Goal: Task Accomplishment & Management: Manage account settings

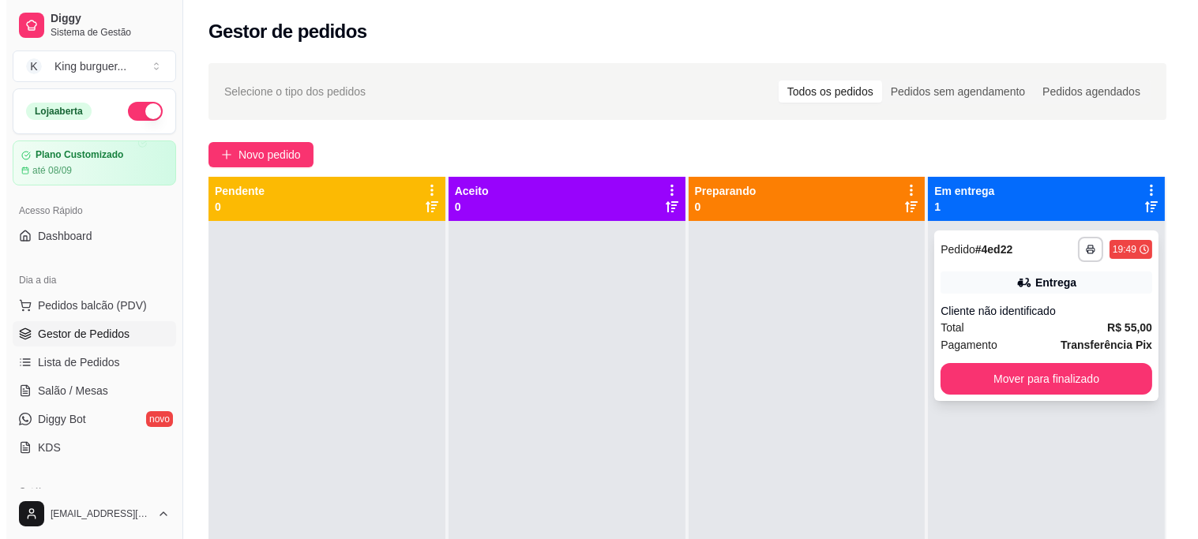
scroll to position [88, 0]
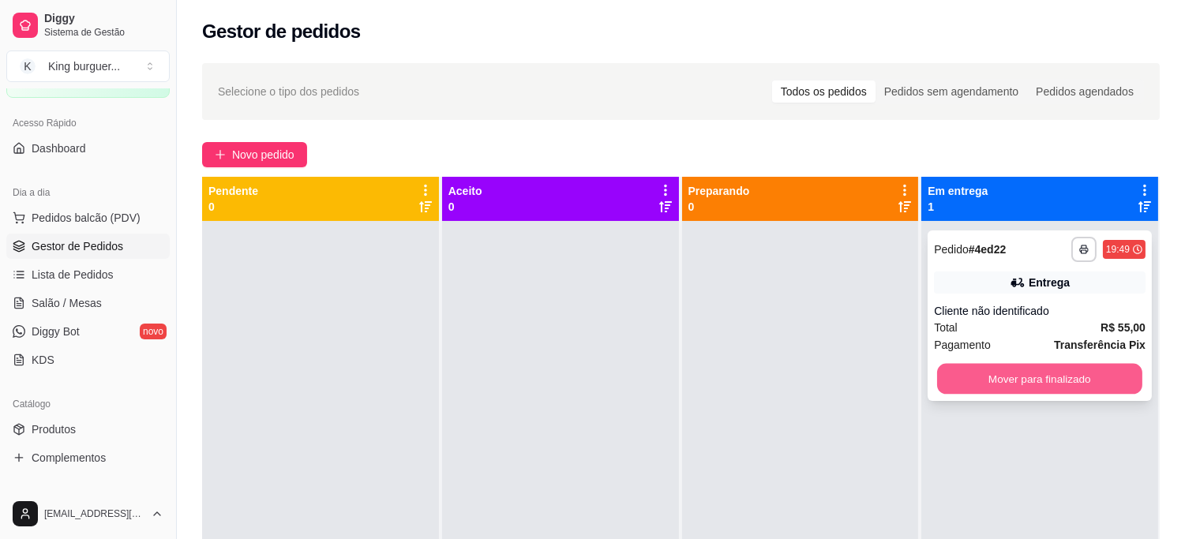
click at [1029, 373] on button "Mover para finalizado" at bounding box center [1039, 379] width 205 height 31
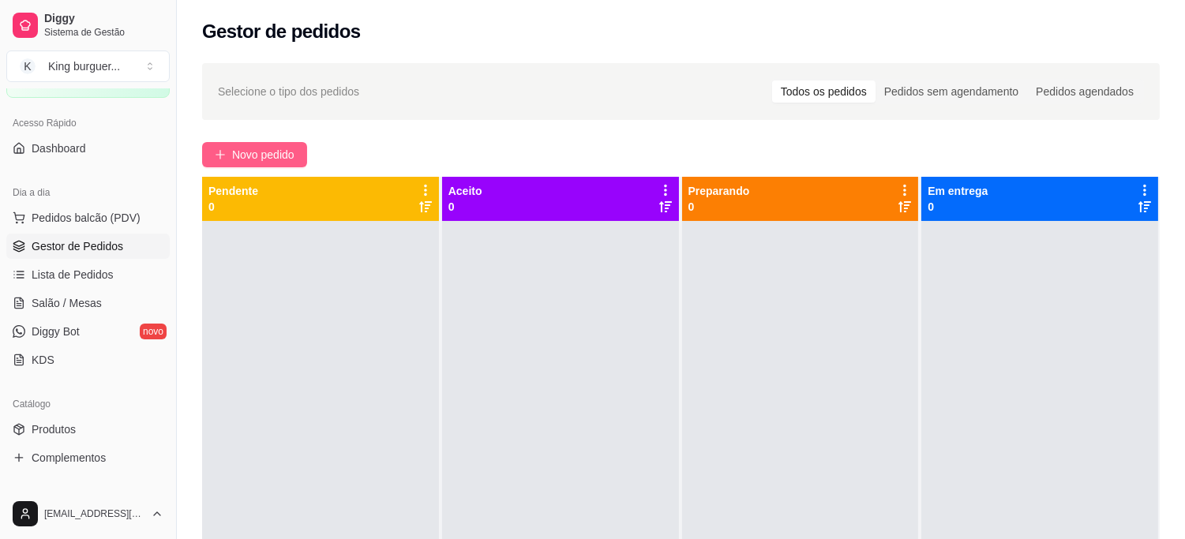
click at [261, 159] on span "Novo pedido" at bounding box center [263, 154] width 62 height 17
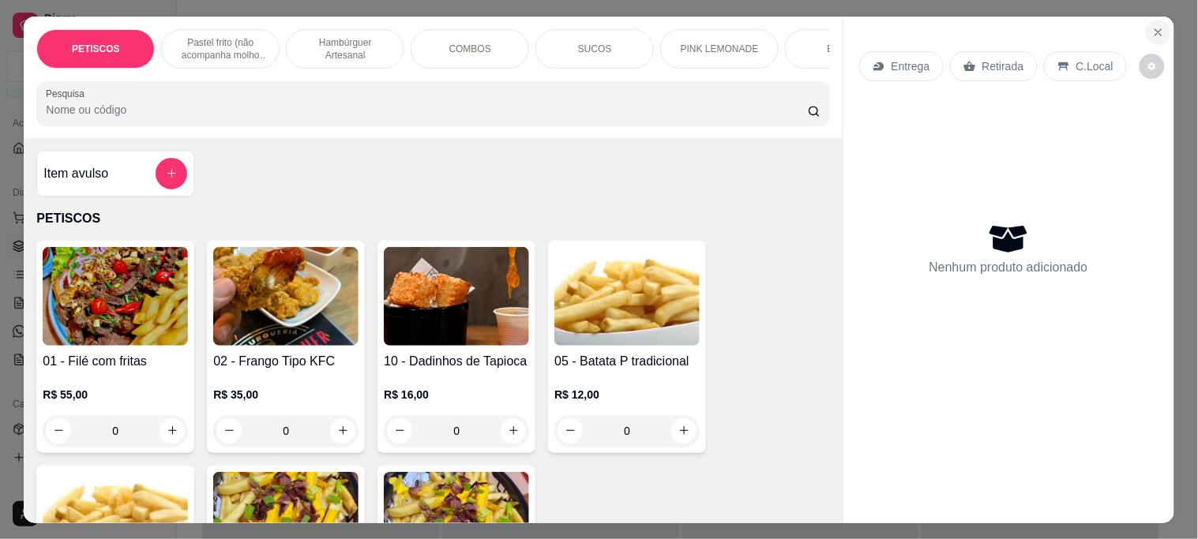
click at [1154, 26] on icon "Close" at bounding box center [1158, 32] width 13 height 13
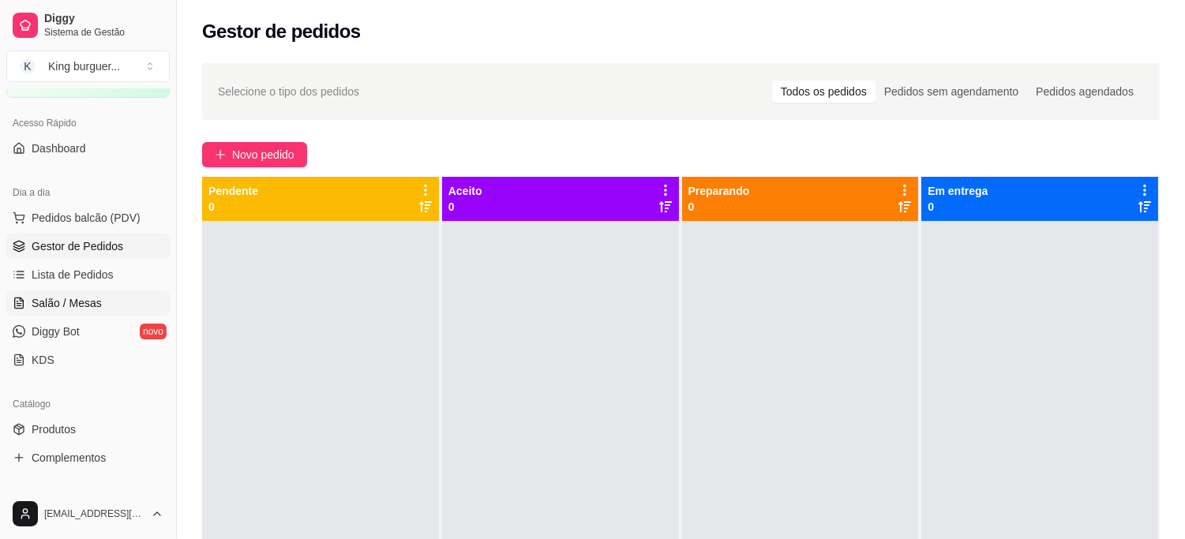
click at [84, 302] on span "Salão / Mesas" at bounding box center [67, 303] width 70 height 16
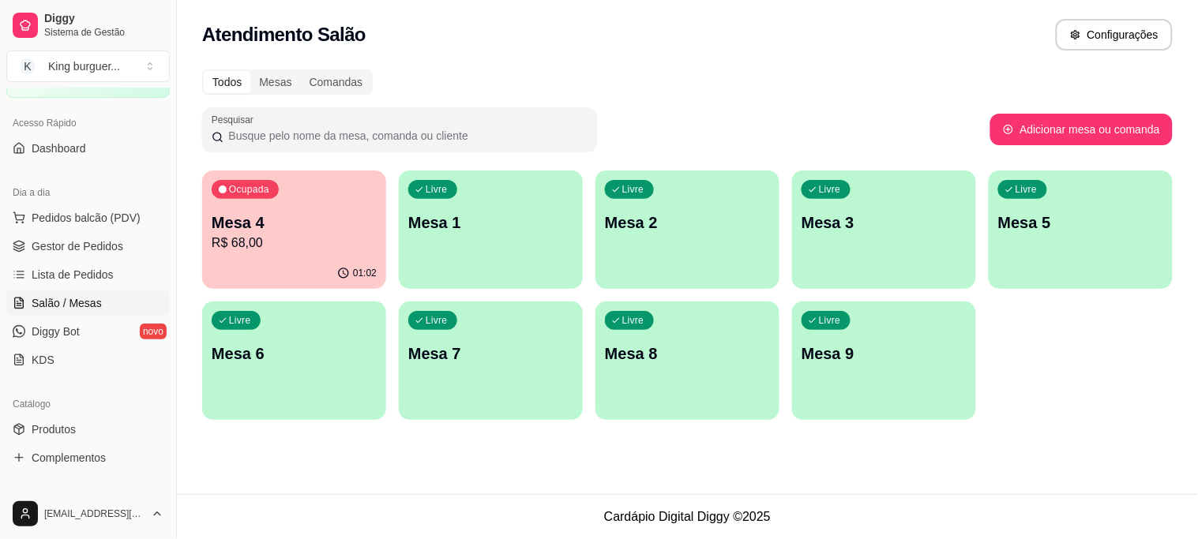
click at [495, 223] on p "Mesa 1" at bounding box center [490, 223] width 165 height 22
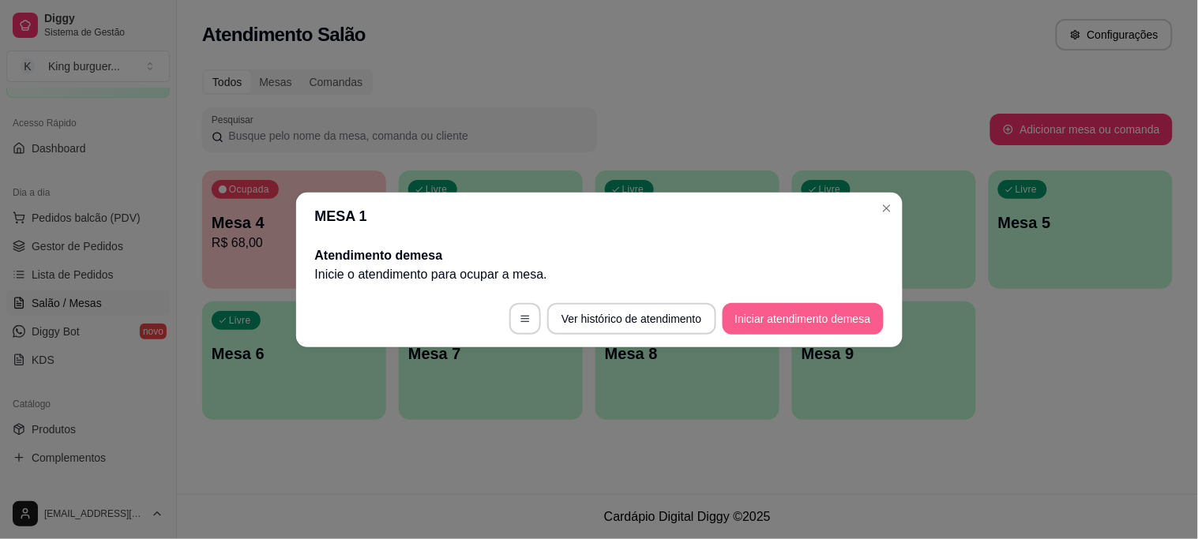
click at [775, 318] on button "Iniciar atendimento de mesa" at bounding box center [802, 319] width 161 height 32
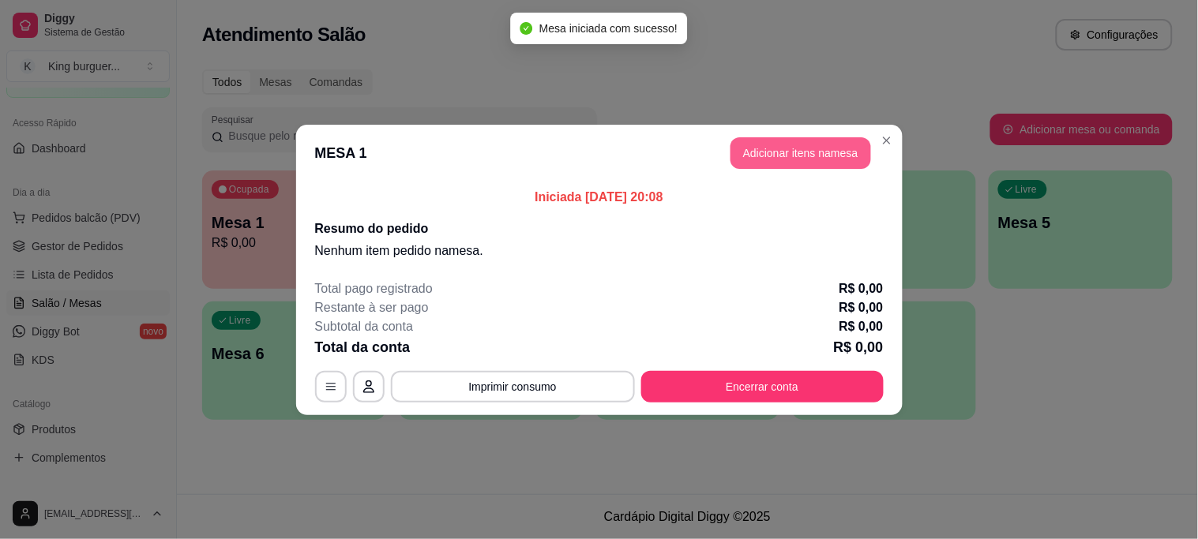
click at [760, 148] on button "Adicionar itens na mesa" at bounding box center [800, 153] width 141 height 32
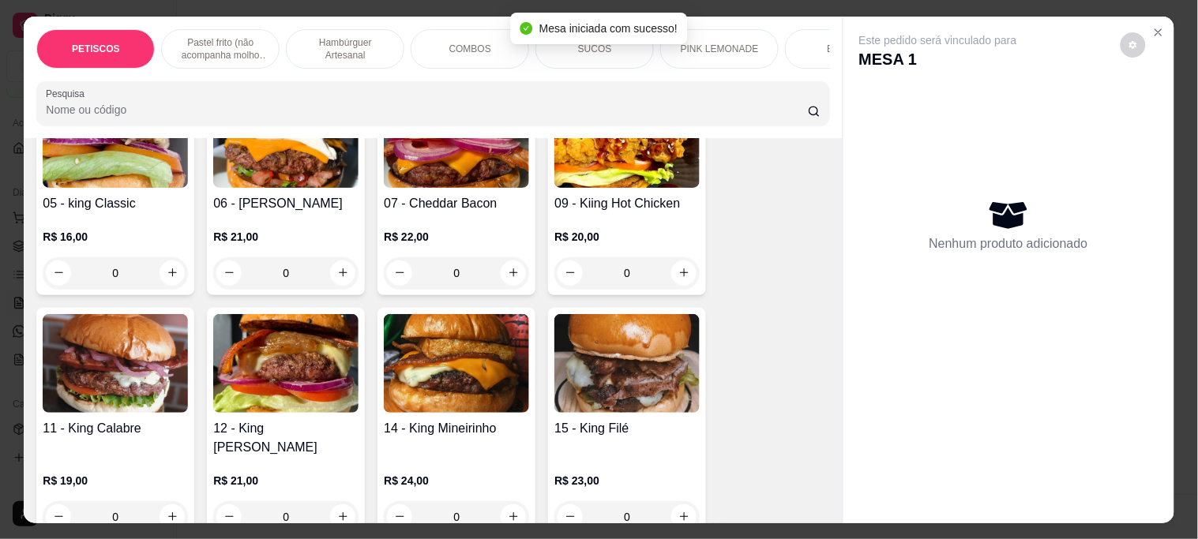
scroll to position [1053, 0]
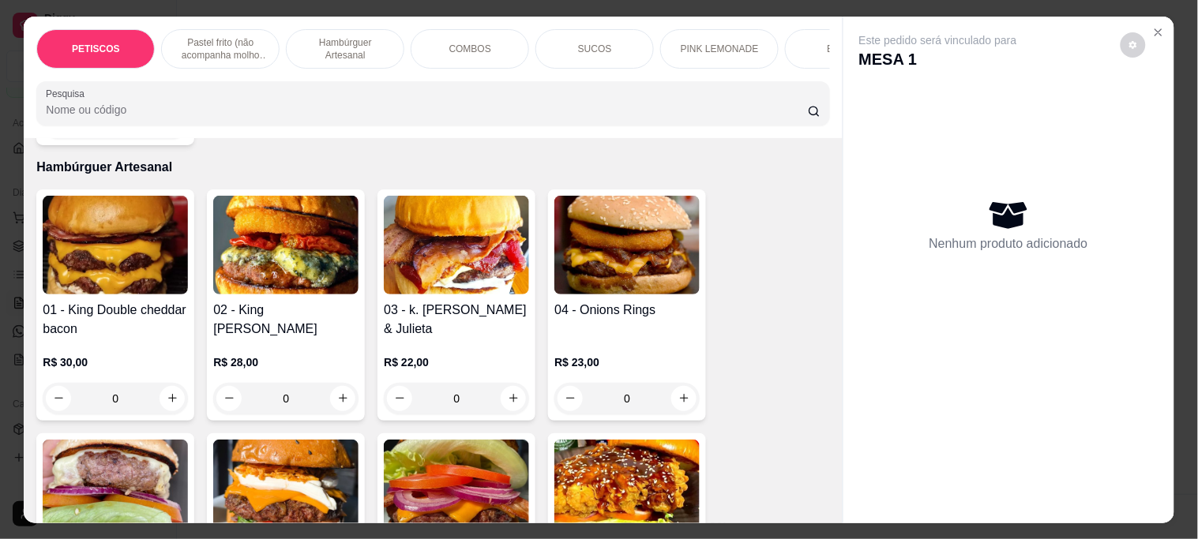
click at [133, 261] on img at bounding box center [115, 245] width 145 height 99
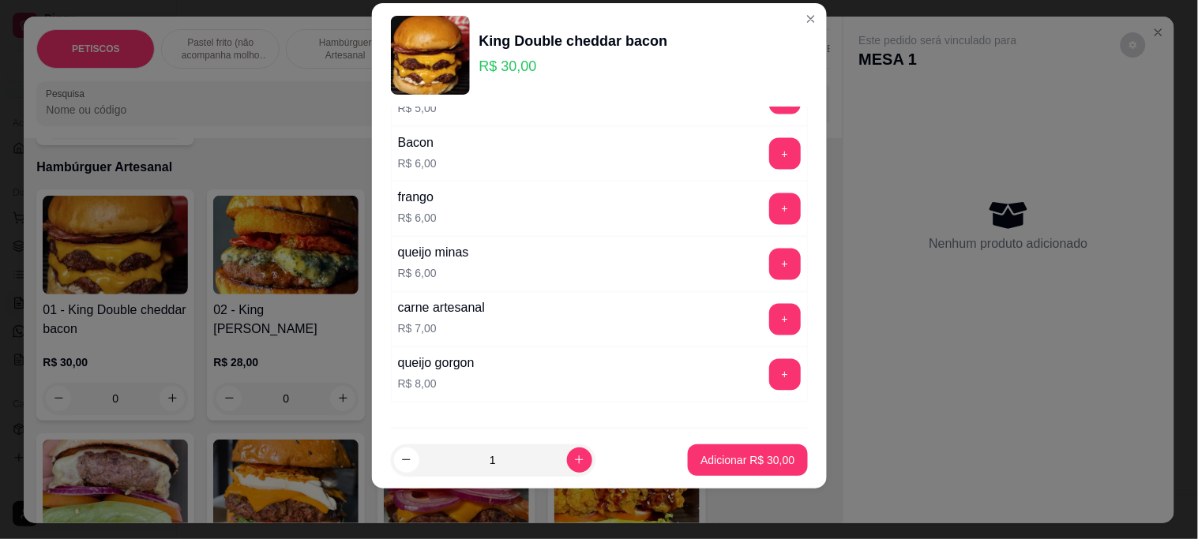
scroll to position [794, 0]
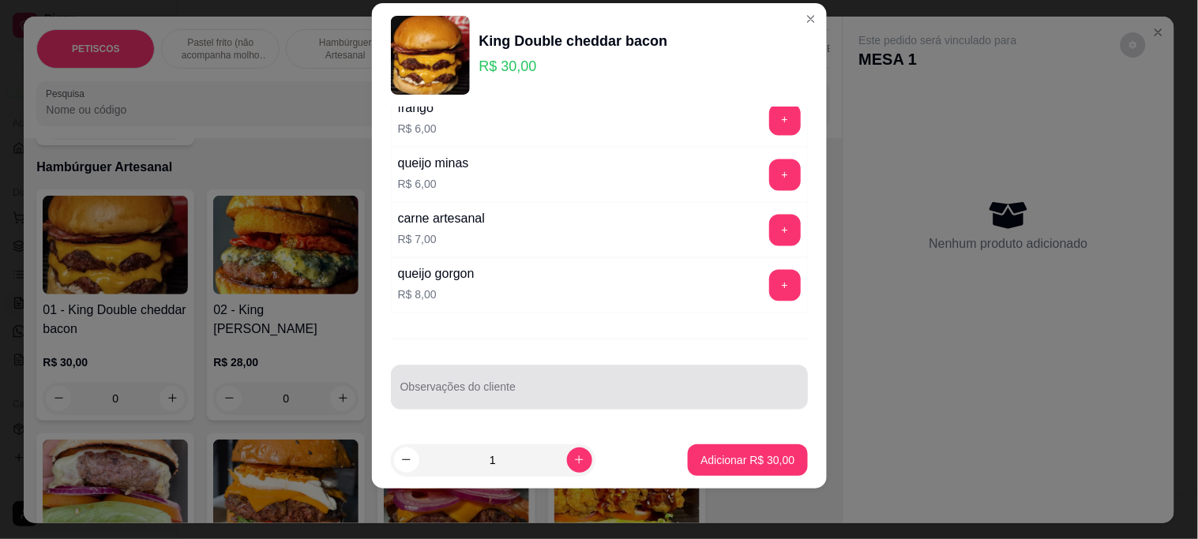
click at [434, 390] on div "Observações do cliente" at bounding box center [599, 388] width 417 height 44
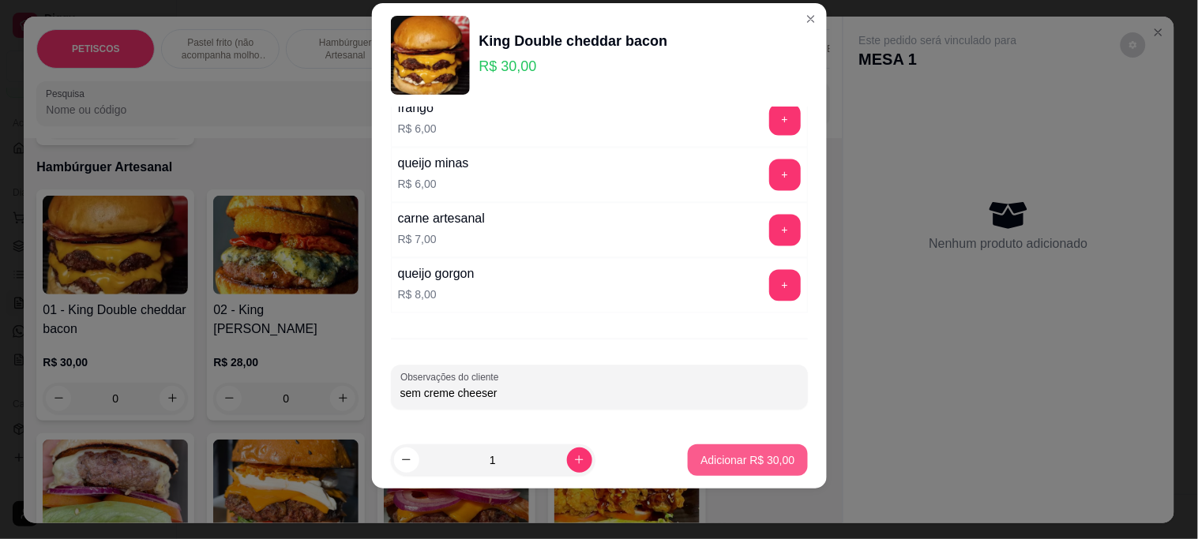
type input "sem creme cheeser"
click at [735, 464] on p "Adicionar R$ 30,00" at bounding box center [747, 460] width 94 height 16
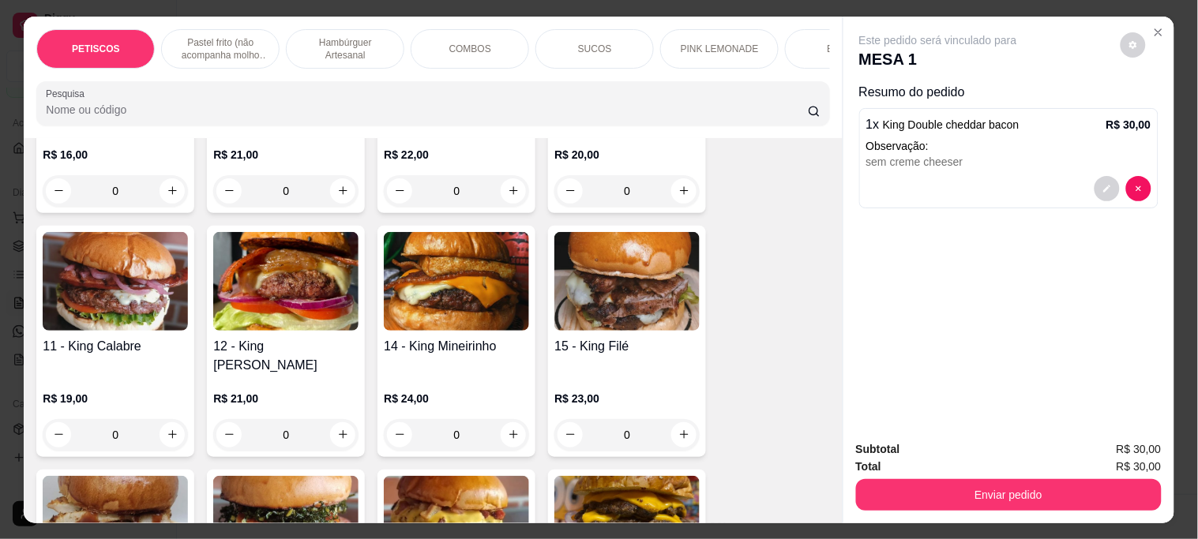
scroll to position [1491, 0]
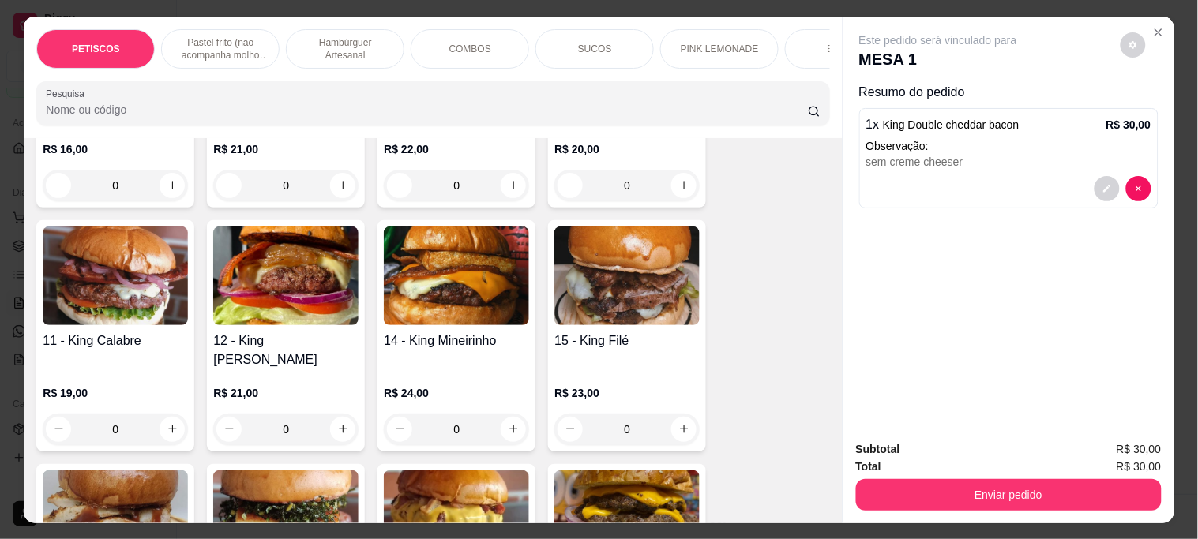
click at [134, 492] on img at bounding box center [115, 520] width 145 height 99
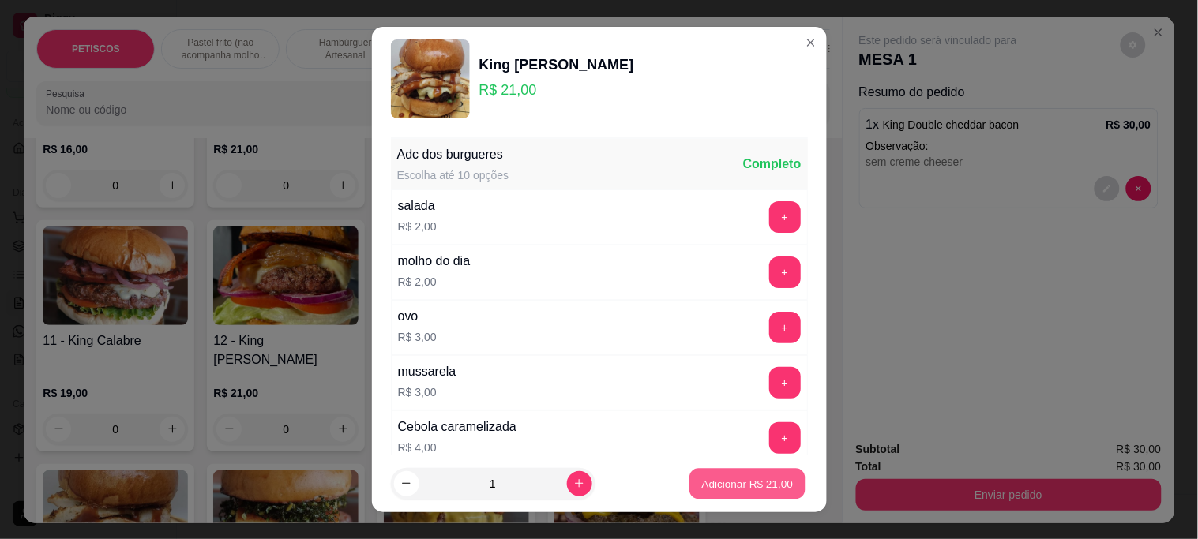
click at [762, 480] on p "Adicionar R$ 21,00" at bounding box center [748, 483] width 92 height 15
type input "1"
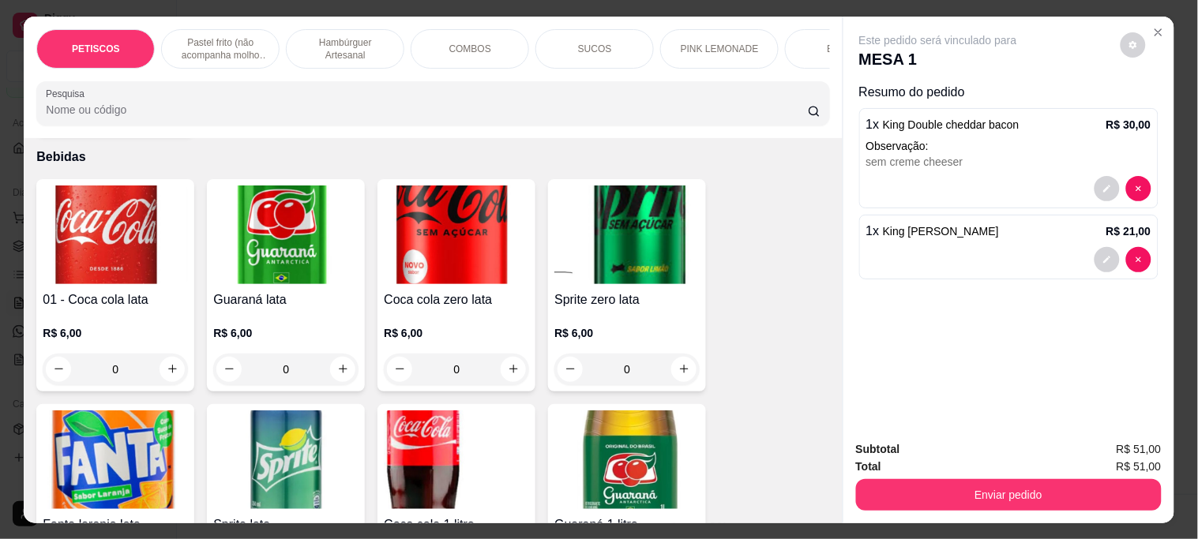
scroll to position [3948, 0]
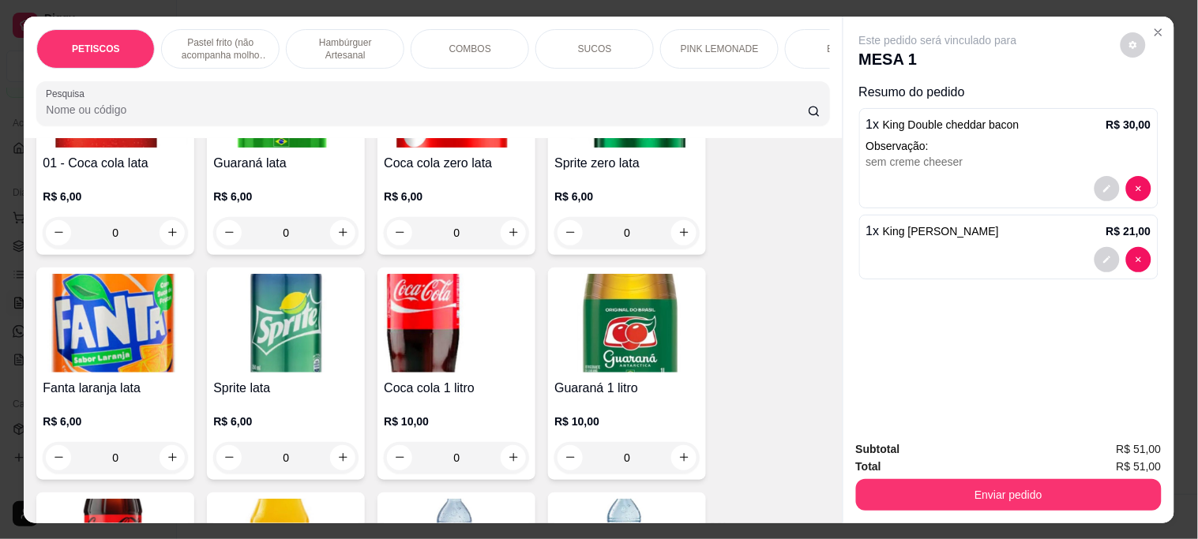
click at [411, 289] on img at bounding box center [456, 323] width 145 height 99
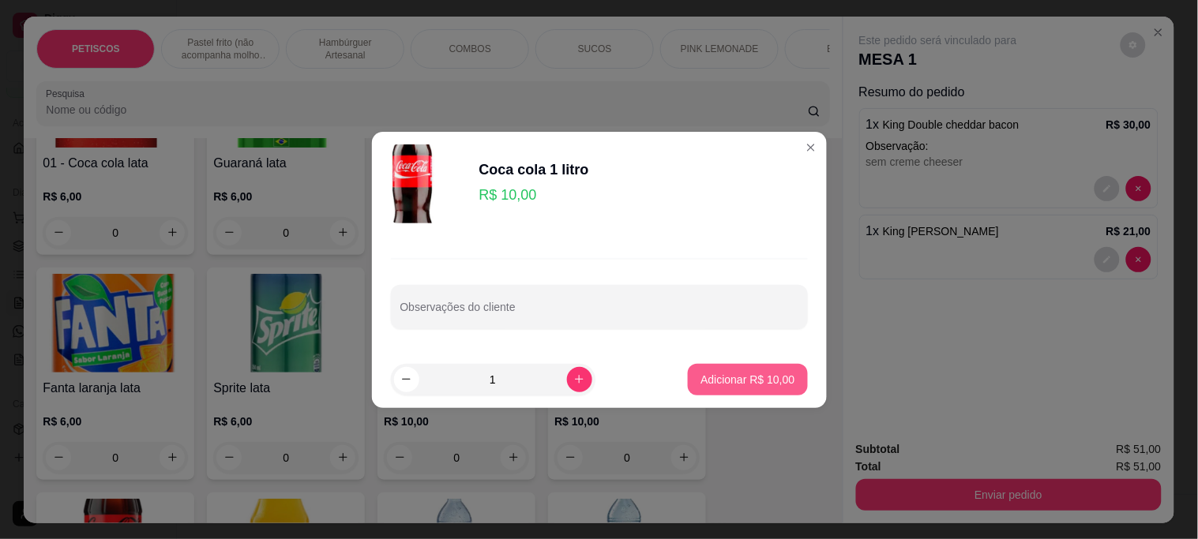
click at [775, 381] on p "Adicionar R$ 10,00" at bounding box center [747, 380] width 94 height 16
type input "1"
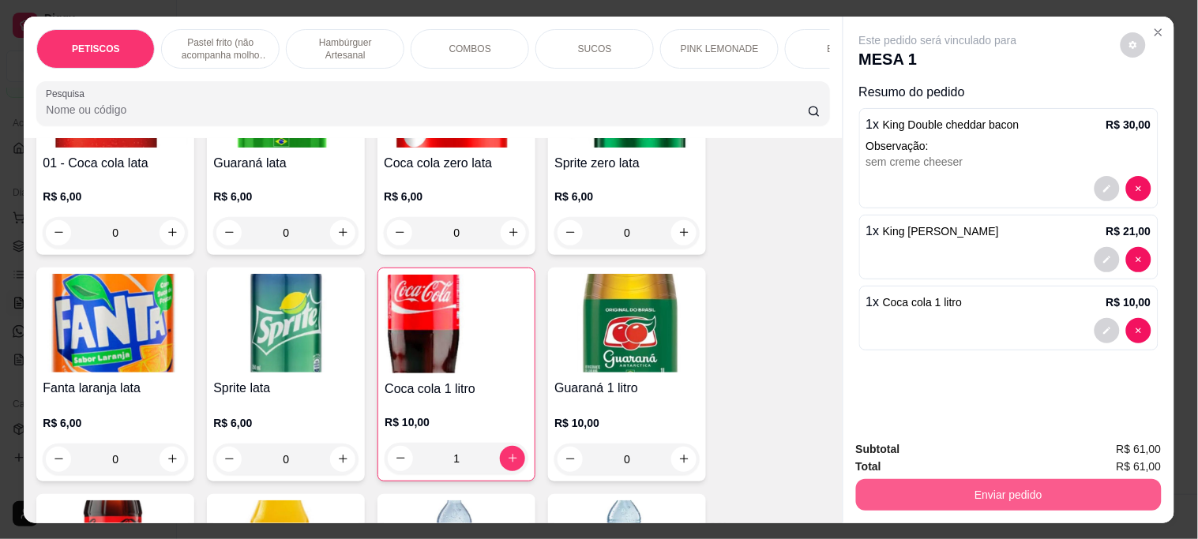
click at [901, 493] on button "Enviar pedido" at bounding box center [1009, 495] width 306 height 32
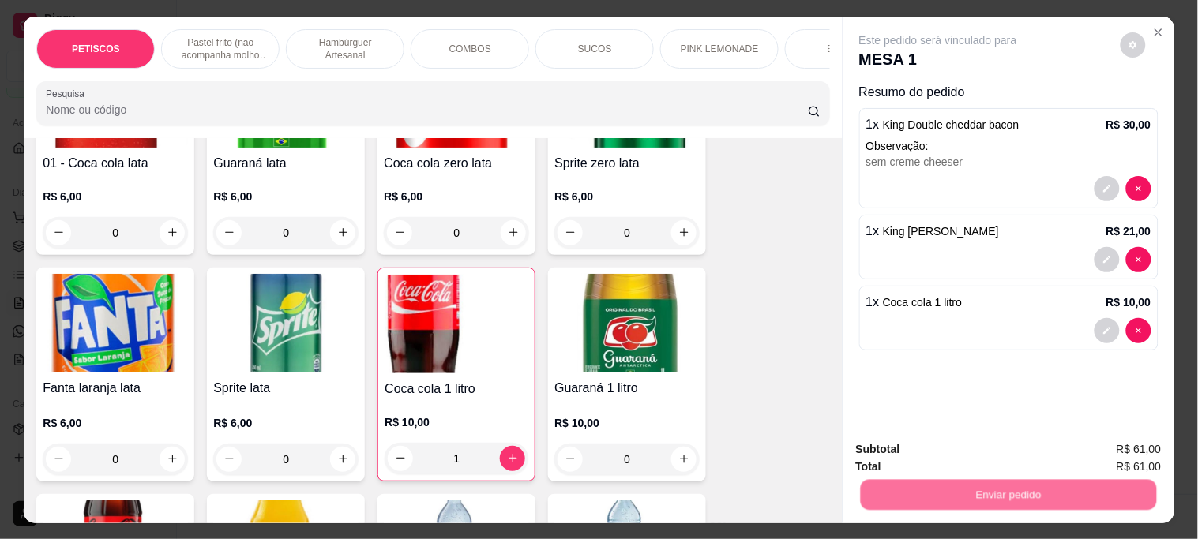
click at [906, 445] on button "Não registrar e enviar pedido" at bounding box center [956, 449] width 164 height 30
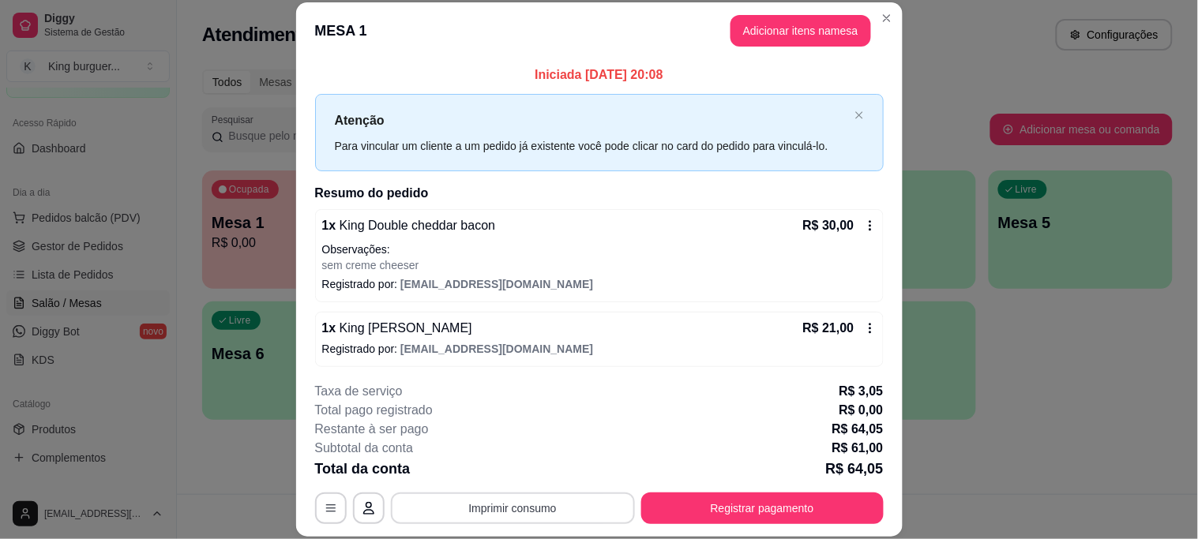
click at [493, 505] on button "Imprimir consumo" at bounding box center [513, 509] width 244 height 32
click at [501, 472] on button "IMPRESSORA" at bounding box center [511, 472] width 111 height 24
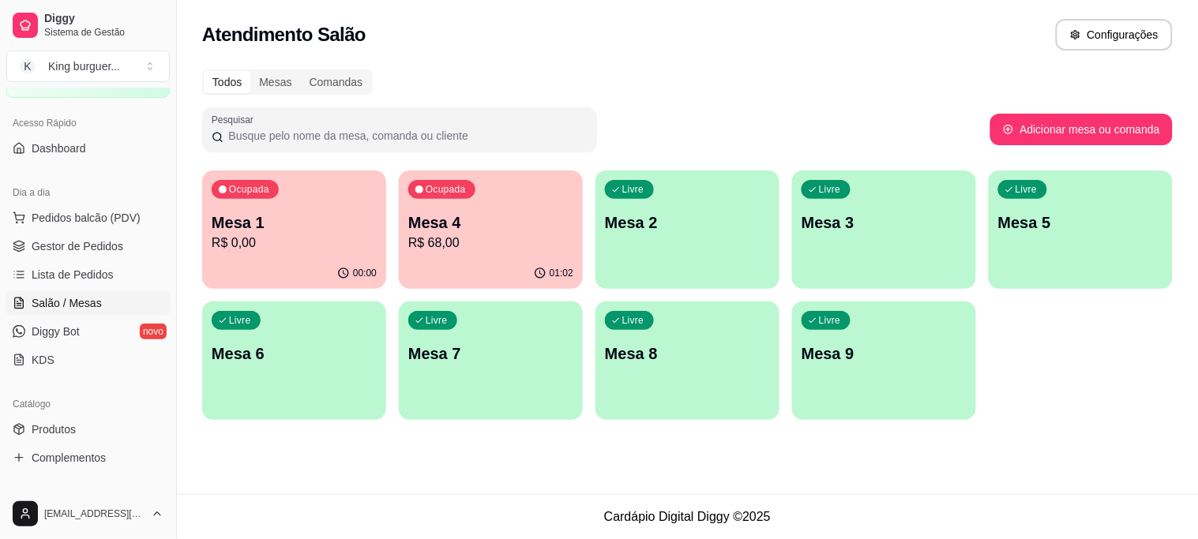
click at [448, 230] on p "Mesa 4" at bounding box center [490, 223] width 165 height 22
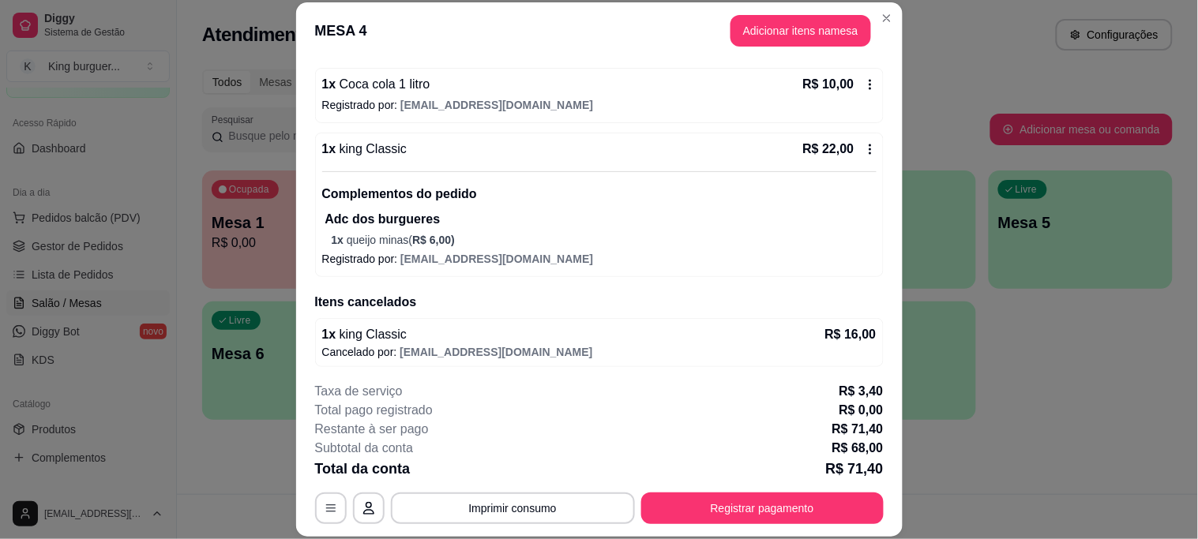
scroll to position [275, 0]
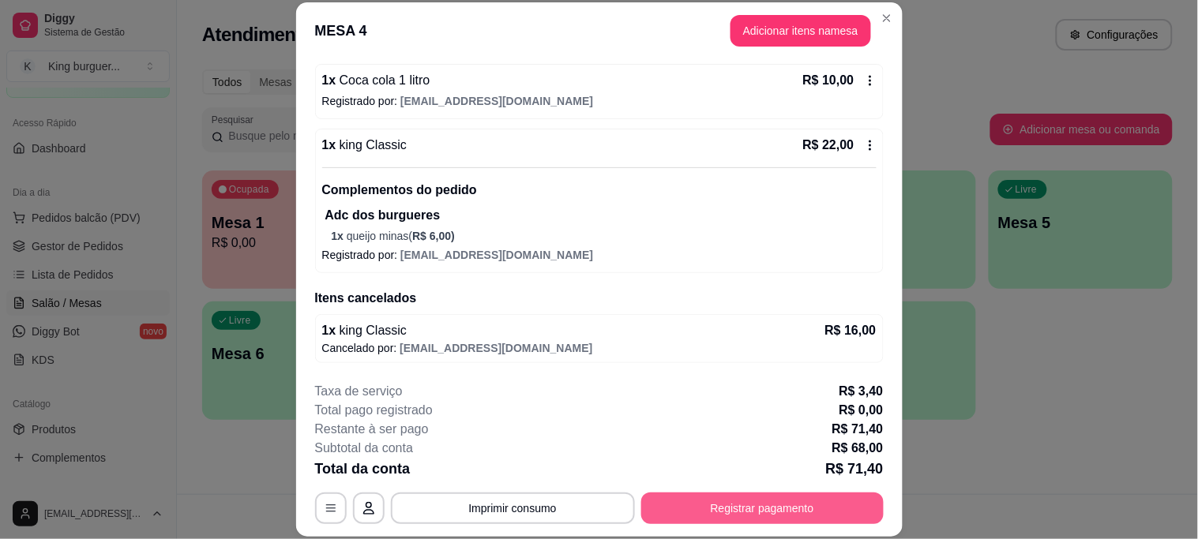
click at [704, 508] on button "Registrar pagamento" at bounding box center [762, 509] width 242 height 32
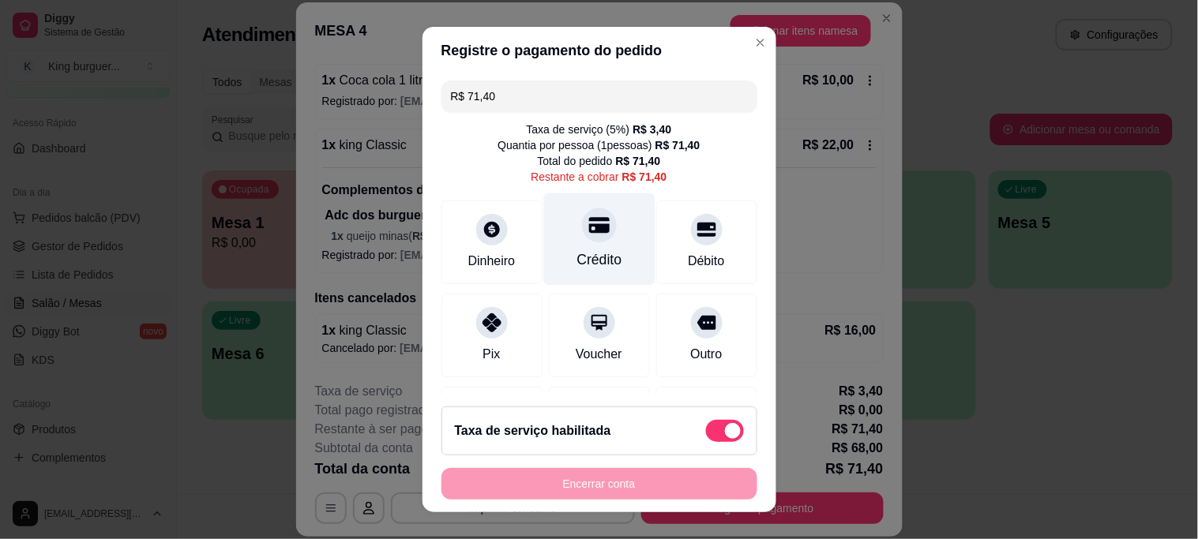
click at [588, 230] on icon at bounding box center [598, 226] width 21 height 16
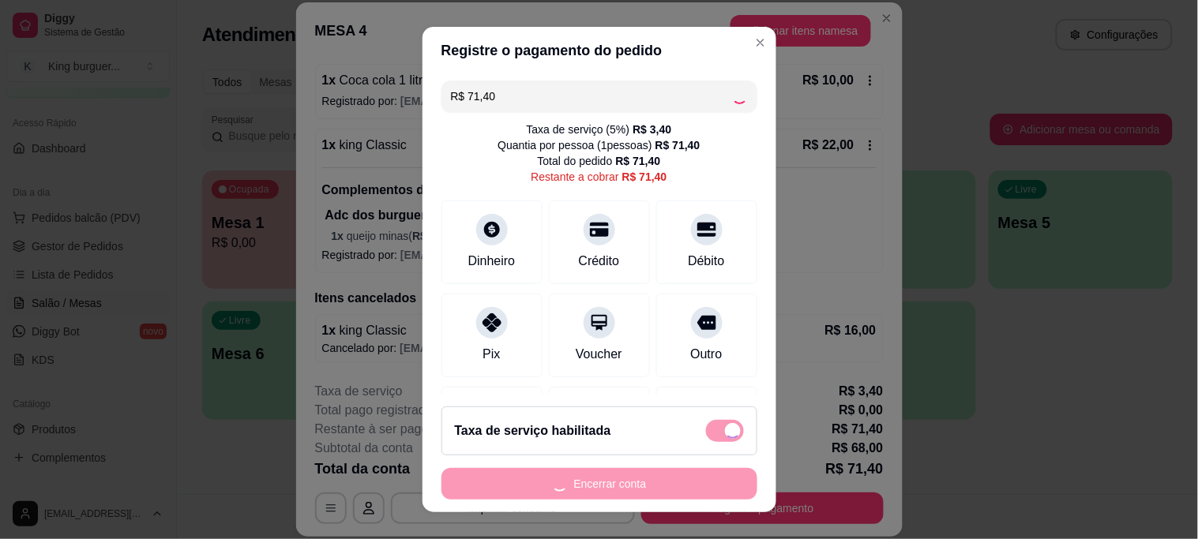
type input "R$ 0,00"
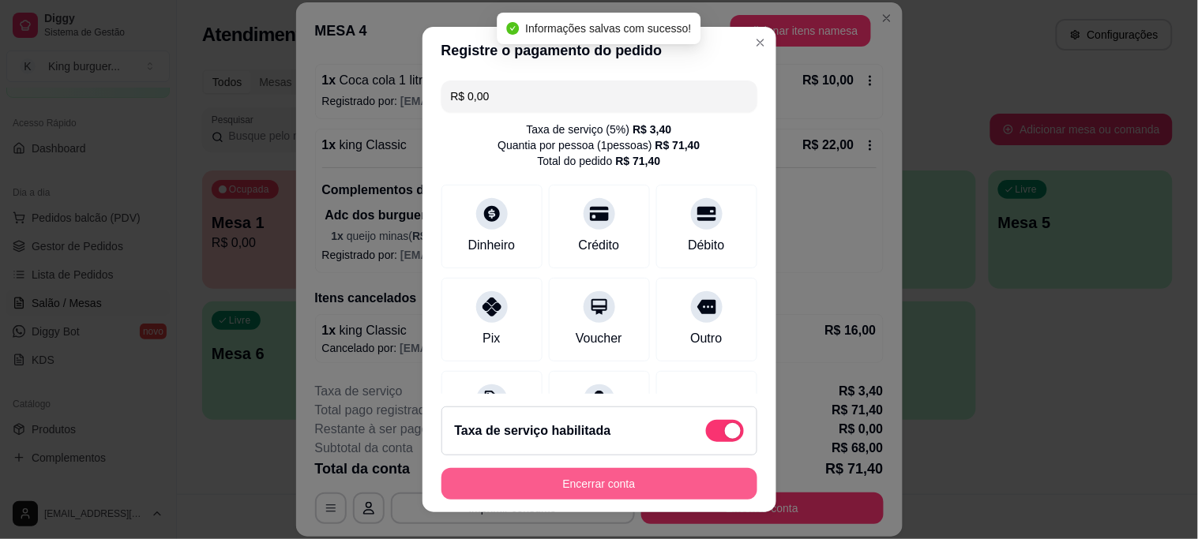
click at [701, 490] on button "Encerrar conta" at bounding box center [599, 484] width 316 height 32
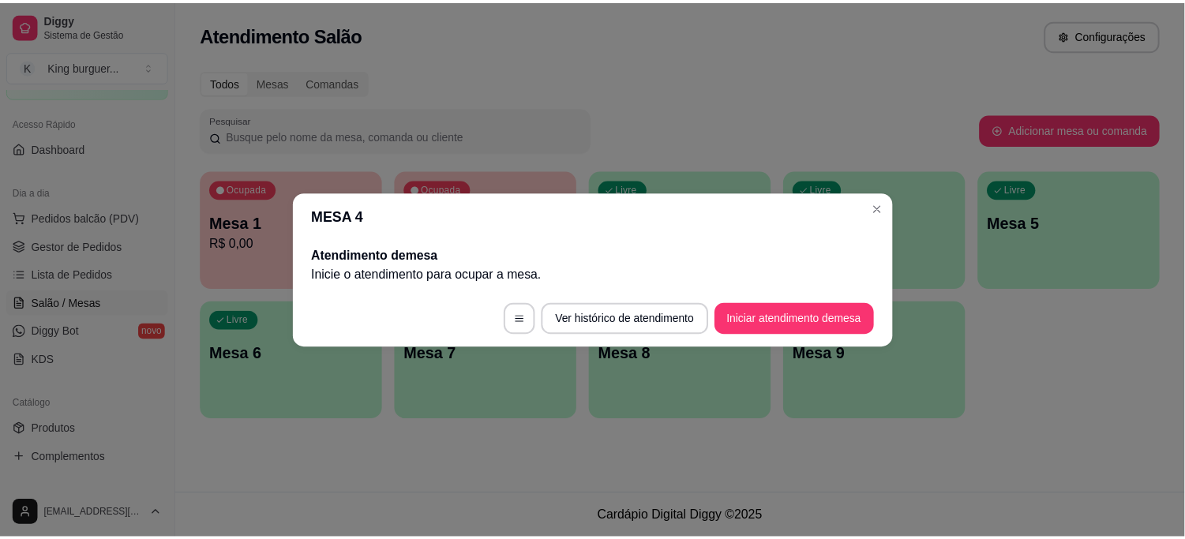
scroll to position [0, 0]
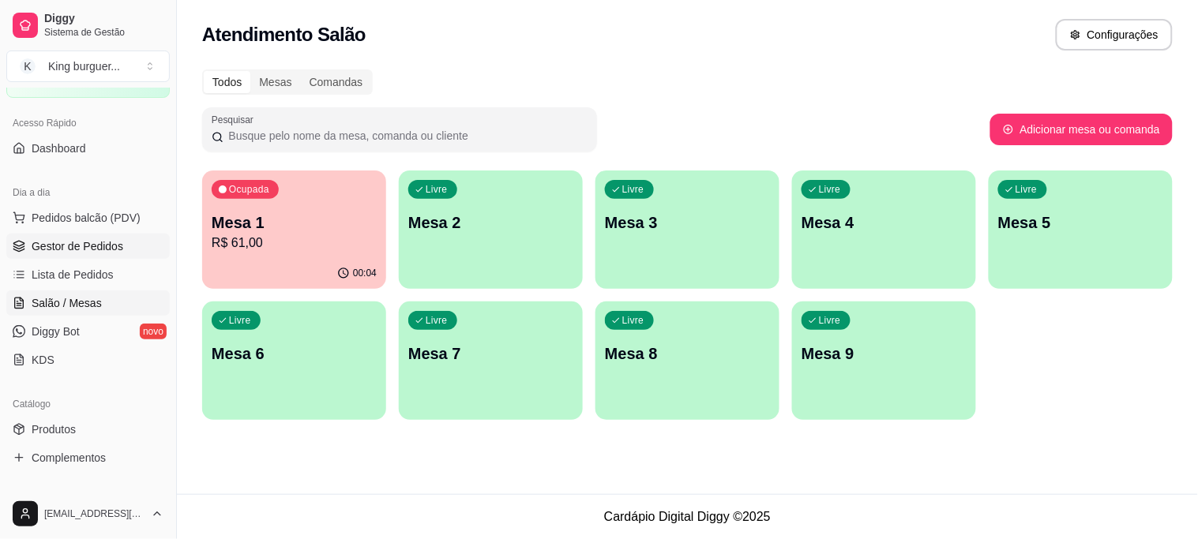
click at [114, 241] on span "Gestor de Pedidos" at bounding box center [78, 246] width 92 height 16
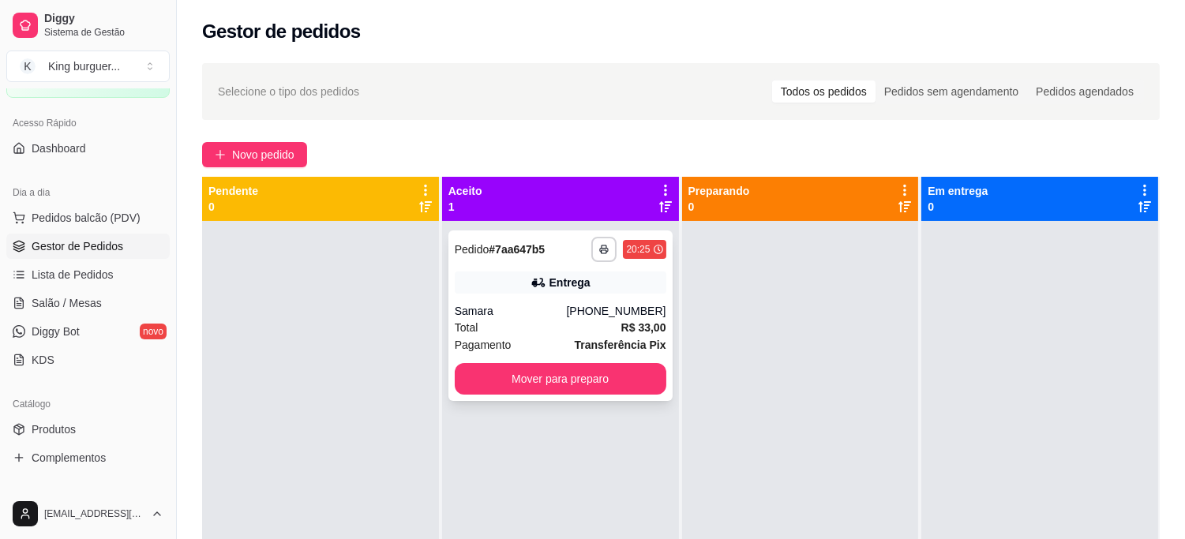
click at [621, 324] on strong "R$ 33,00" at bounding box center [643, 327] width 45 height 13
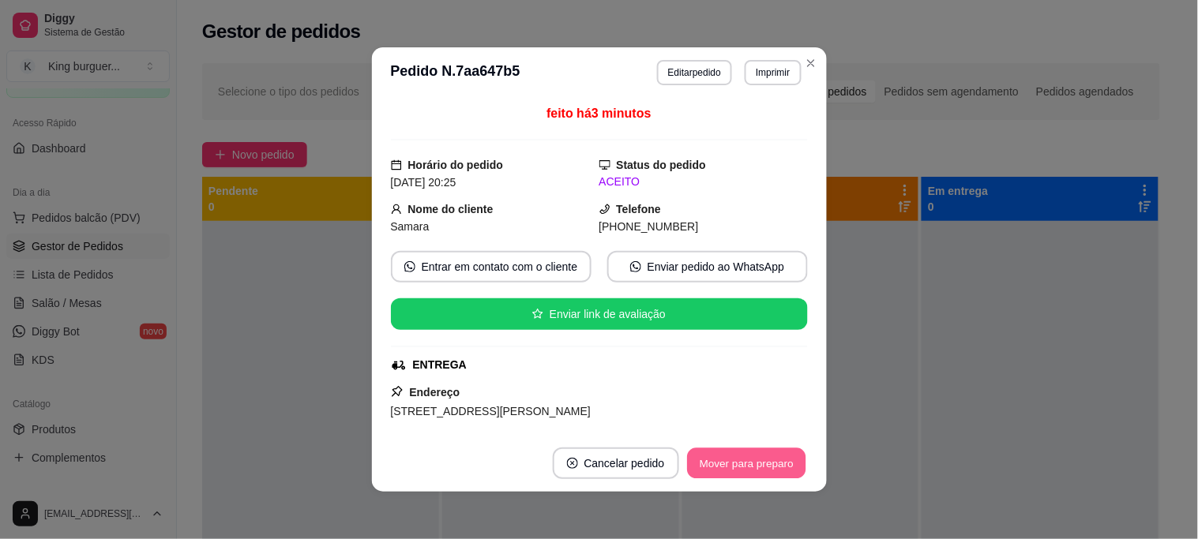
click at [723, 460] on button "Mover para preparo" at bounding box center [746, 463] width 118 height 31
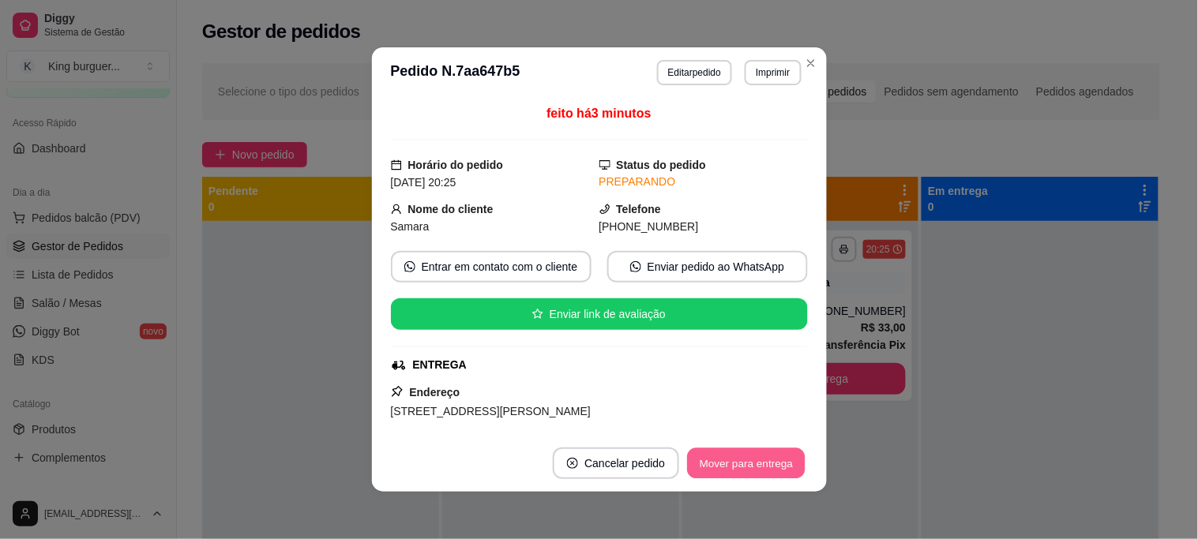
click at [723, 460] on button "Mover para entrega" at bounding box center [747, 463] width 118 height 31
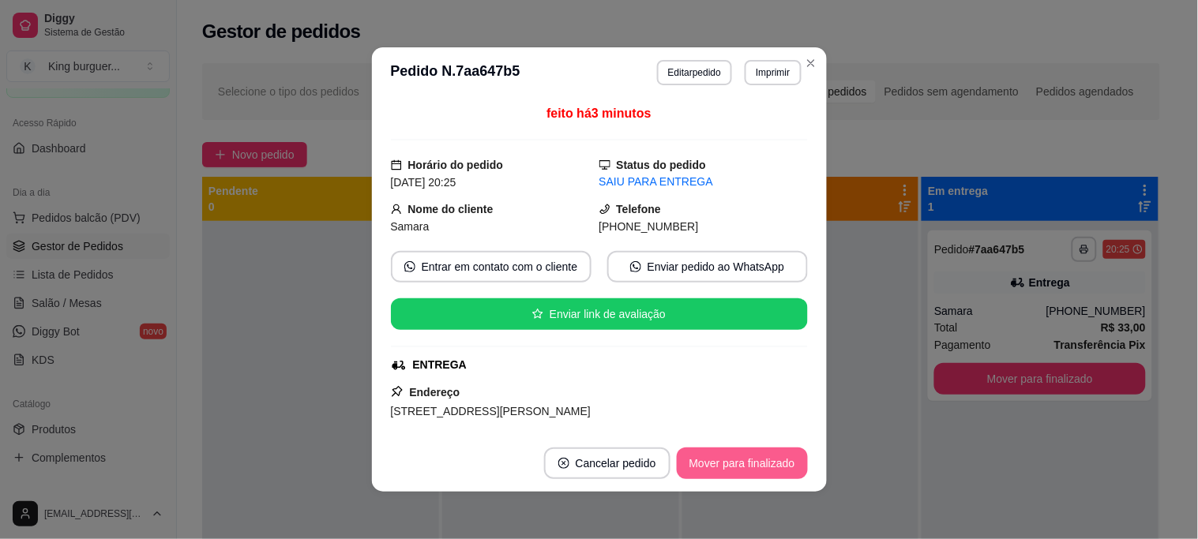
click at [727, 460] on button "Mover para finalizado" at bounding box center [742, 464] width 131 height 32
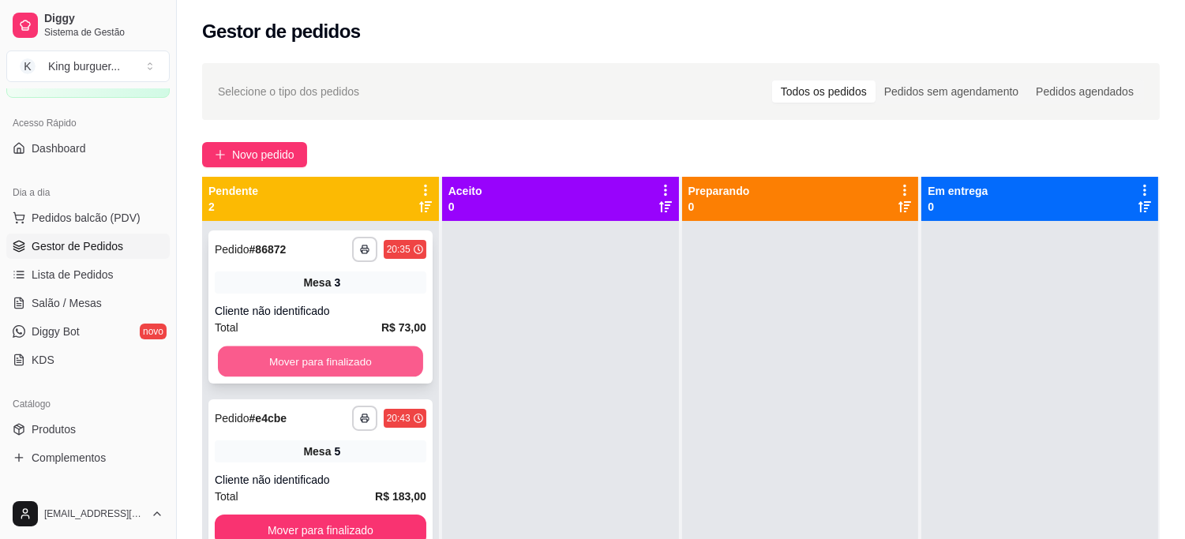
click at [281, 358] on button "Mover para finalizado" at bounding box center [320, 362] width 205 height 31
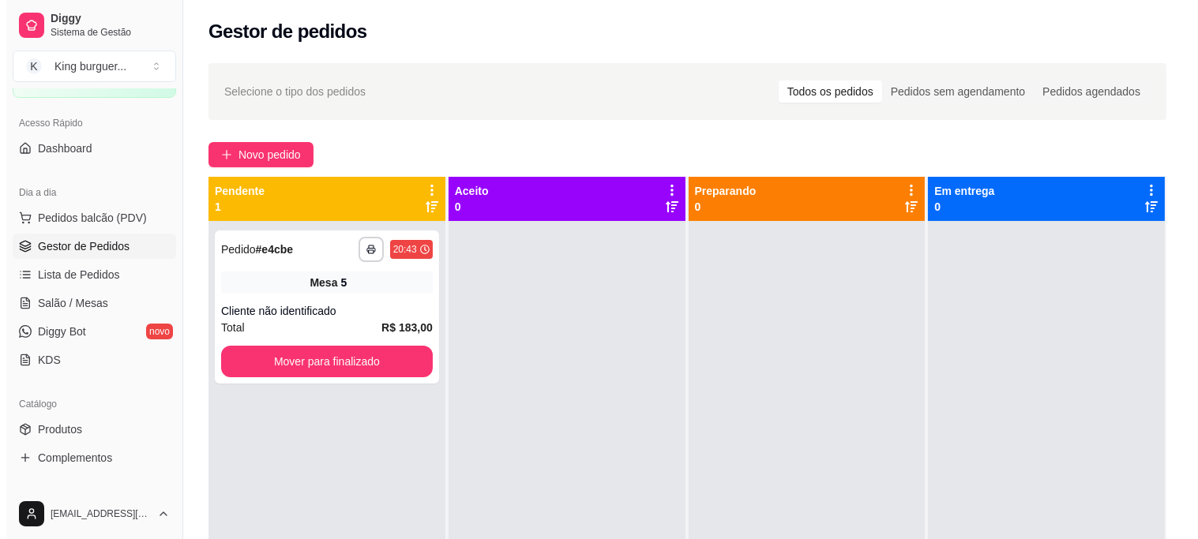
scroll to position [43, 0]
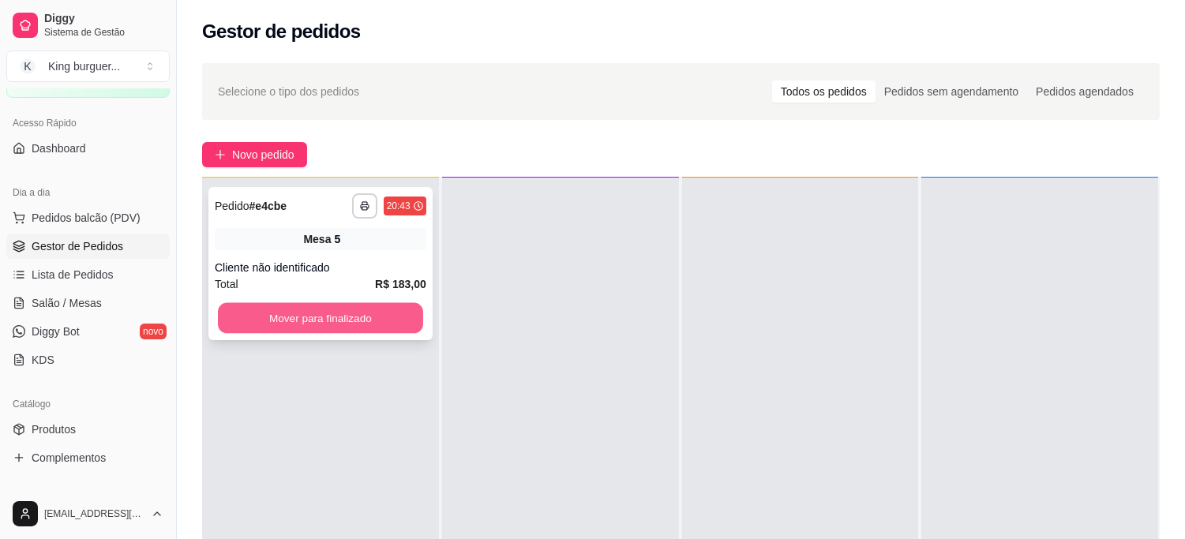
click at [385, 311] on button "Mover para finalizado" at bounding box center [320, 318] width 205 height 31
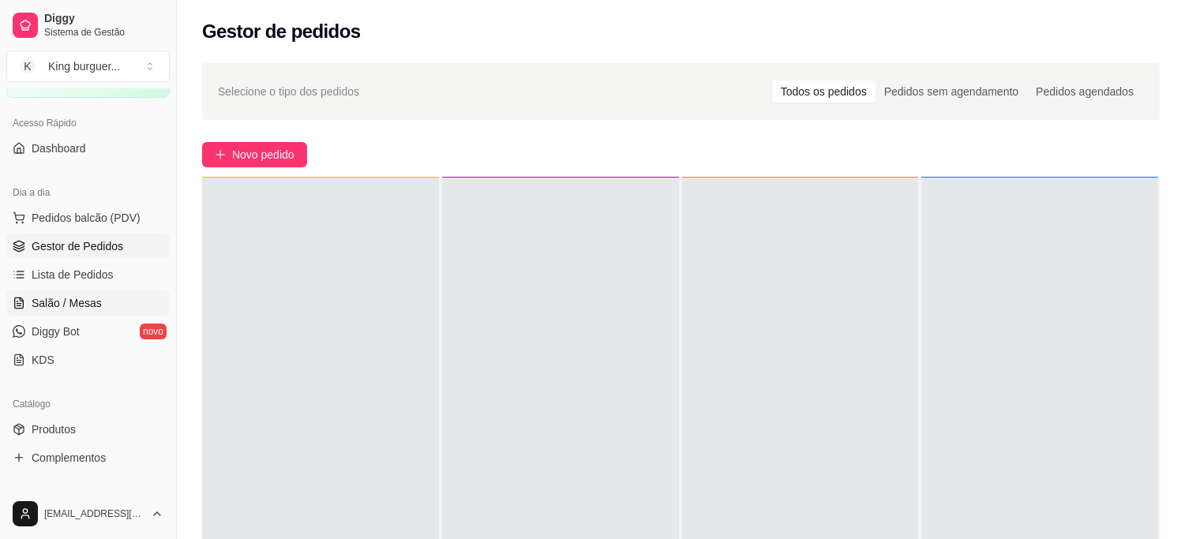
click at [114, 302] on link "Salão / Mesas" at bounding box center [87, 303] width 163 height 25
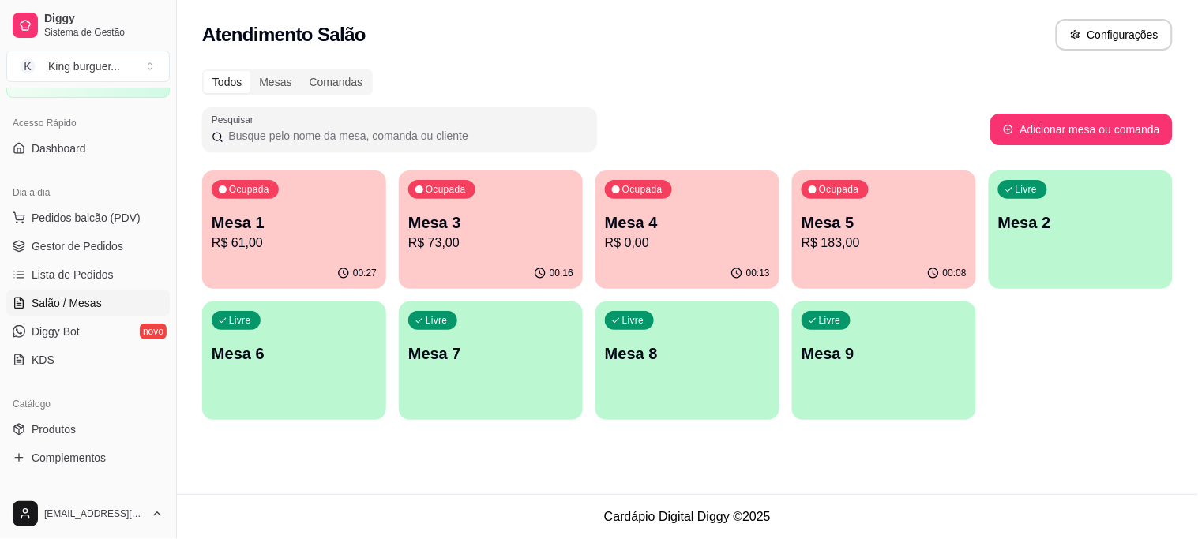
click at [487, 238] on p "R$ 73,00" at bounding box center [490, 243] width 165 height 19
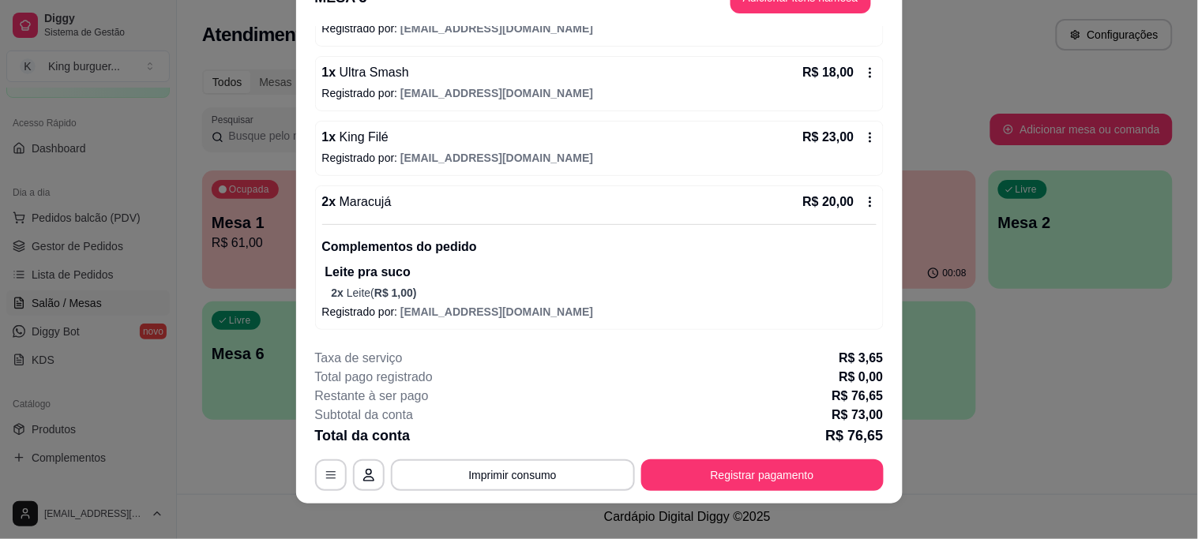
scroll to position [48, 0]
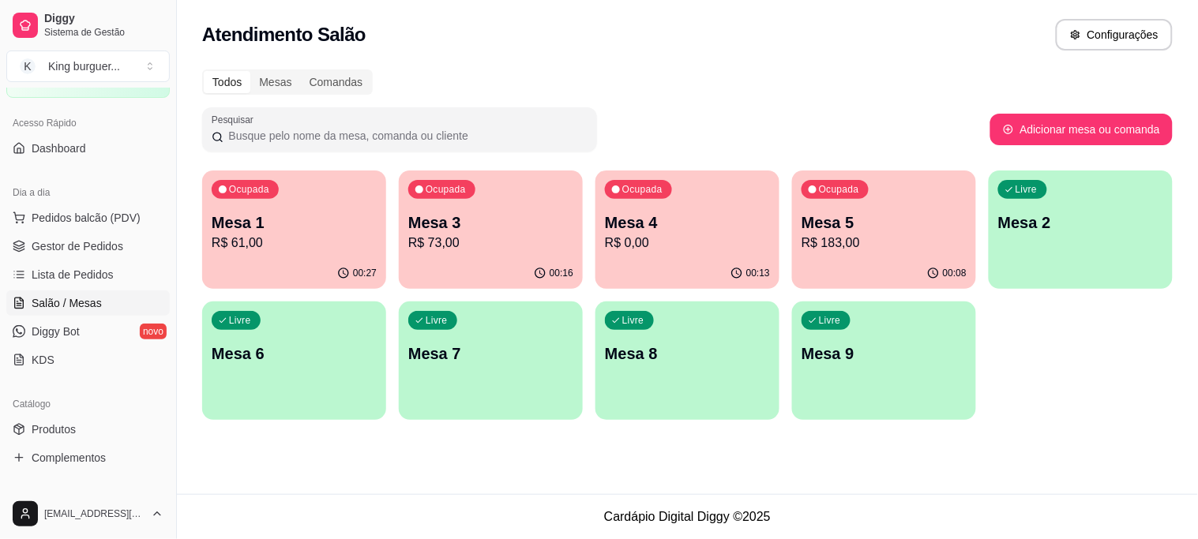
click at [304, 345] on p "Mesa 6" at bounding box center [294, 354] width 165 height 22
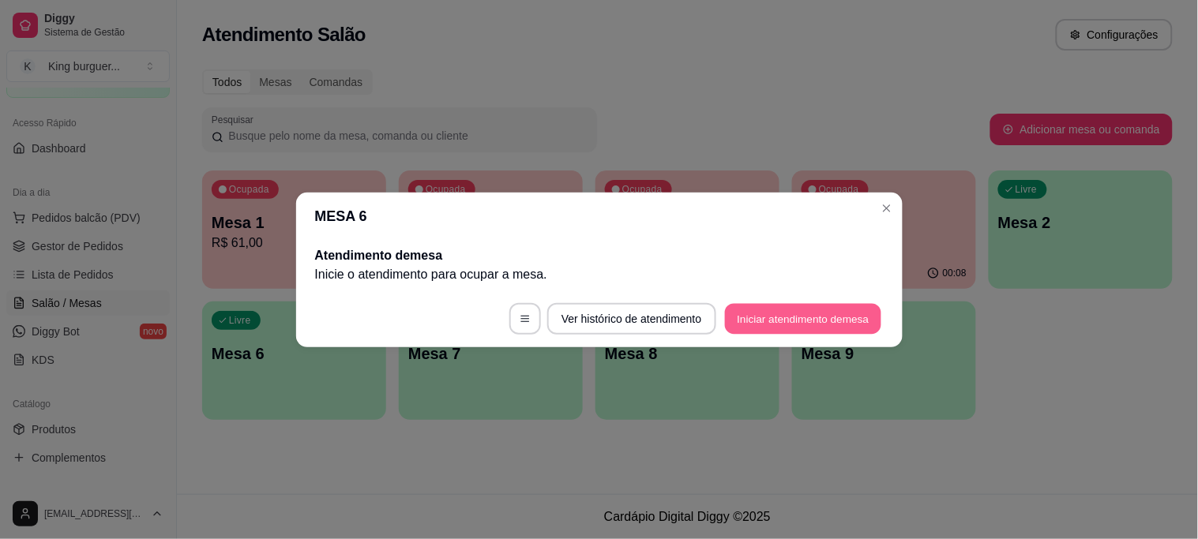
click at [749, 319] on button "Iniciar atendimento de mesa" at bounding box center [803, 318] width 156 height 31
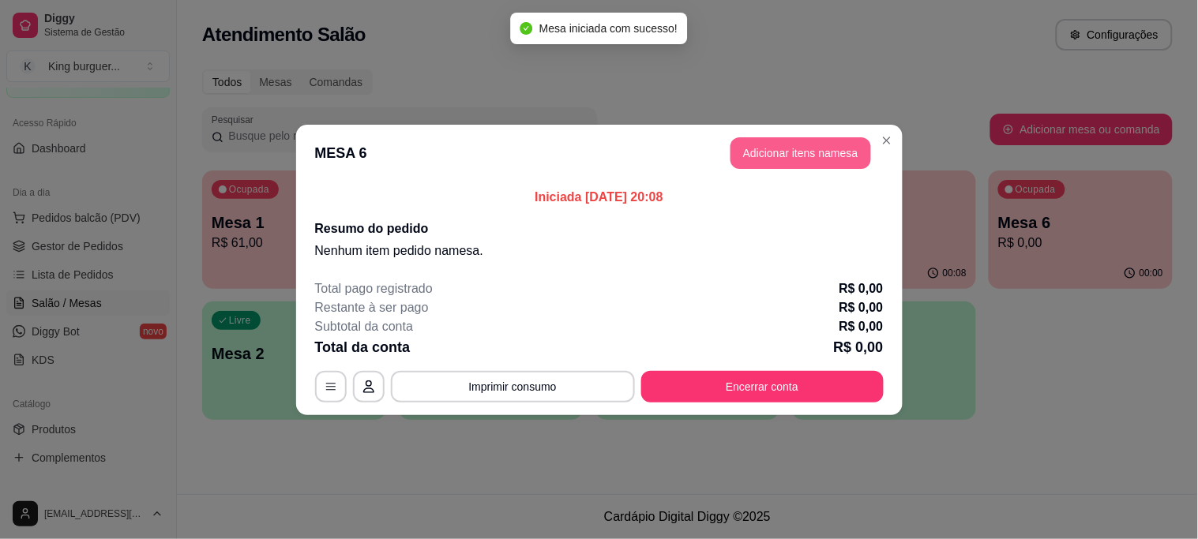
click at [782, 148] on button "Adicionar itens na mesa" at bounding box center [800, 153] width 141 height 32
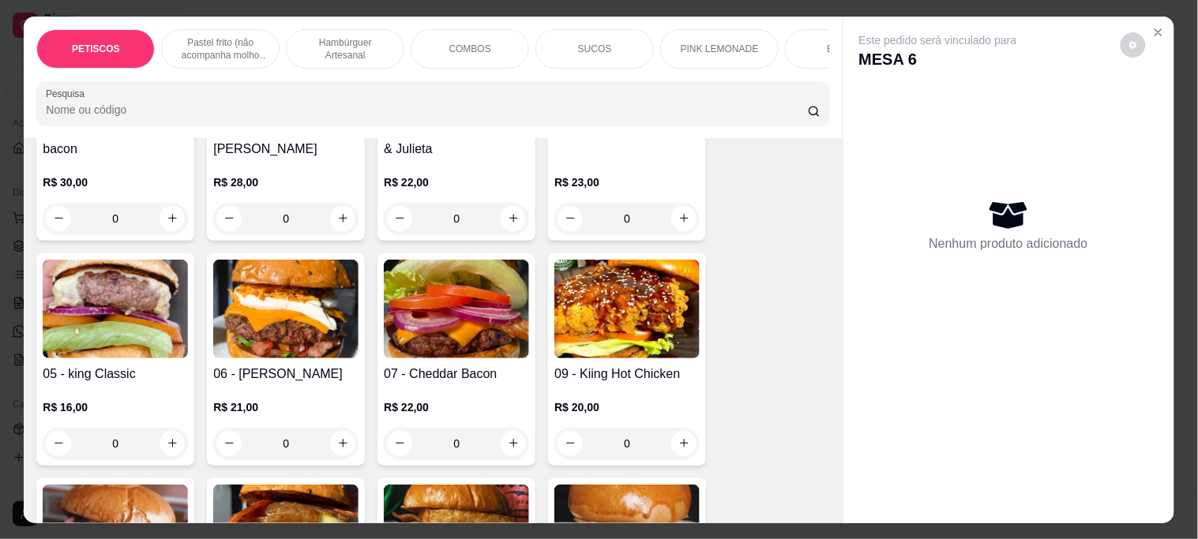
scroll to position [1228, 0]
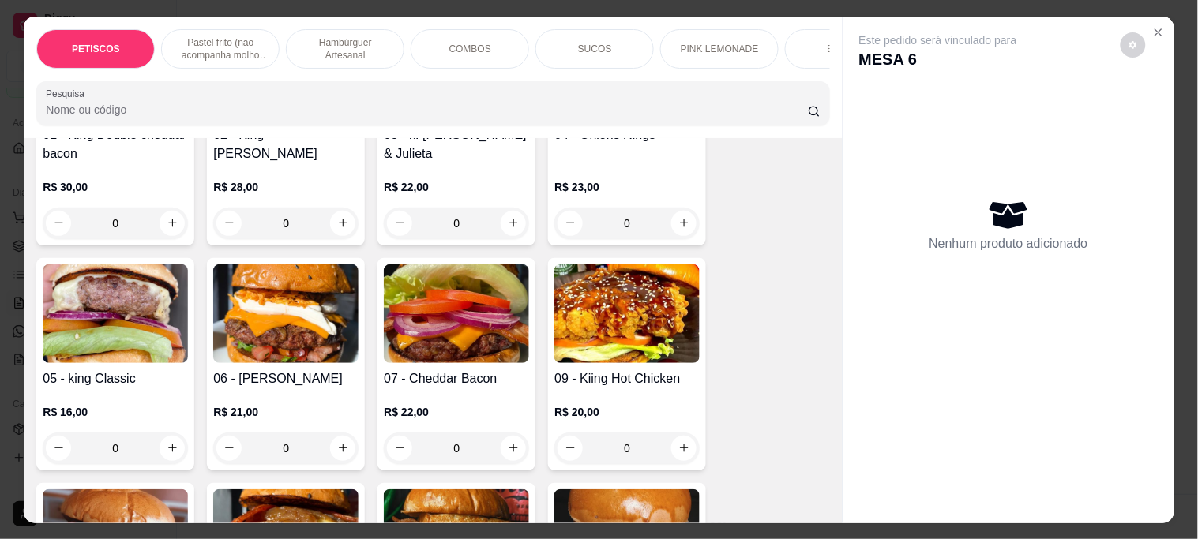
click at [306, 340] on img at bounding box center [285, 314] width 145 height 99
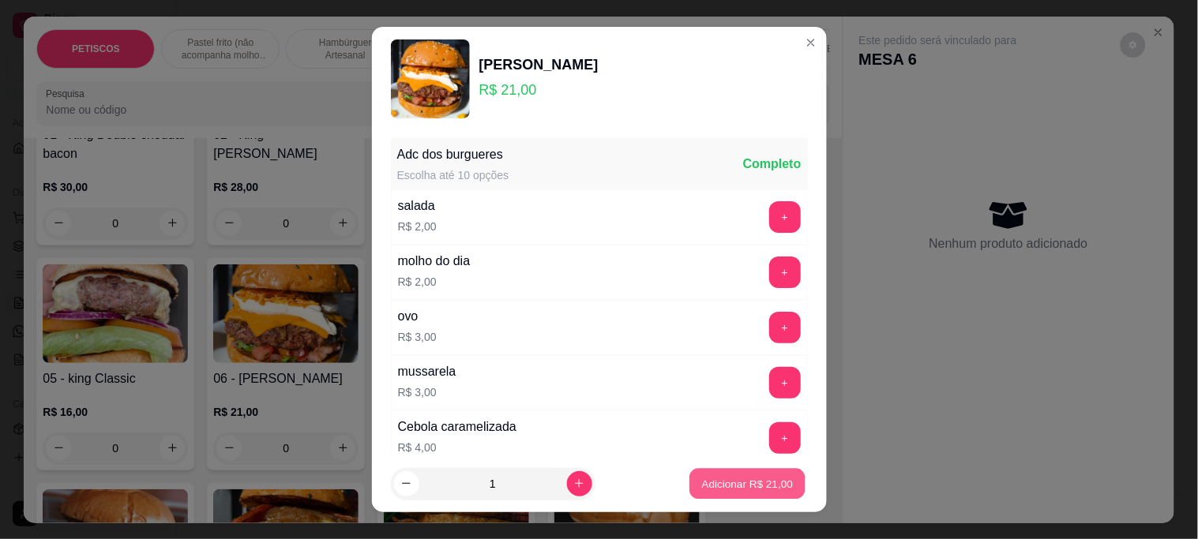
click at [725, 482] on p "Adicionar R$ 21,00" at bounding box center [748, 483] width 92 height 15
type input "1"
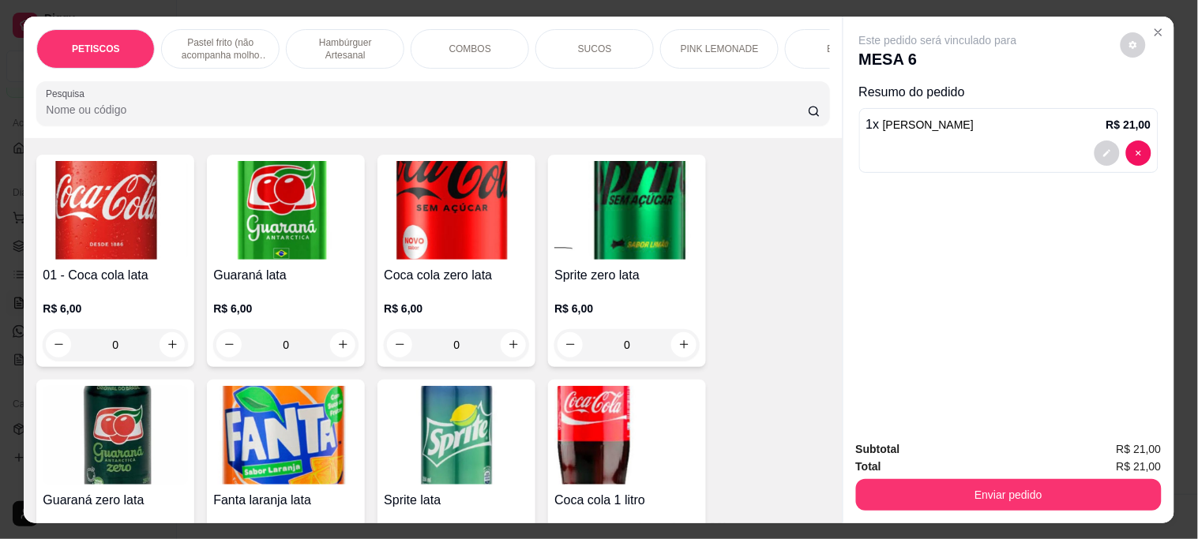
scroll to position [3860, 0]
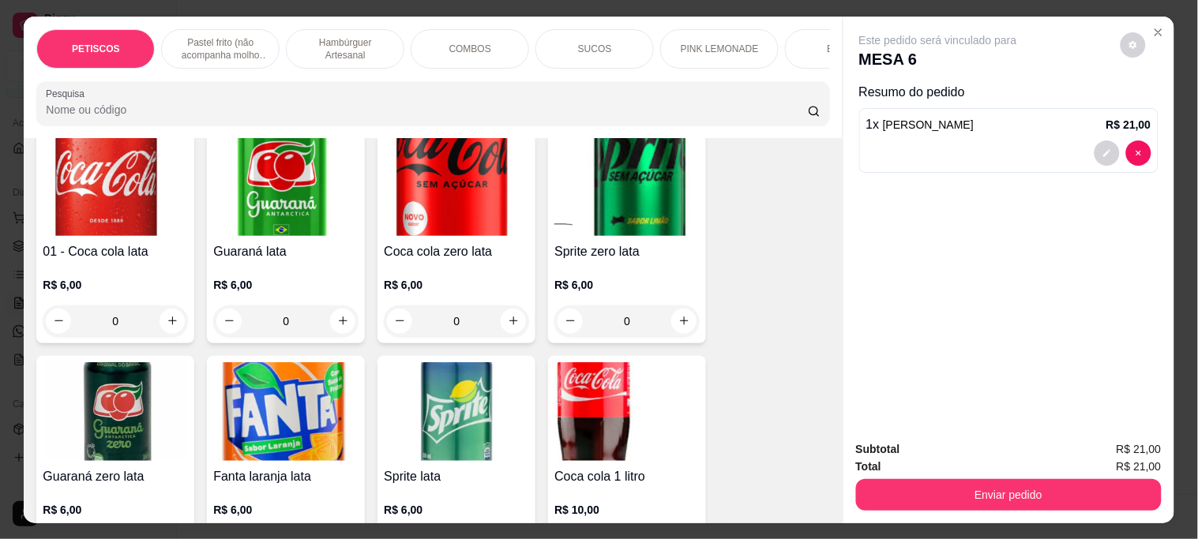
click at [432, 171] on img at bounding box center [456, 186] width 145 height 99
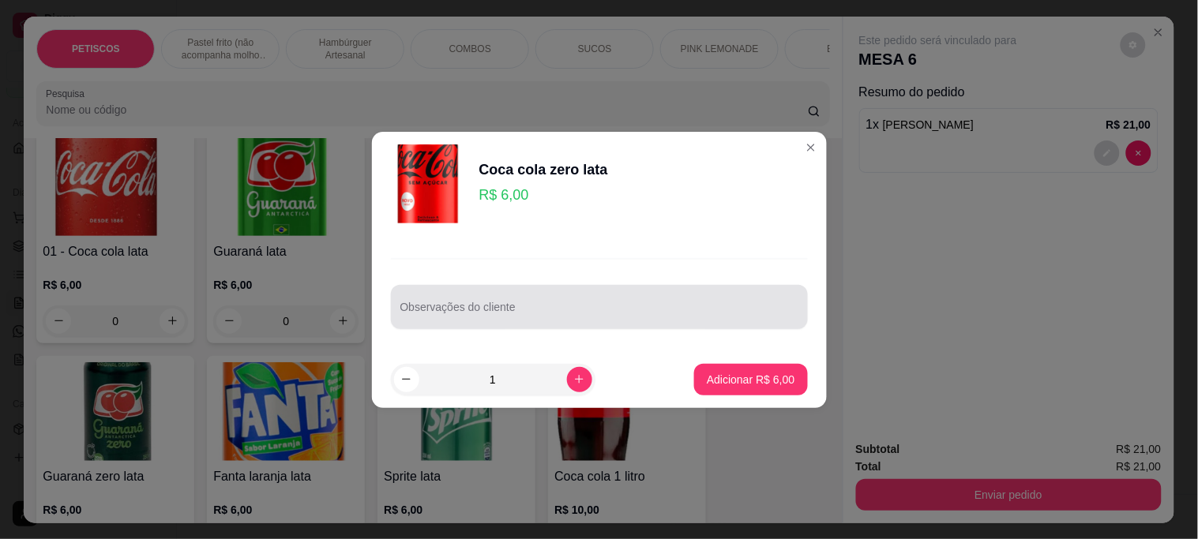
click at [433, 313] on input "Observações do cliente" at bounding box center [599, 314] width 398 height 16
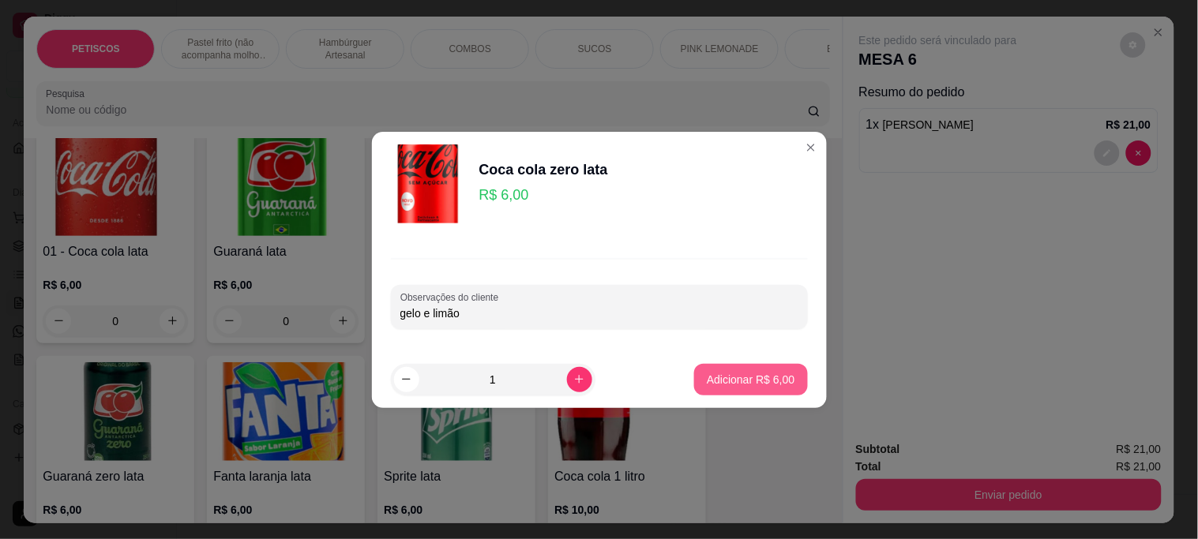
type input "gelo e limão"
click at [775, 365] on button "Adicionar R$ 6,00" at bounding box center [751, 379] width 110 height 31
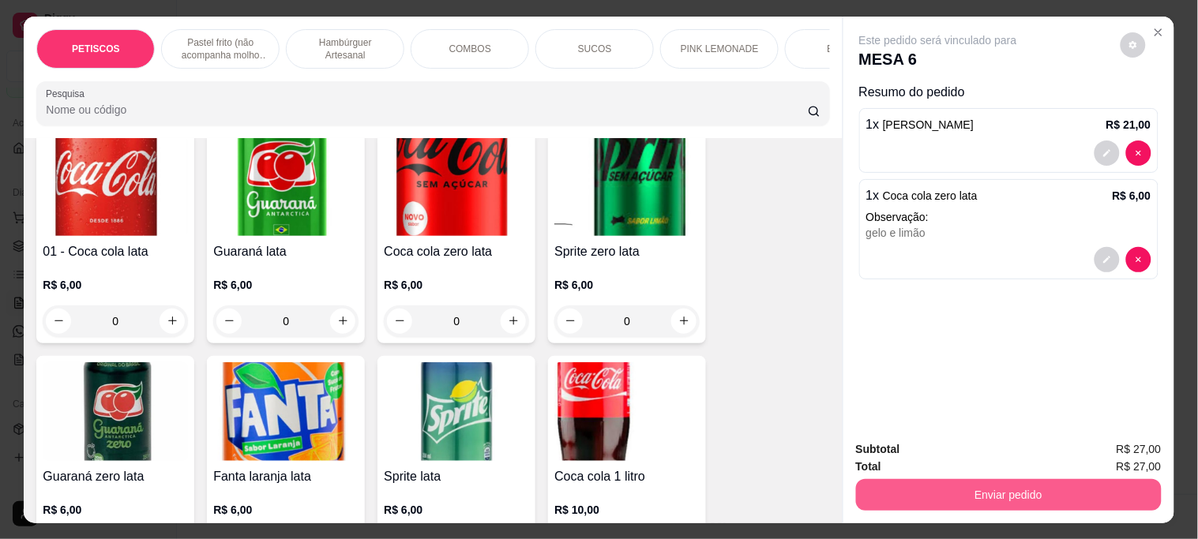
click at [918, 492] on button "Enviar pedido" at bounding box center [1009, 495] width 306 height 32
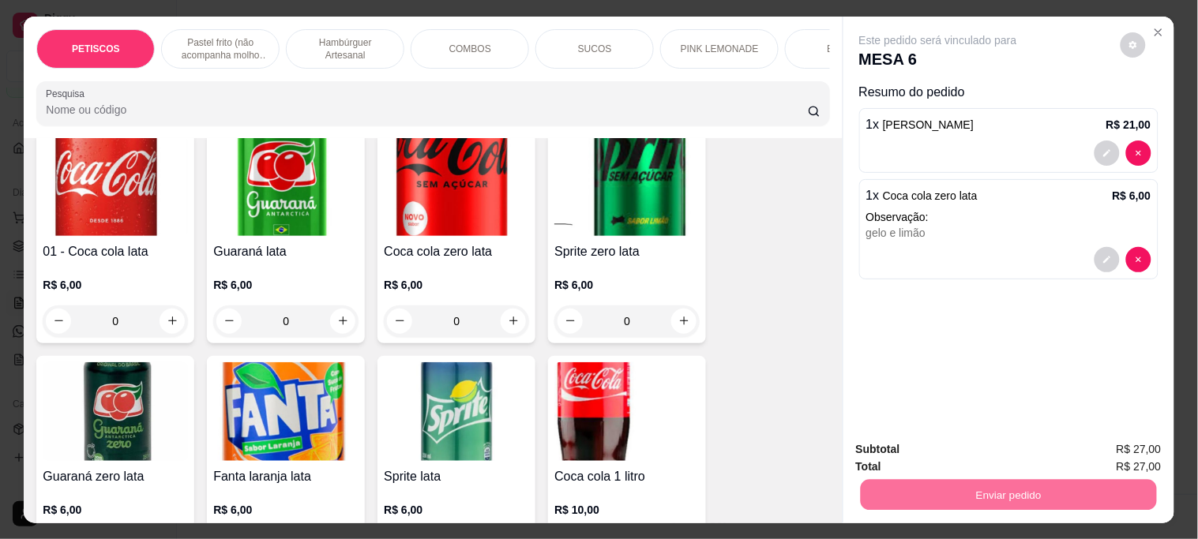
click at [944, 455] on button "Não registrar e enviar pedido" at bounding box center [956, 449] width 164 height 30
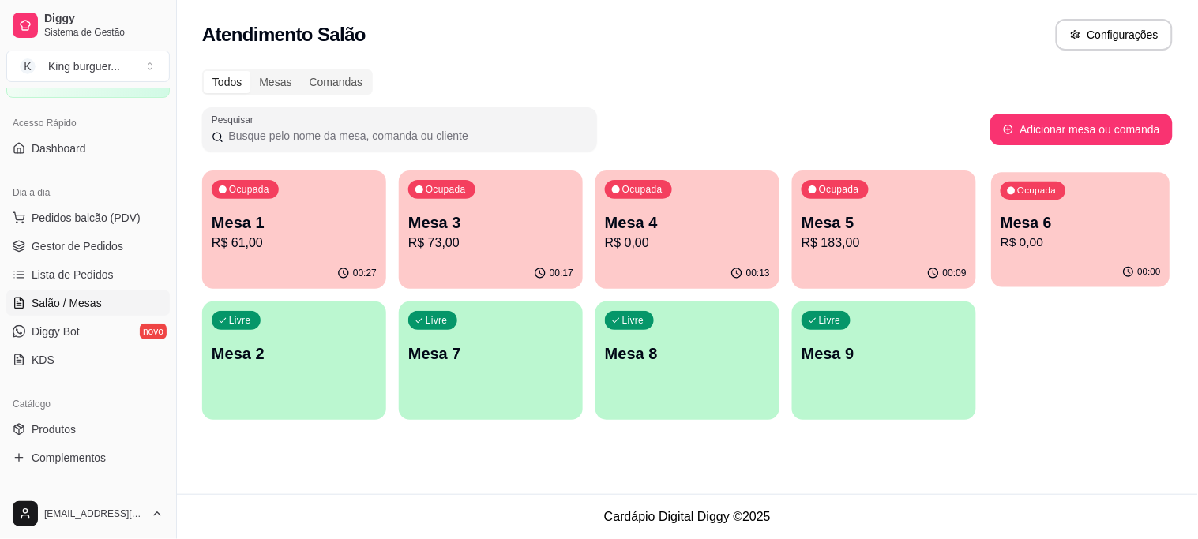
click at [1087, 230] on p "Mesa 6" at bounding box center [1080, 222] width 160 height 21
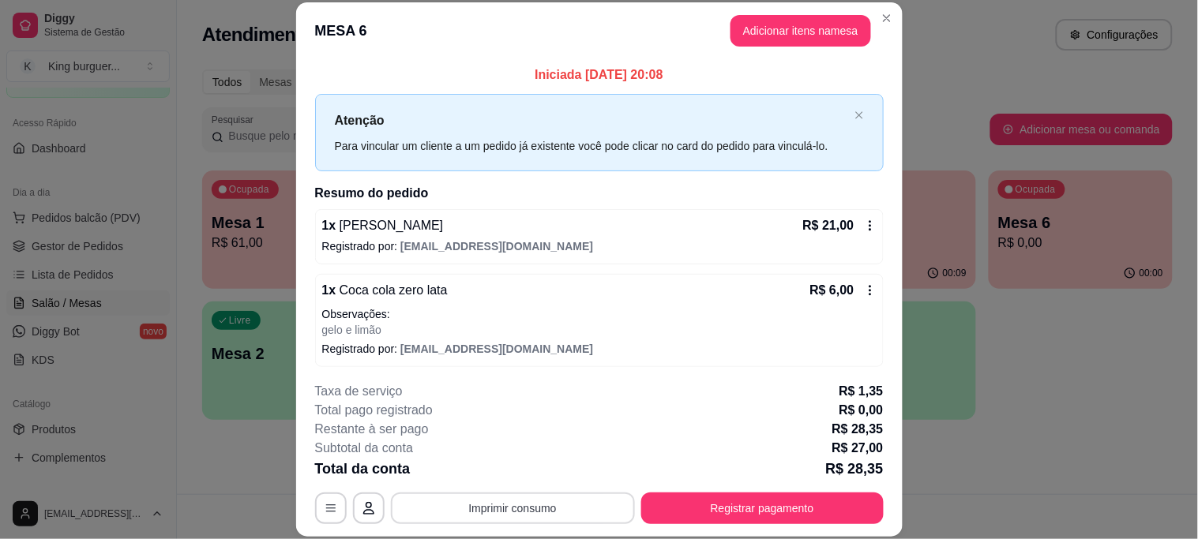
click at [554, 503] on button "Imprimir consumo" at bounding box center [513, 509] width 244 height 32
click at [519, 471] on button "IMPRESSORA" at bounding box center [511, 472] width 114 height 25
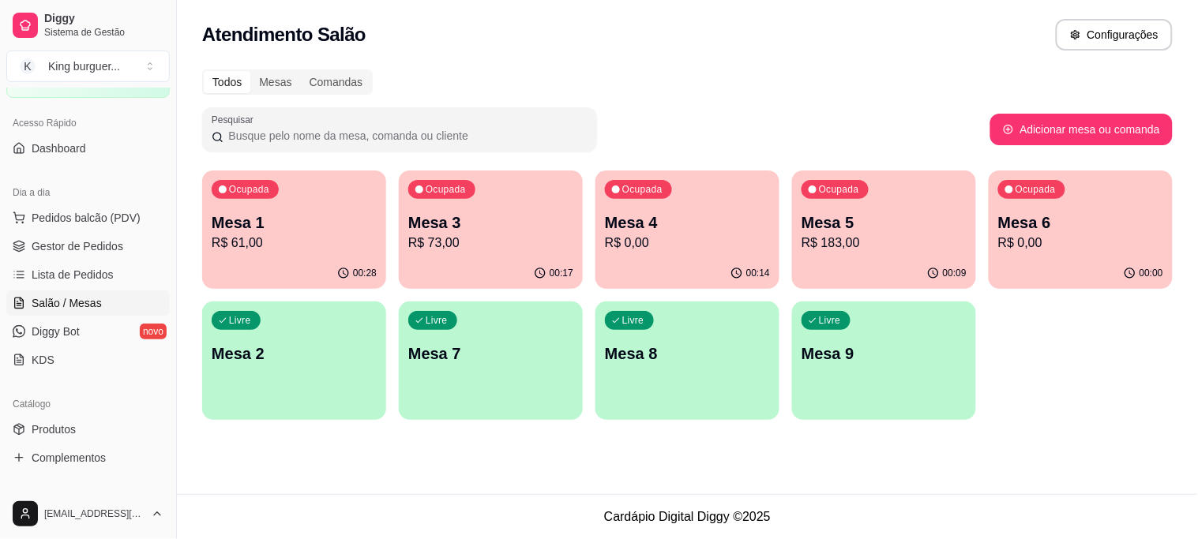
click at [838, 241] on p "R$ 183,00" at bounding box center [883, 243] width 165 height 19
click at [506, 226] on p "Mesa 3" at bounding box center [490, 223] width 165 height 22
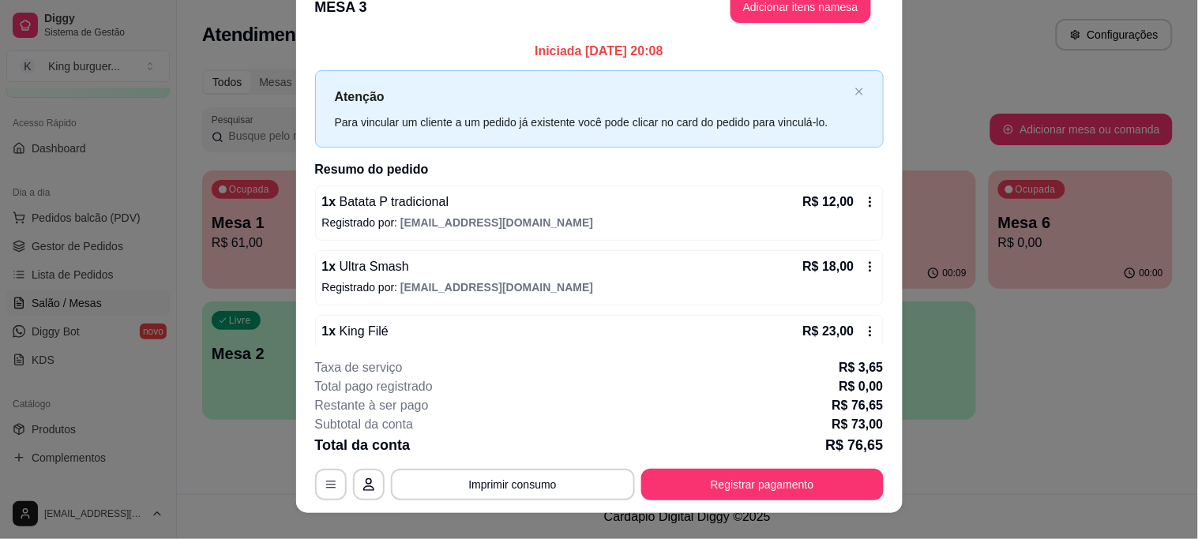
scroll to position [0, 0]
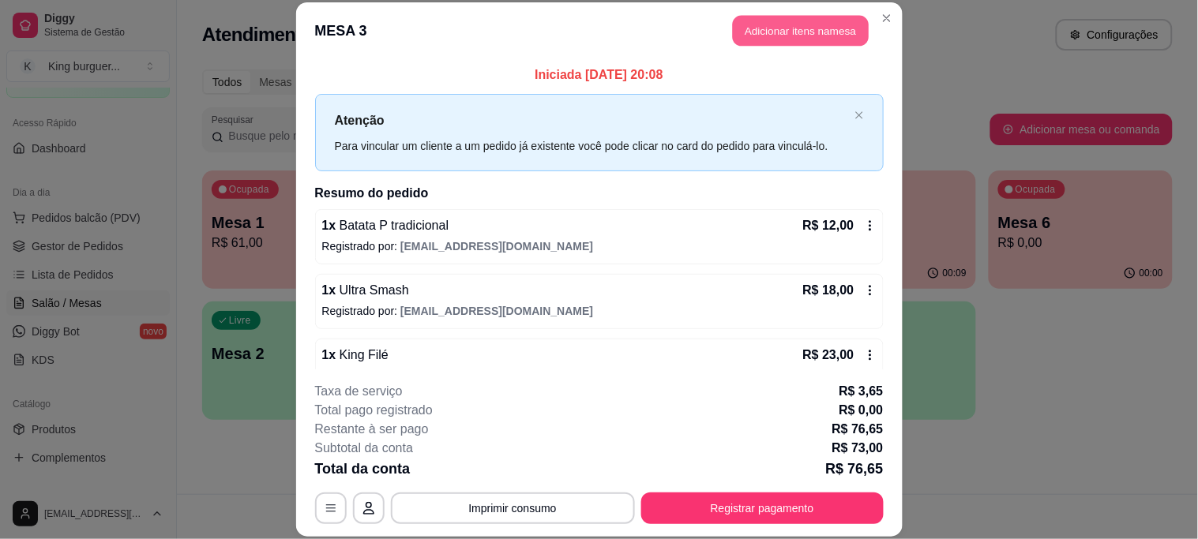
click at [794, 19] on button "Adicionar itens na mesa" at bounding box center [801, 31] width 136 height 31
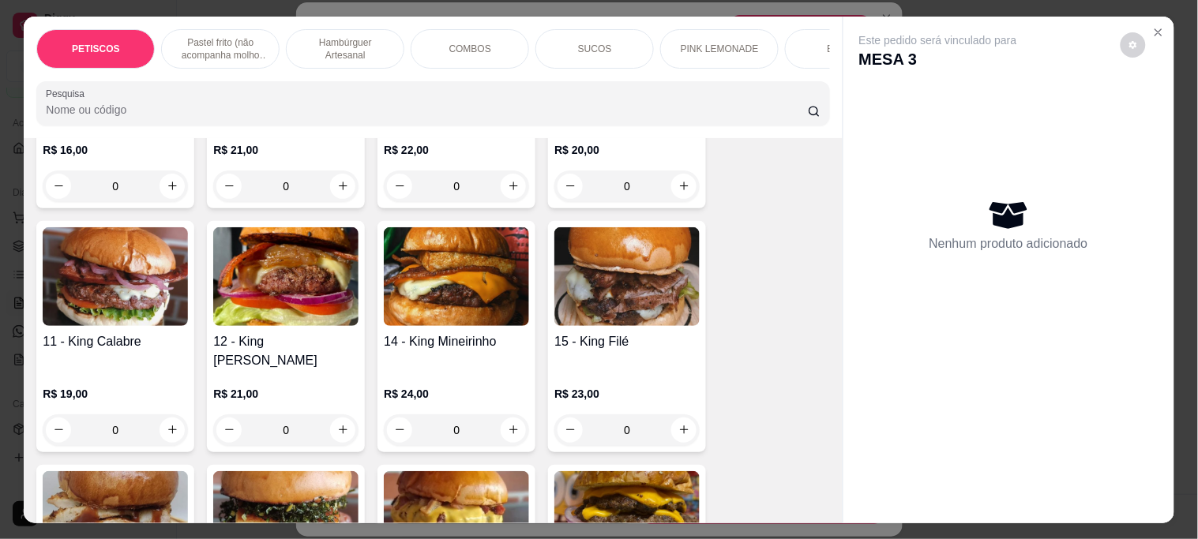
scroll to position [1491, 0]
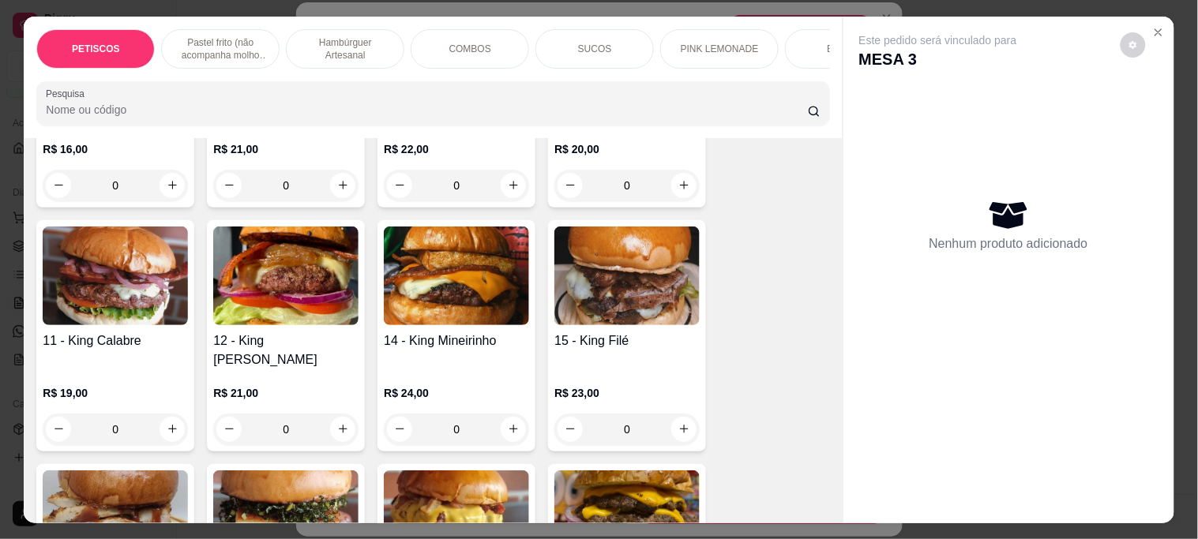
click at [140, 269] on img at bounding box center [115, 276] width 145 height 99
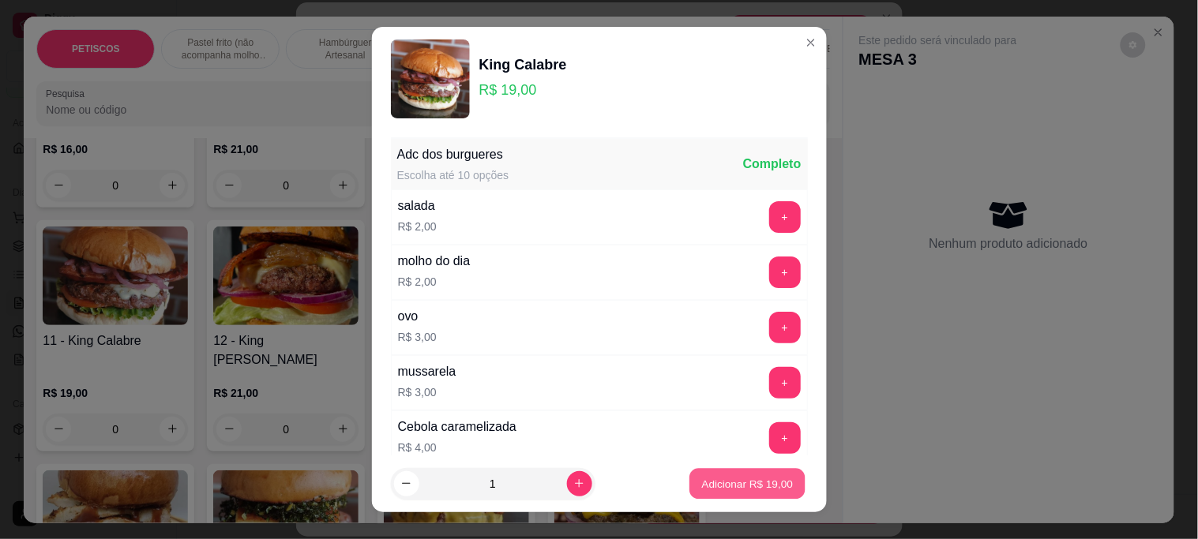
click at [748, 486] on p "Adicionar R$ 19,00" at bounding box center [748, 483] width 92 height 15
type input "1"
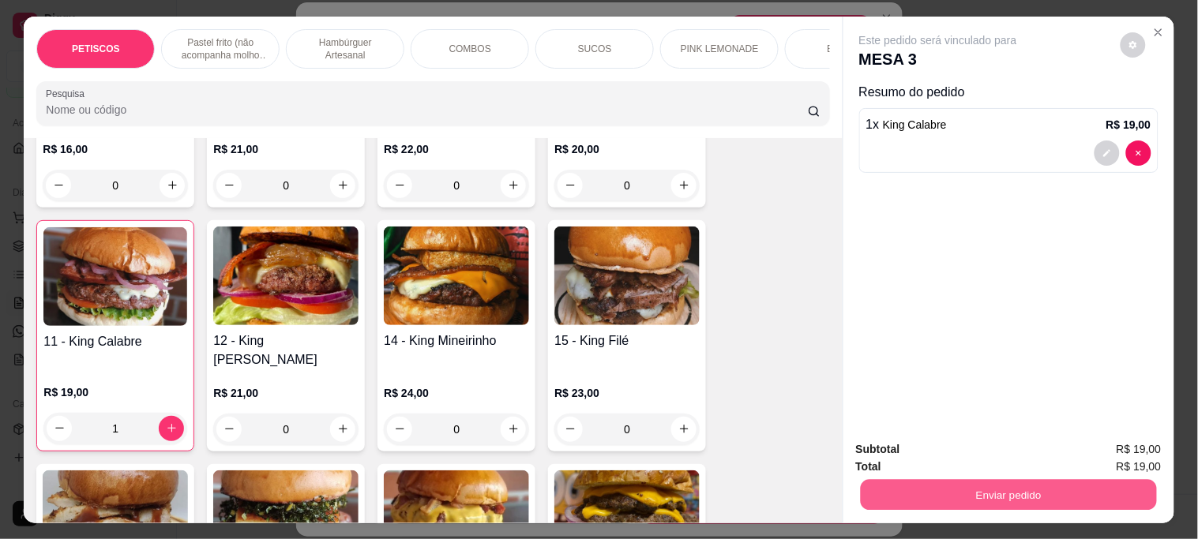
click at [875, 486] on button "Enviar pedido" at bounding box center [1008, 494] width 296 height 31
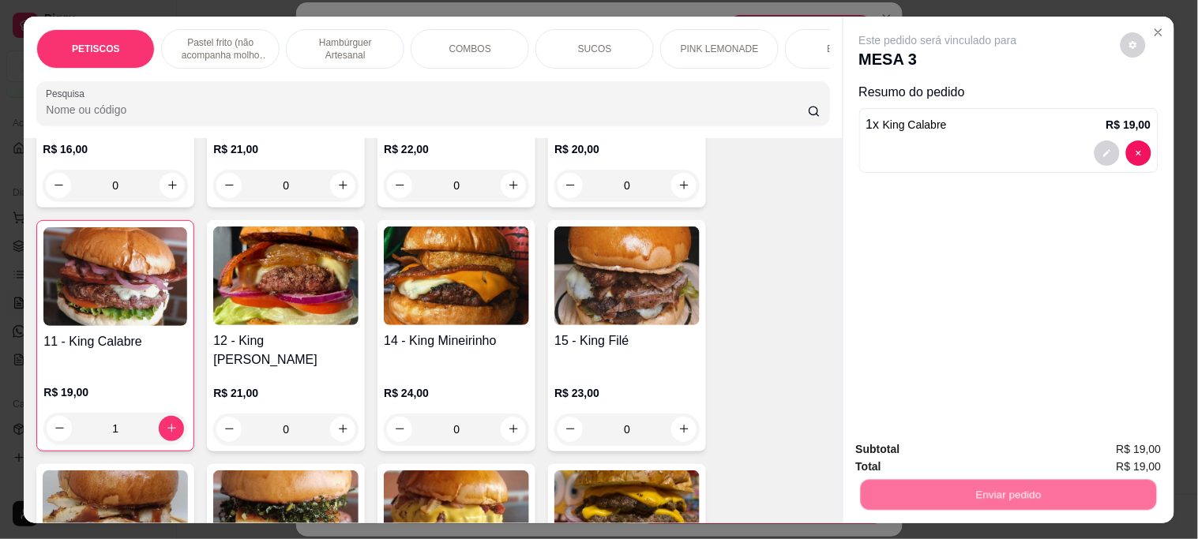
click at [876, 451] on button "Não registrar e enviar pedido" at bounding box center [955, 448] width 159 height 29
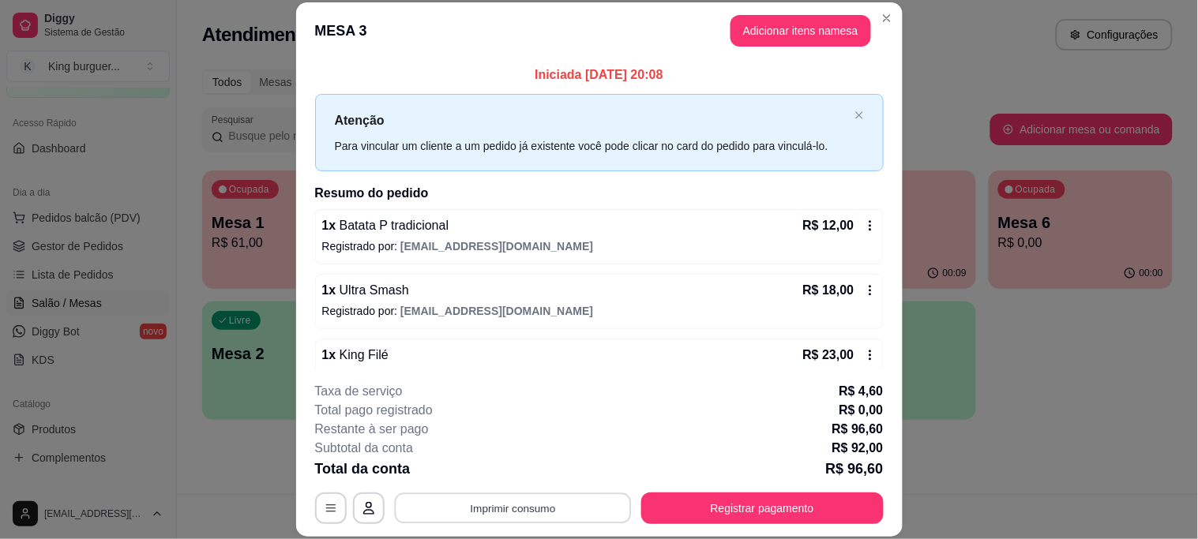
click at [550, 508] on button "Imprimir consumo" at bounding box center [512, 508] width 237 height 31
click at [539, 468] on button "IMPRESSORA" at bounding box center [511, 472] width 111 height 24
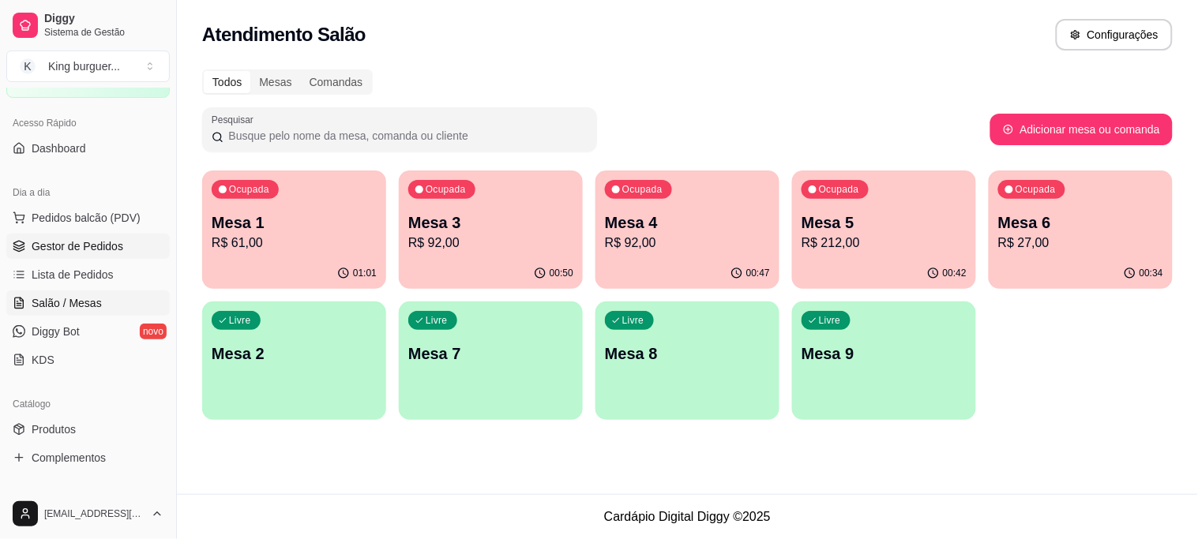
click at [92, 247] on span "Gestor de Pedidos" at bounding box center [78, 246] width 92 height 16
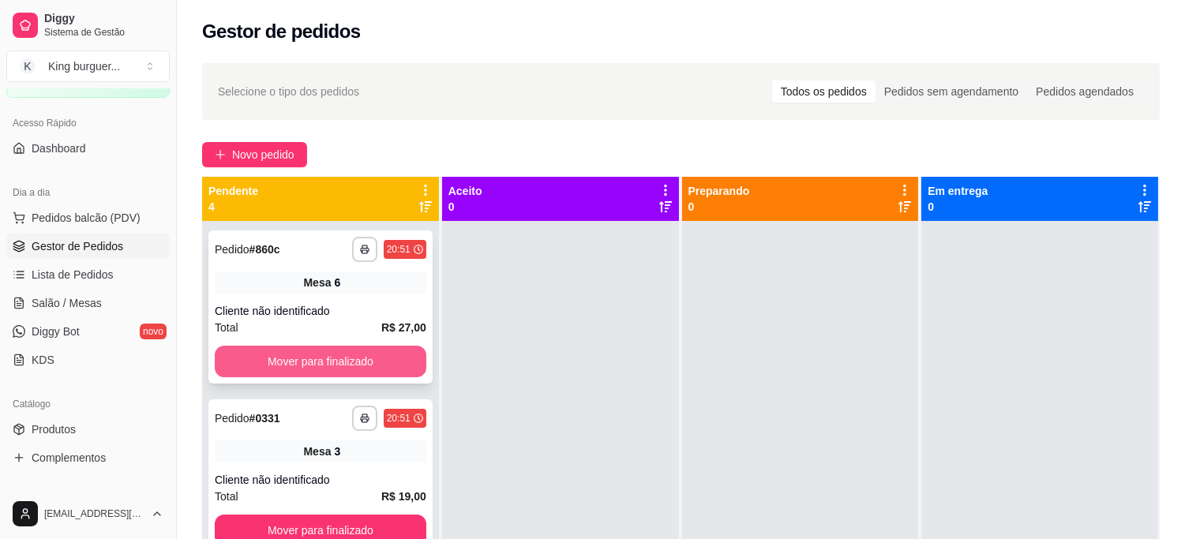
click at [381, 351] on button "Mover para finalizado" at bounding box center [321, 362] width 212 height 32
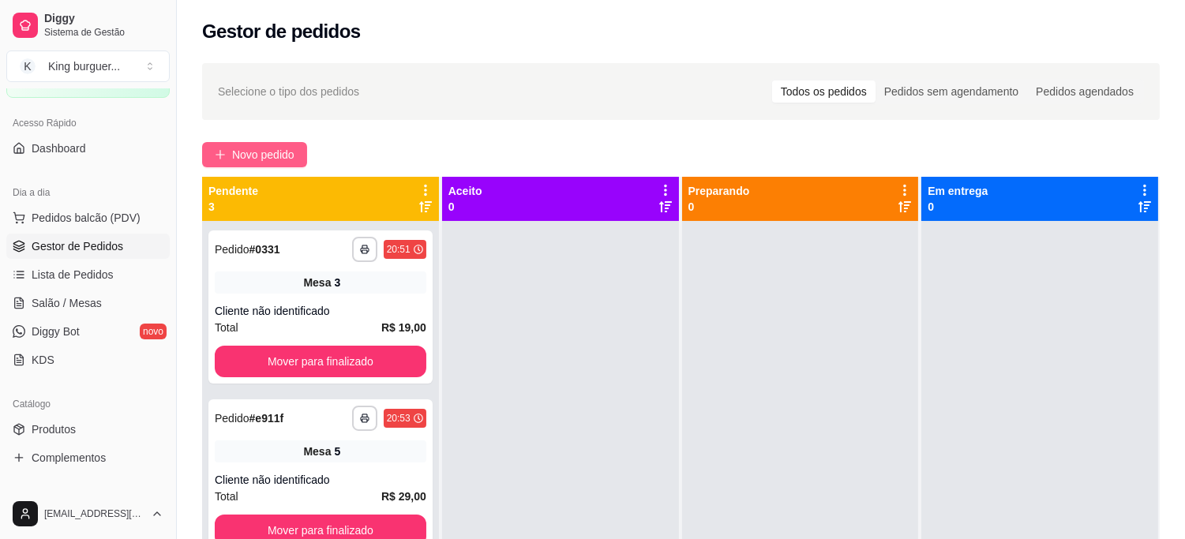
click at [259, 153] on span "Novo pedido" at bounding box center [263, 154] width 62 height 17
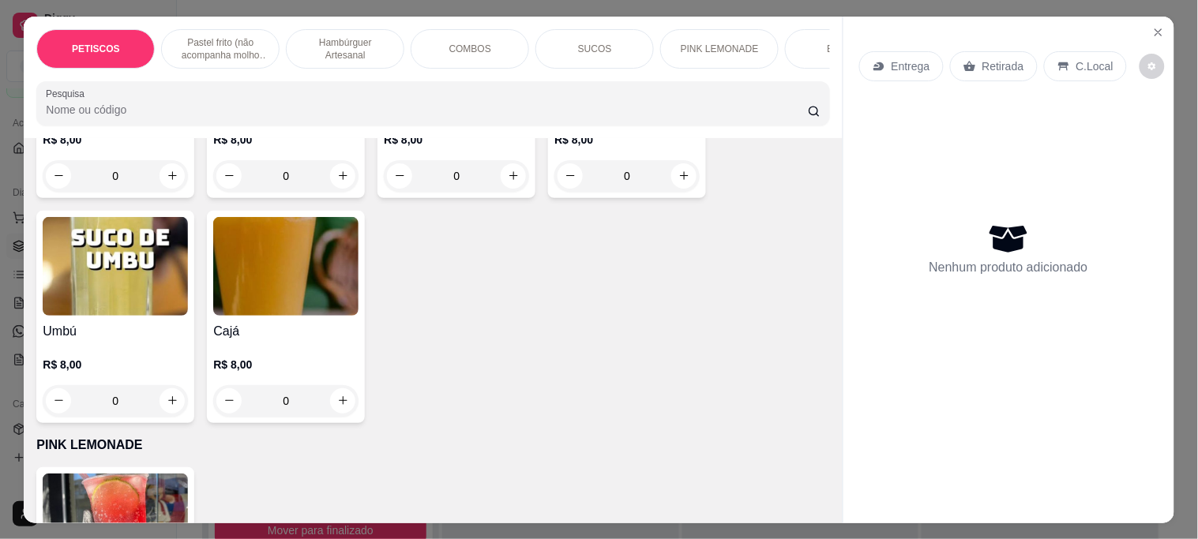
scroll to position [3597, 0]
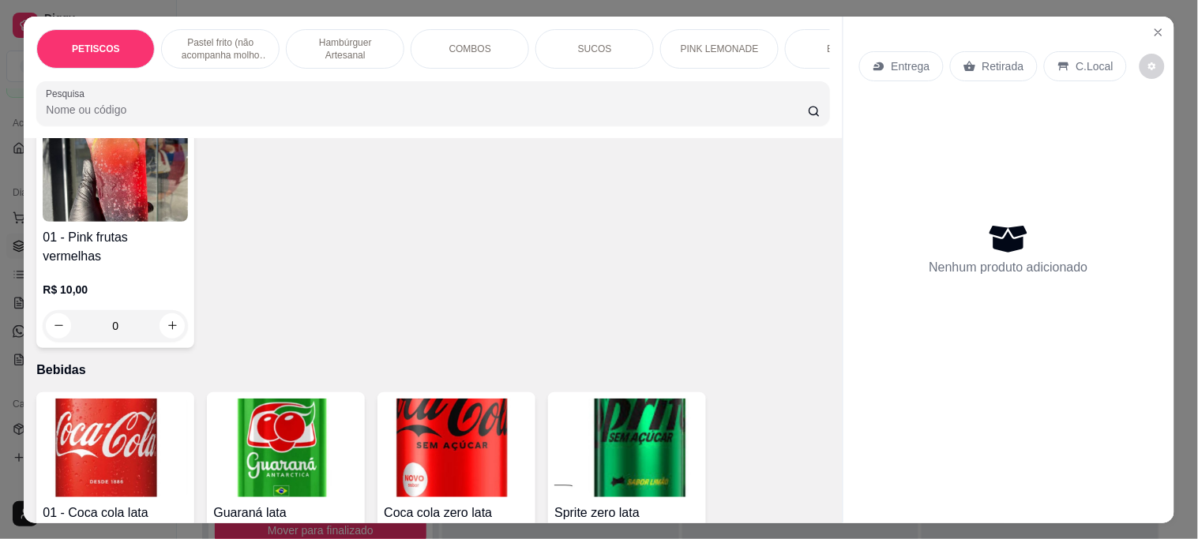
click at [127, 171] on img at bounding box center [115, 172] width 145 height 99
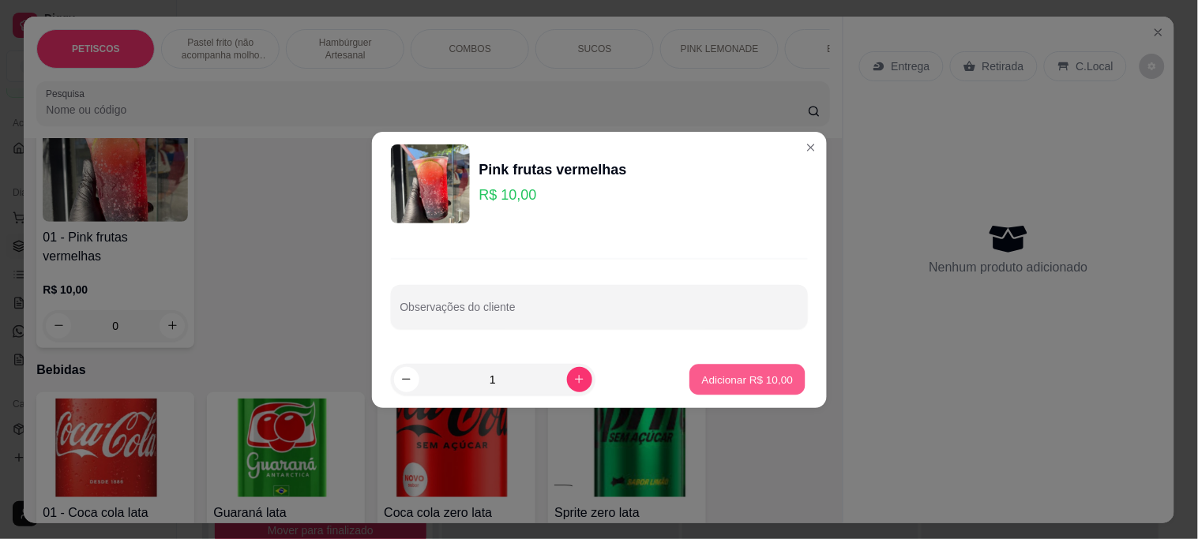
click at [690, 377] on button "Adicionar R$ 10,00" at bounding box center [748, 379] width 116 height 31
type input "1"
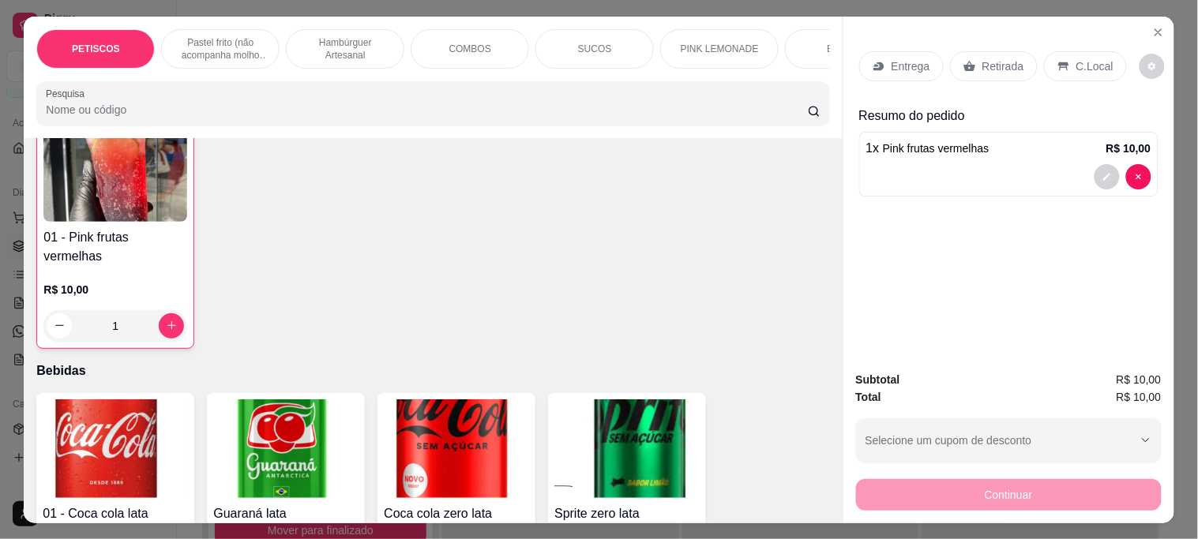
click at [971, 66] on div "Retirada" at bounding box center [994, 66] width 88 height 30
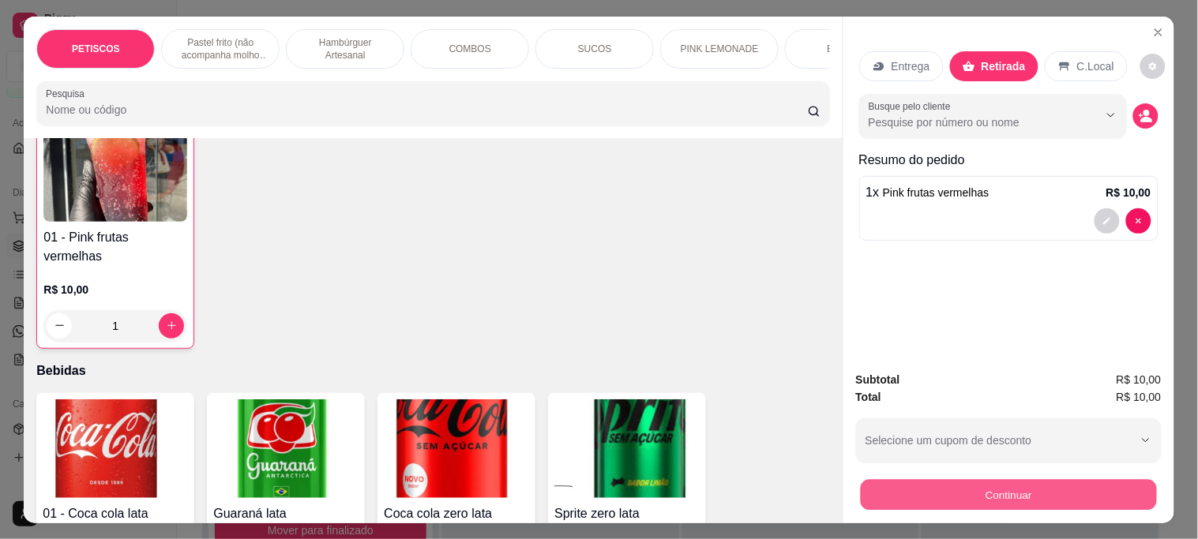
click at [935, 499] on button "Continuar" at bounding box center [1008, 494] width 296 height 31
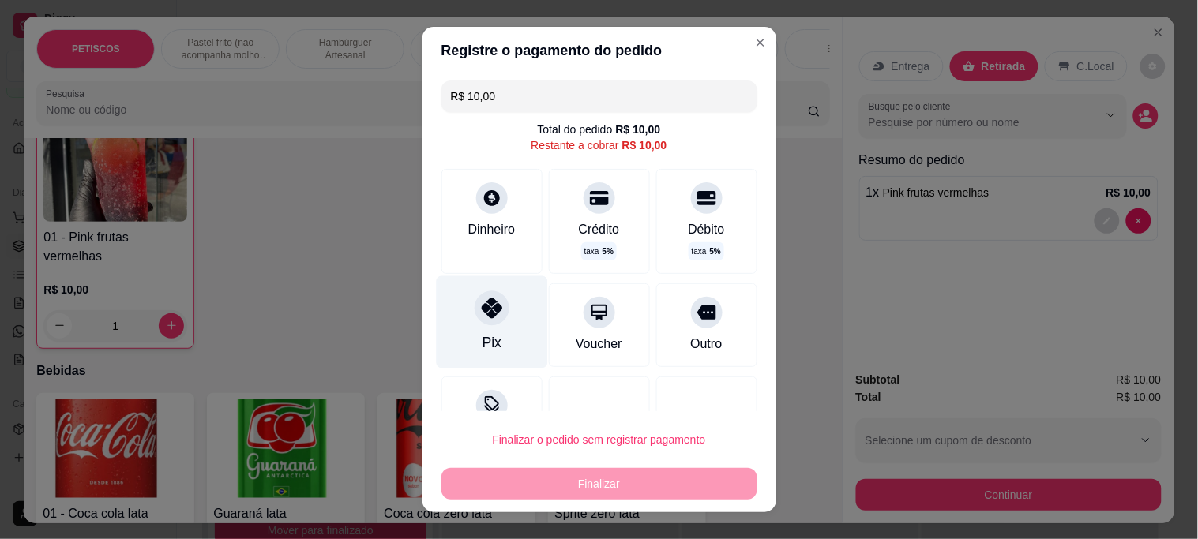
click at [486, 313] on icon at bounding box center [491, 308] width 21 height 21
type input "R$ 0,00"
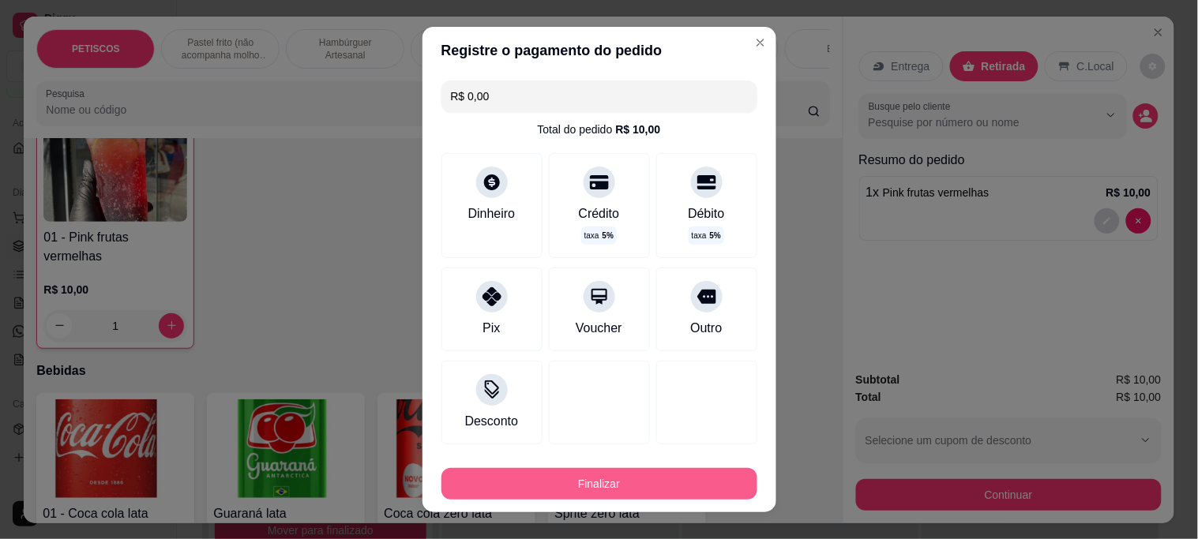
click at [582, 484] on button "Finalizar" at bounding box center [599, 484] width 316 height 32
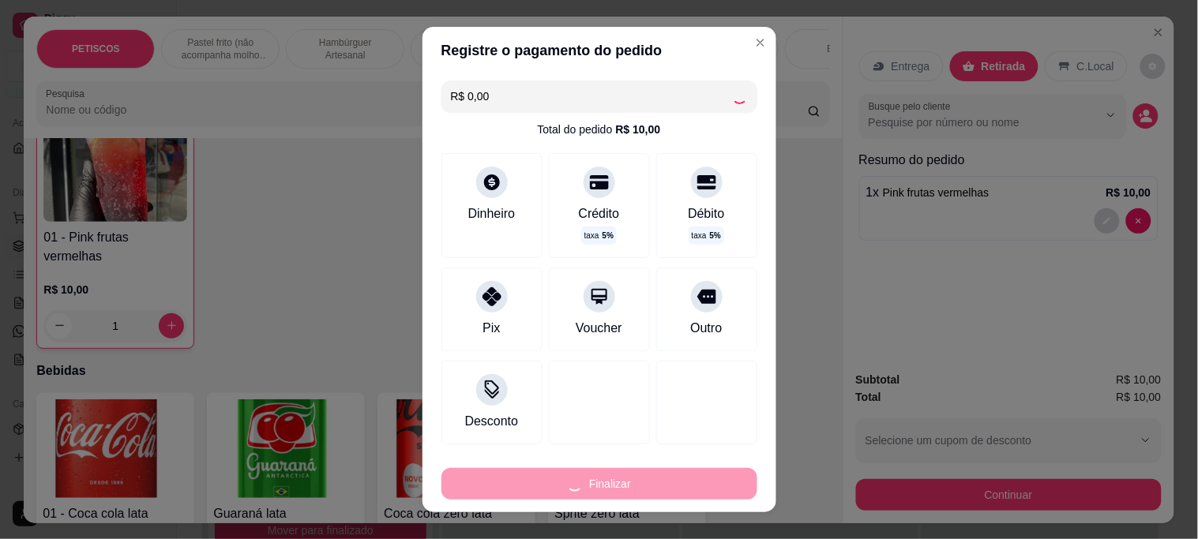
type input "0"
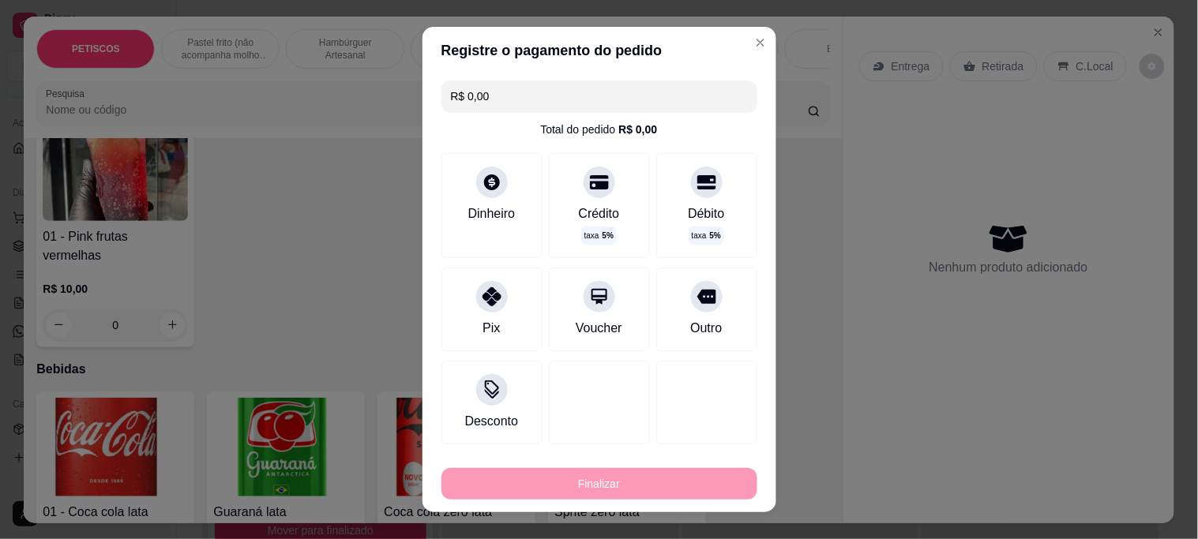
type input "-R$ 10,00"
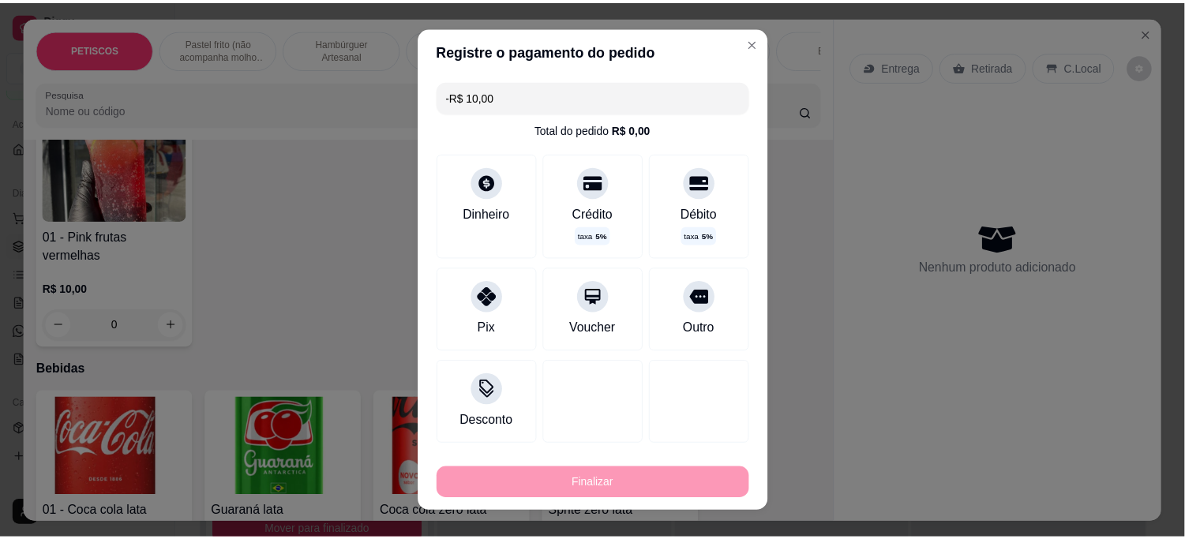
scroll to position [3597, 0]
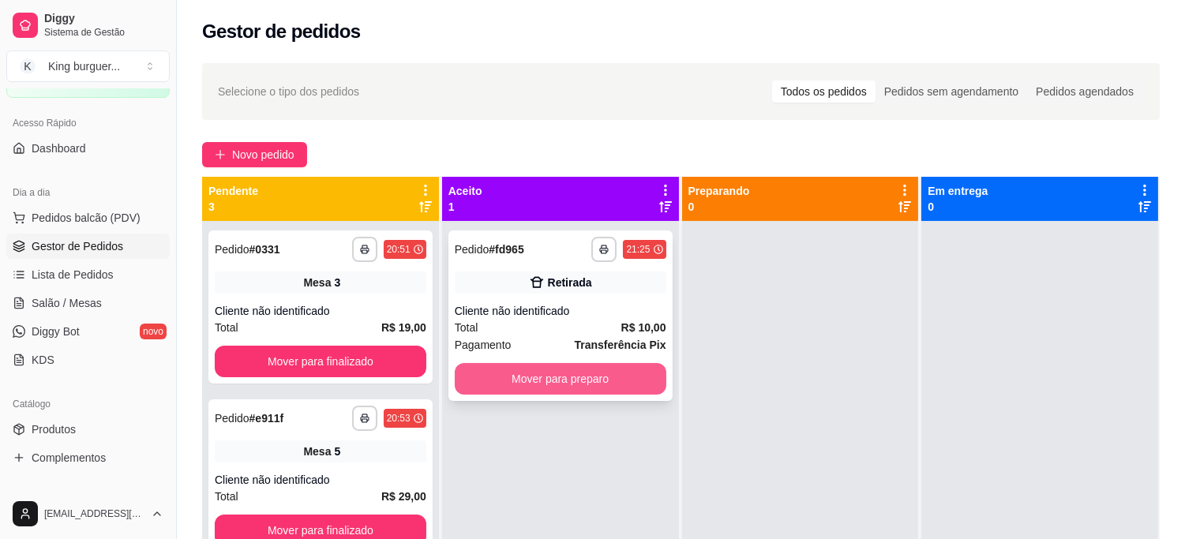
click at [534, 379] on button "Mover para preparo" at bounding box center [561, 379] width 212 height 32
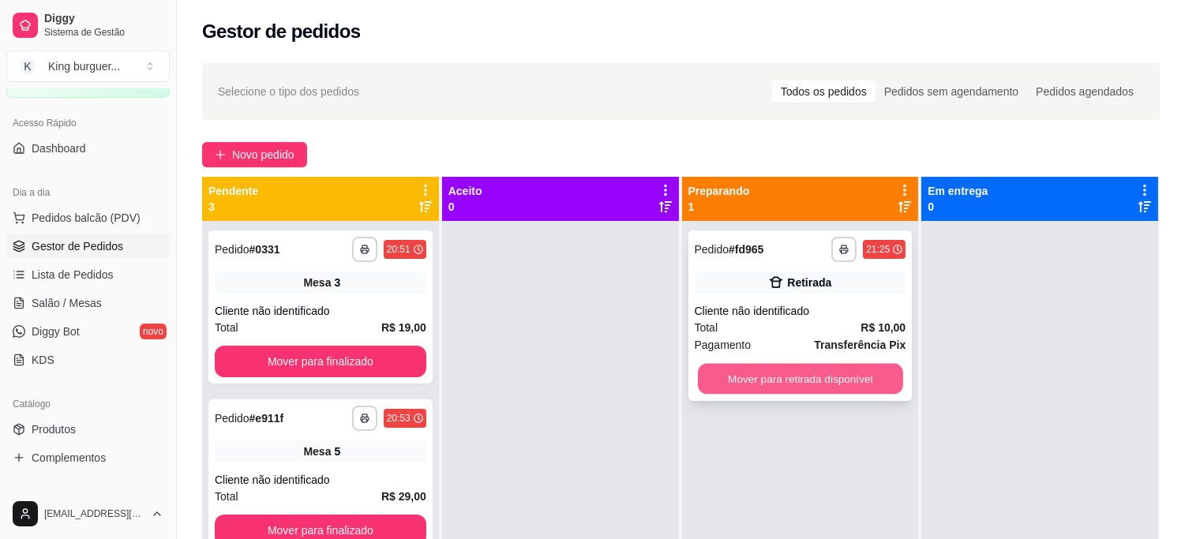
click at [711, 376] on button "Mover para retirada disponível" at bounding box center [800, 379] width 205 height 31
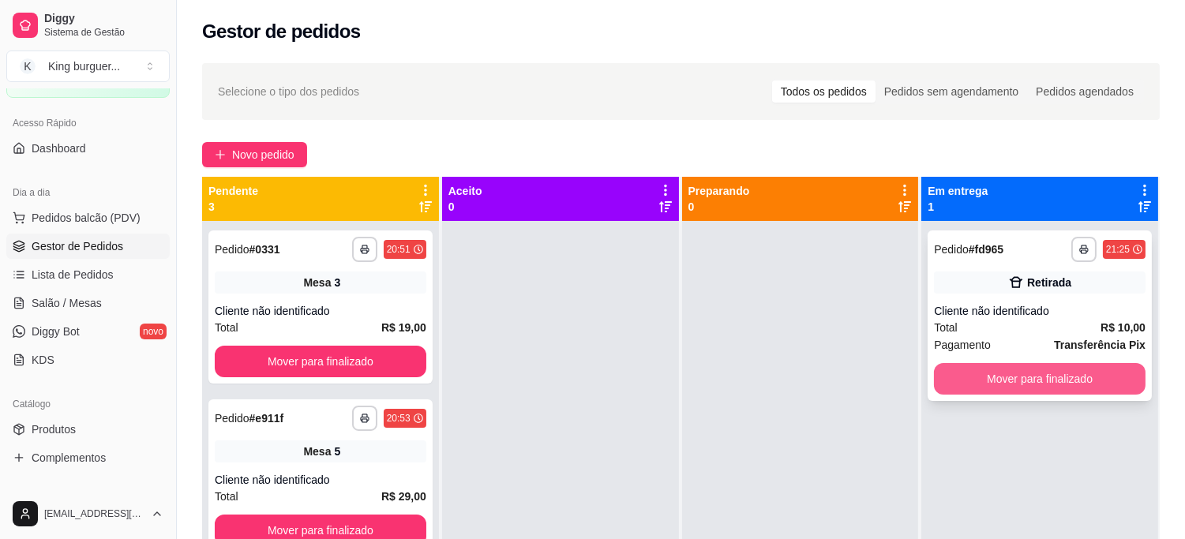
click at [944, 376] on button "Mover para finalizado" at bounding box center [1040, 379] width 212 height 32
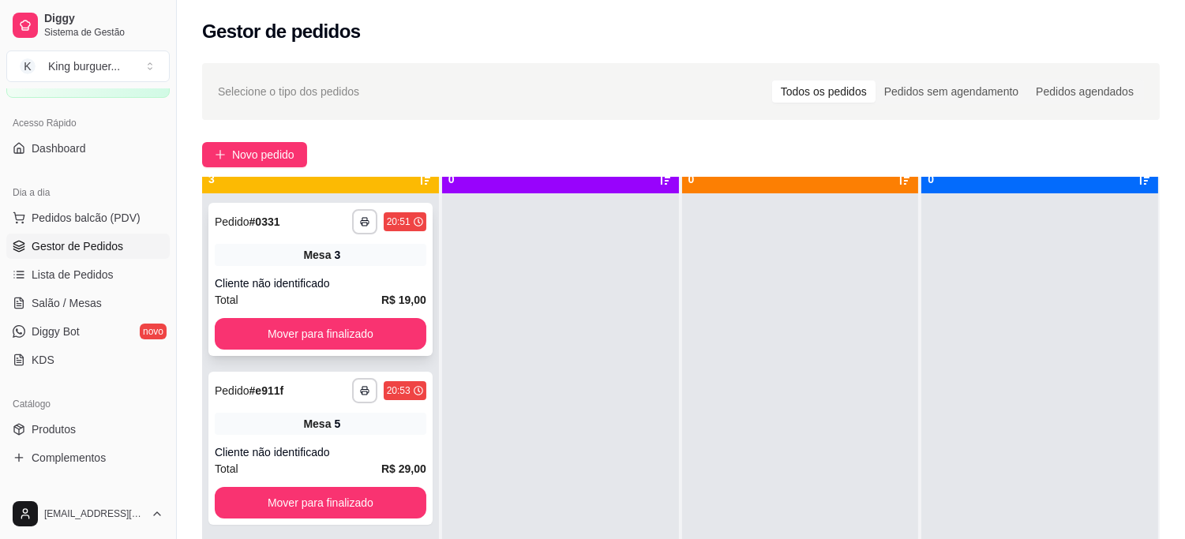
scroll to position [43, 0]
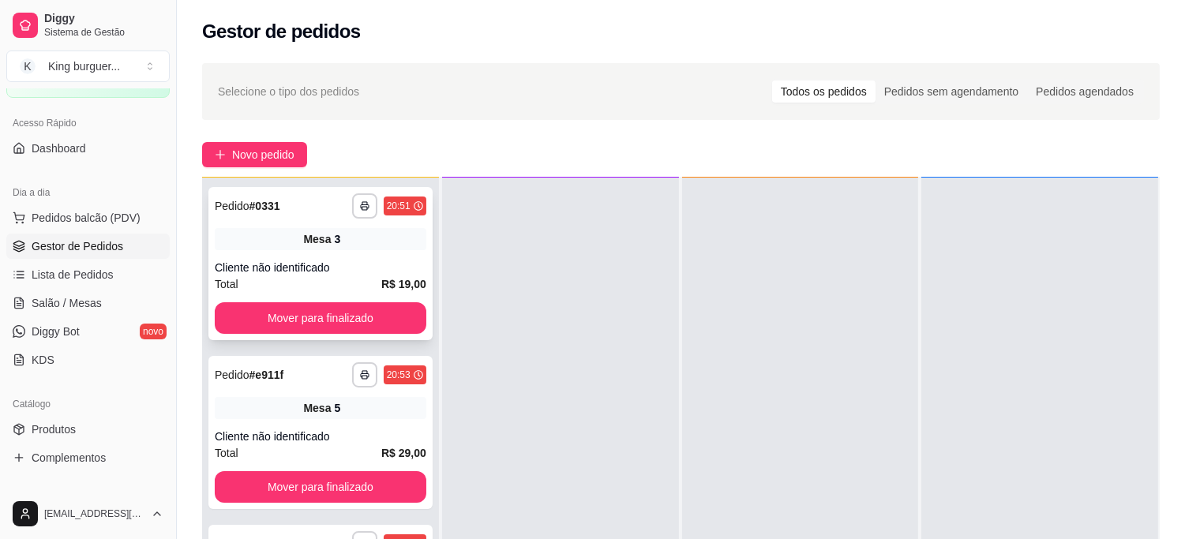
click at [388, 300] on div "**********" at bounding box center [320, 263] width 224 height 153
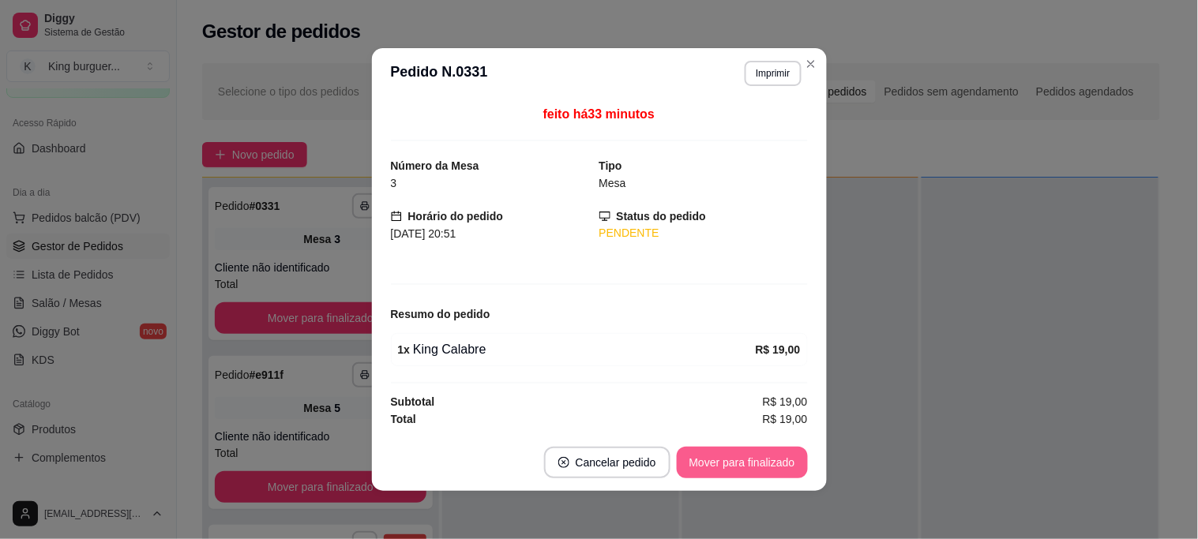
click at [707, 455] on button "Mover para finalizado" at bounding box center [742, 463] width 131 height 32
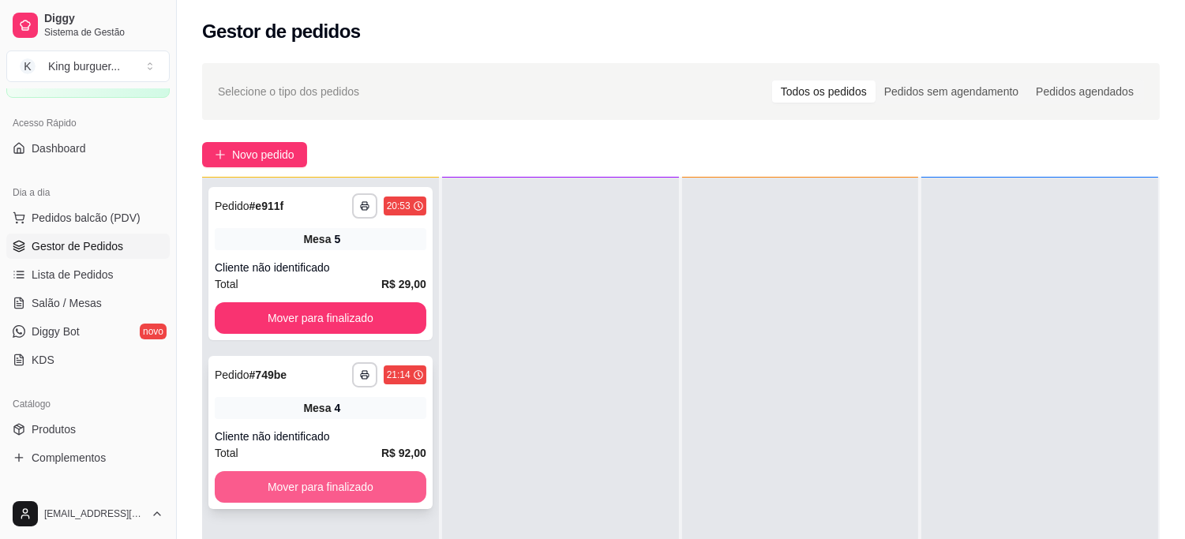
click at [370, 493] on button "Mover para finalizado" at bounding box center [321, 487] width 212 height 32
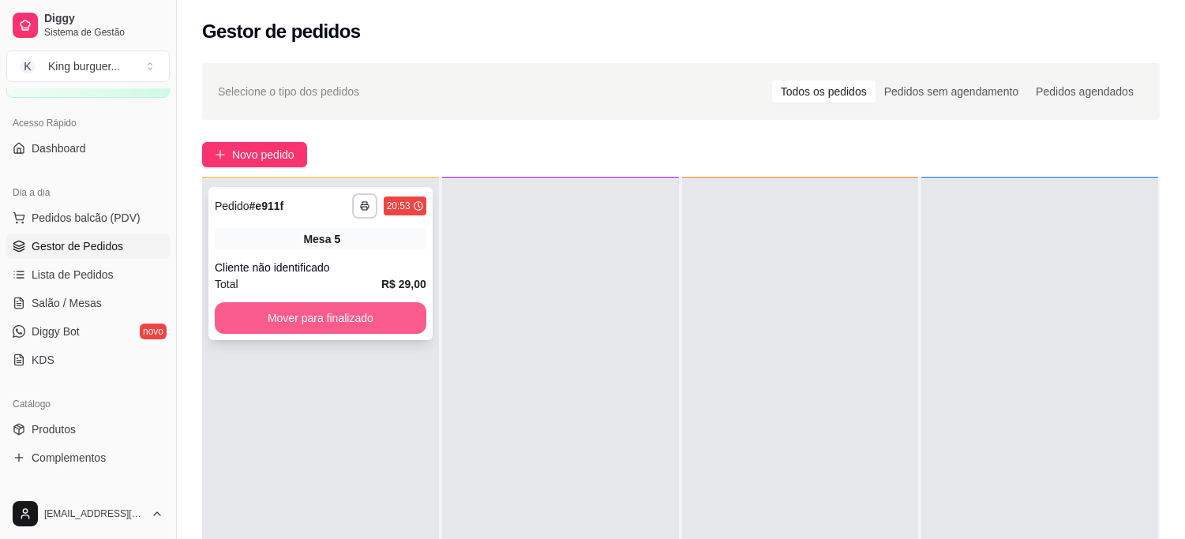
click at [366, 328] on button "Mover para finalizado" at bounding box center [321, 318] width 212 height 32
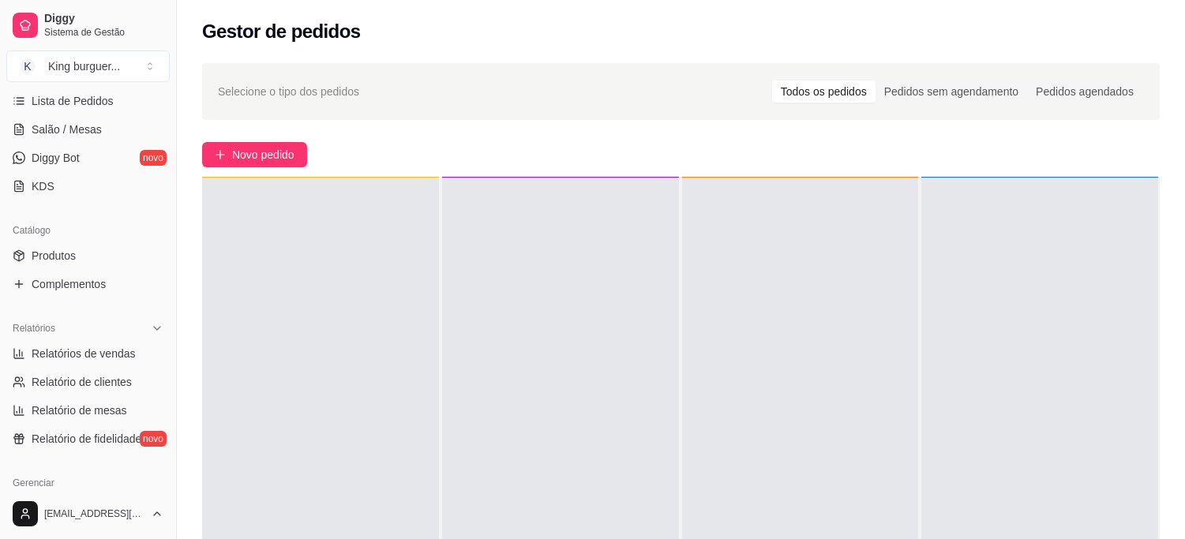
scroll to position [263, 0]
click at [115, 388] on span "Relatório de clientes" at bounding box center [82, 381] width 100 height 16
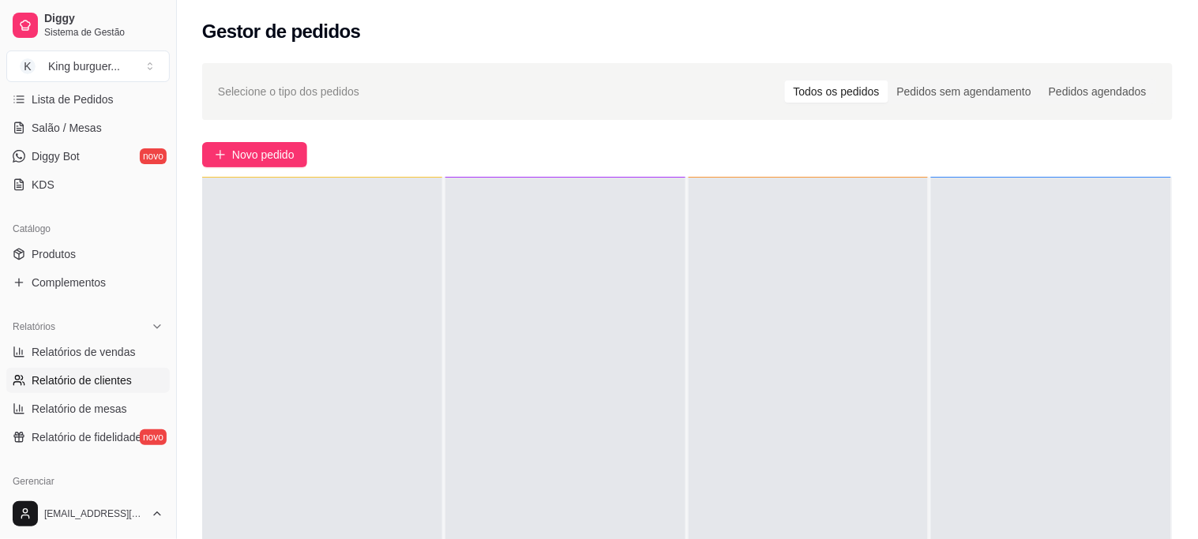
select select "30"
select select "HIGHEST_TOTAL_SPENT_WITH_ORDERS"
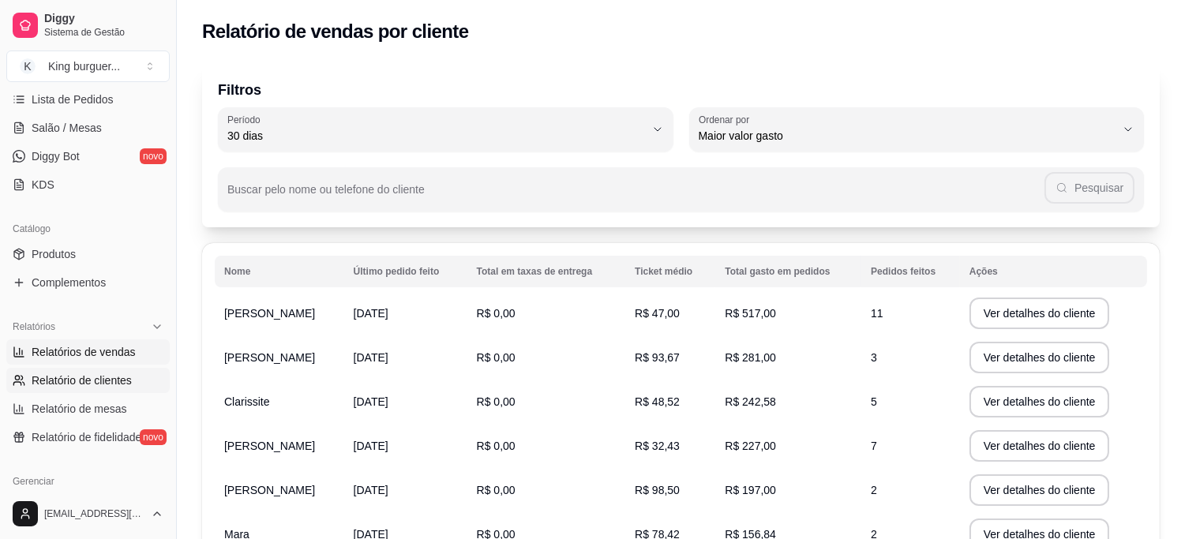
click at [107, 350] on span "Relatórios de vendas" at bounding box center [84, 352] width 104 height 16
select select "ALL"
select select "0"
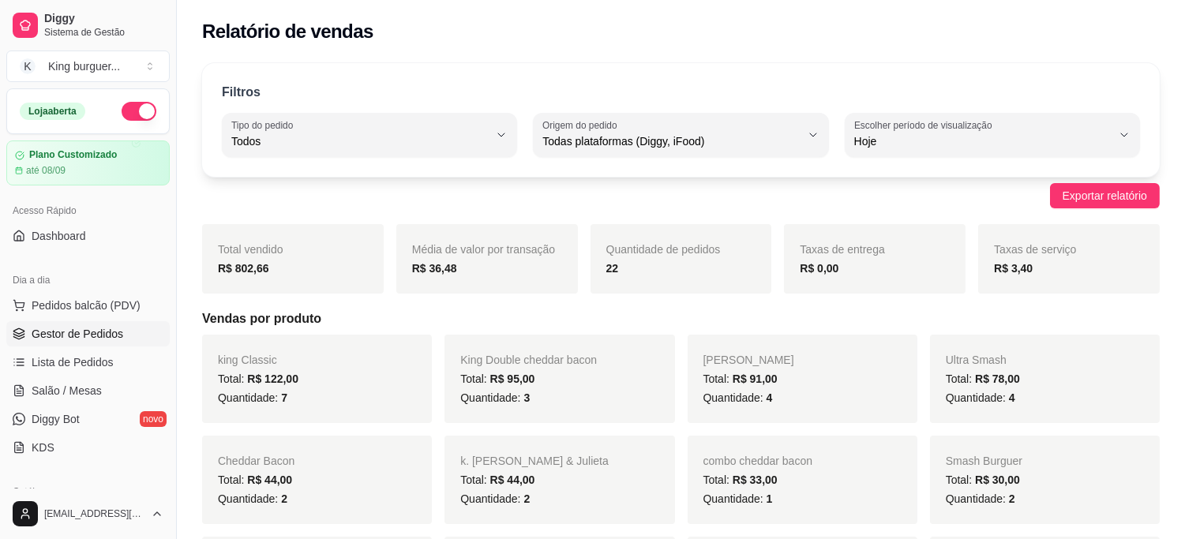
click at [109, 332] on span "Gestor de Pedidos" at bounding box center [78, 334] width 92 height 16
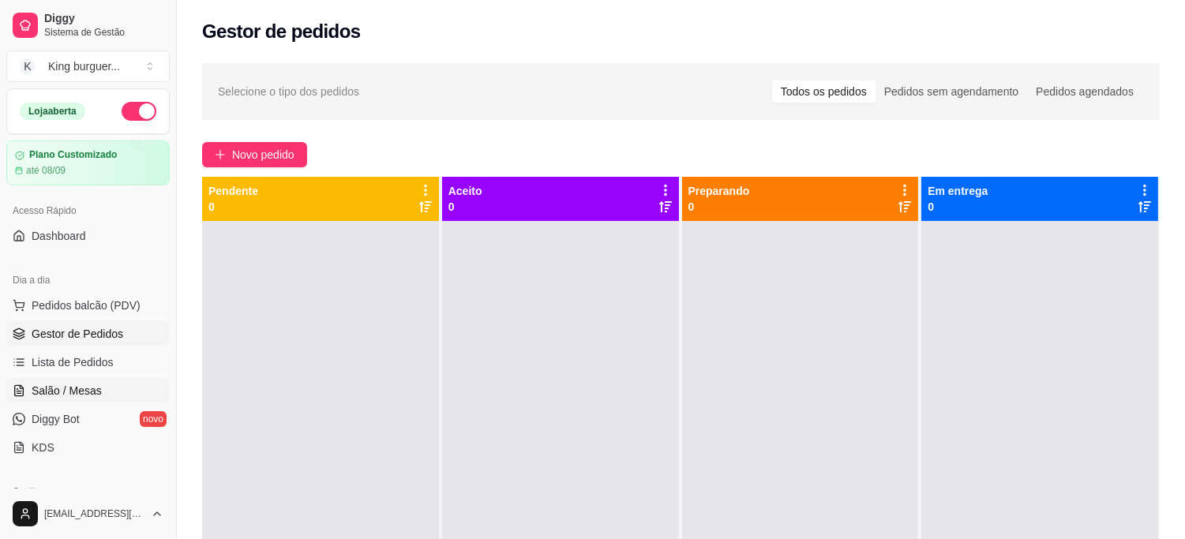
click at [81, 389] on span "Salão / Mesas" at bounding box center [67, 391] width 70 height 16
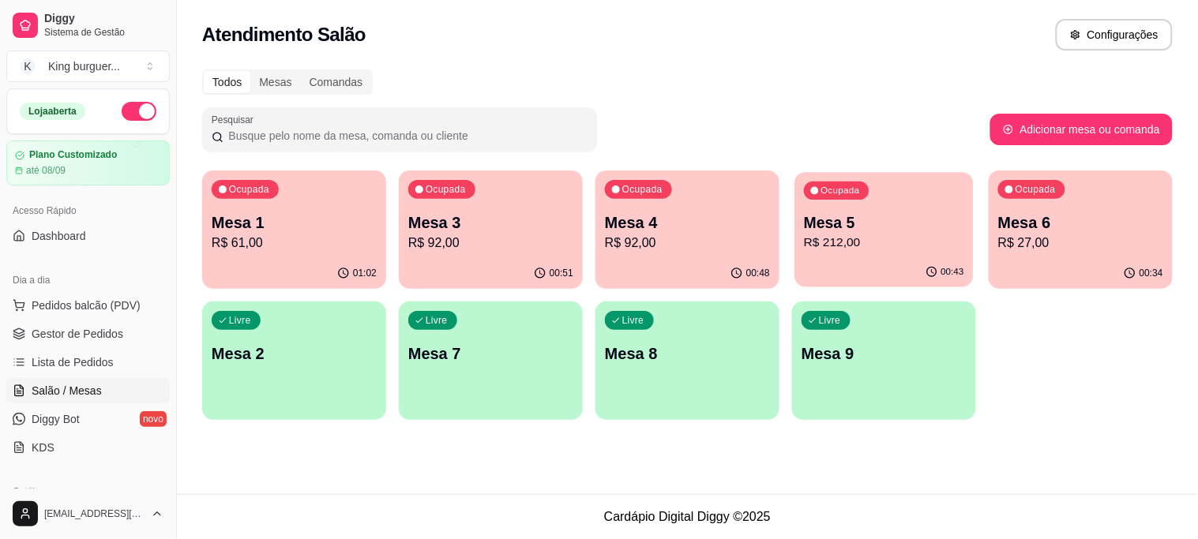
click at [863, 240] on p "R$ 212,00" at bounding box center [884, 243] width 160 height 18
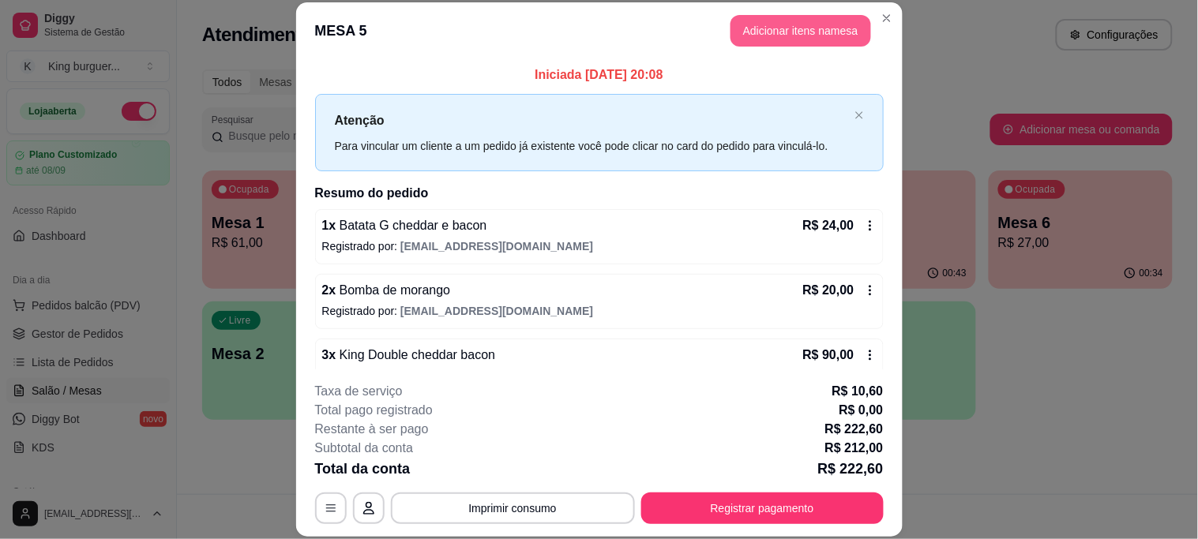
click at [794, 36] on button "Adicionar itens na mesa" at bounding box center [800, 31] width 141 height 32
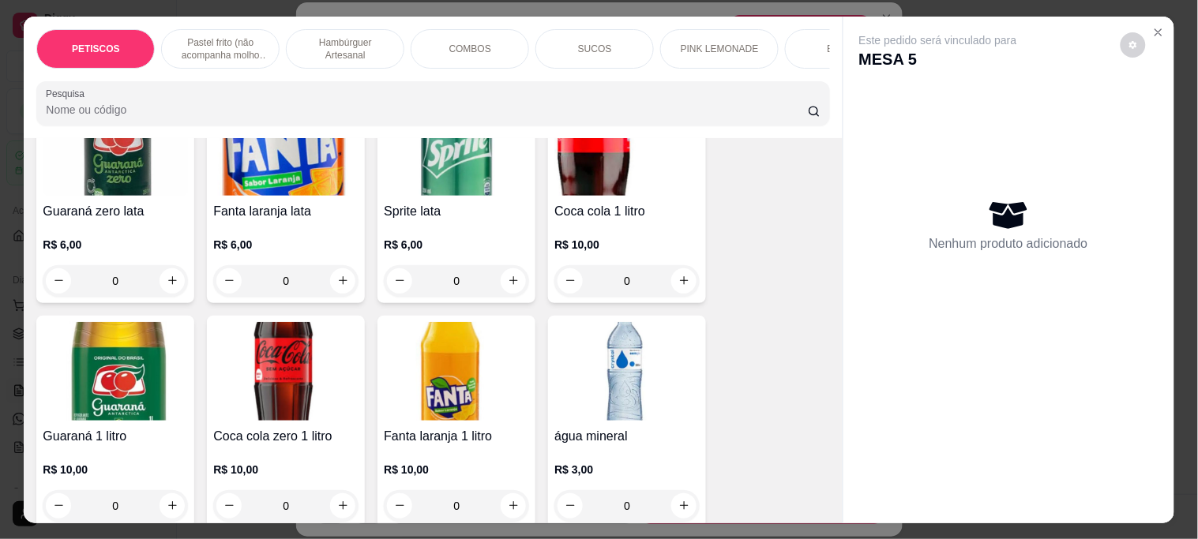
scroll to position [3948, 0]
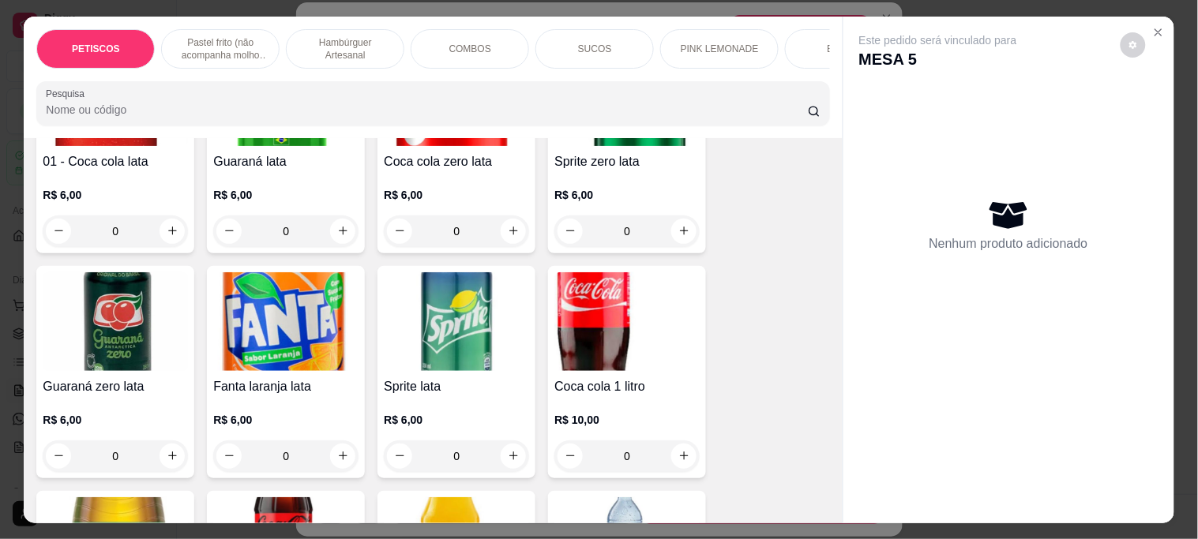
click at [629, 272] on img at bounding box center [626, 321] width 145 height 99
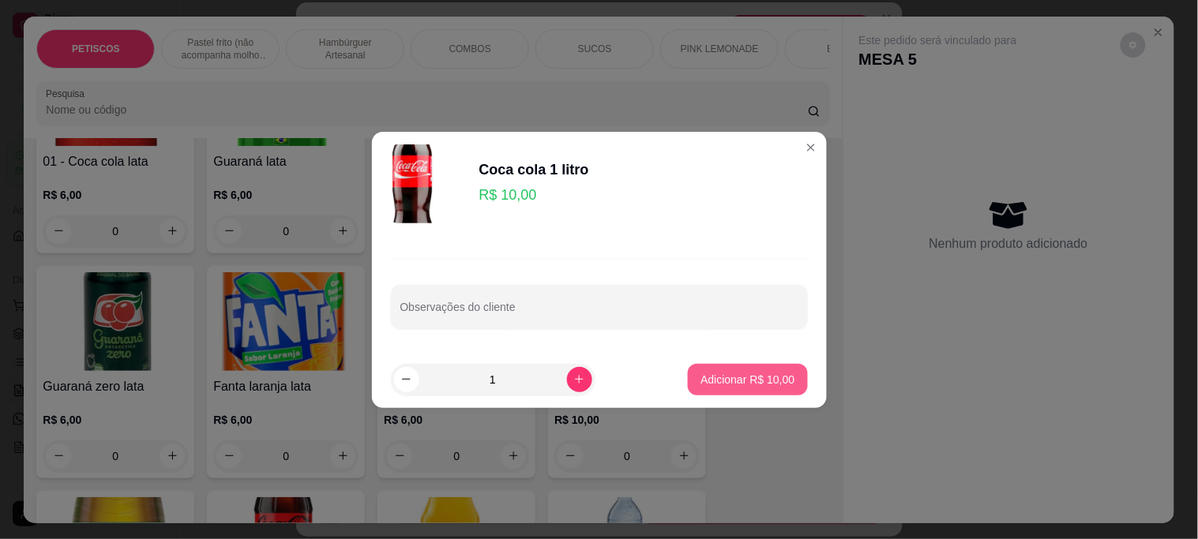
click at [758, 373] on p "Adicionar R$ 10,00" at bounding box center [747, 380] width 94 height 16
type input "1"
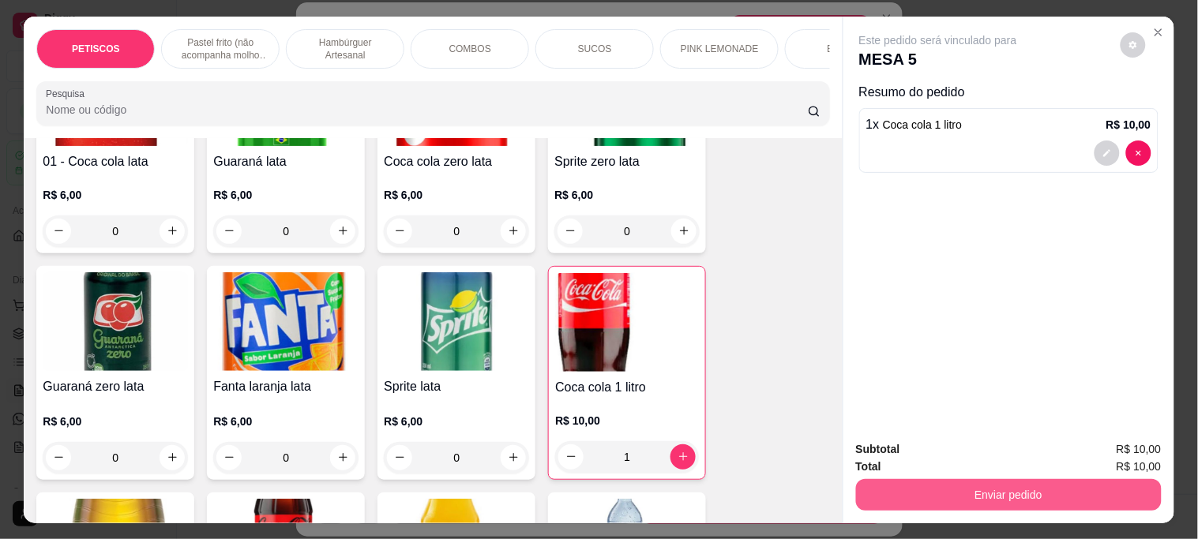
click at [959, 484] on button "Enviar pedido" at bounding box center [1009, 495] width 306 height 32
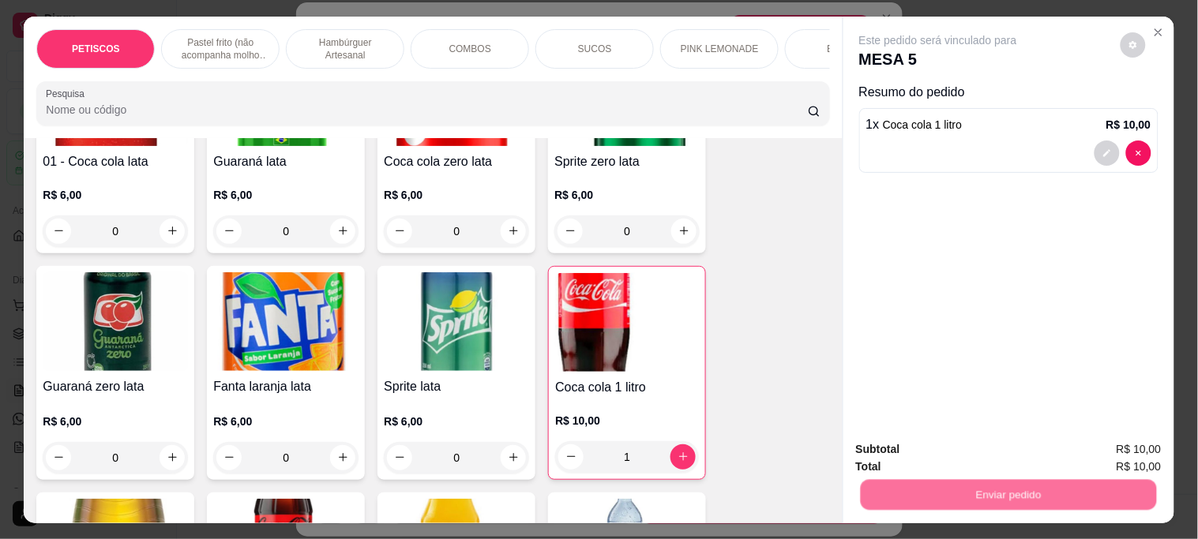
click at [959, 438] on button "Não registrar e enviar pedido" at bounding box center [956, 449] width 164 height 30
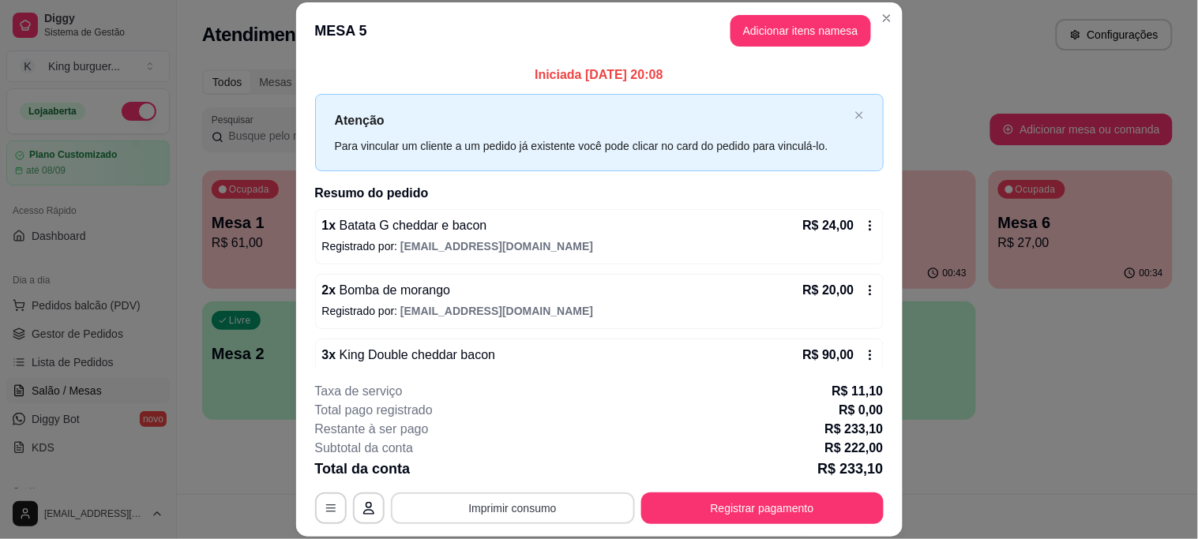
click at [565, 503] on button "Imprimir consumo" at bounding box center [513, 509] width 244 height 32
click at [551, 470] on button "IMPRESSORA" at bounding box center [511, 472] width 111 height 24
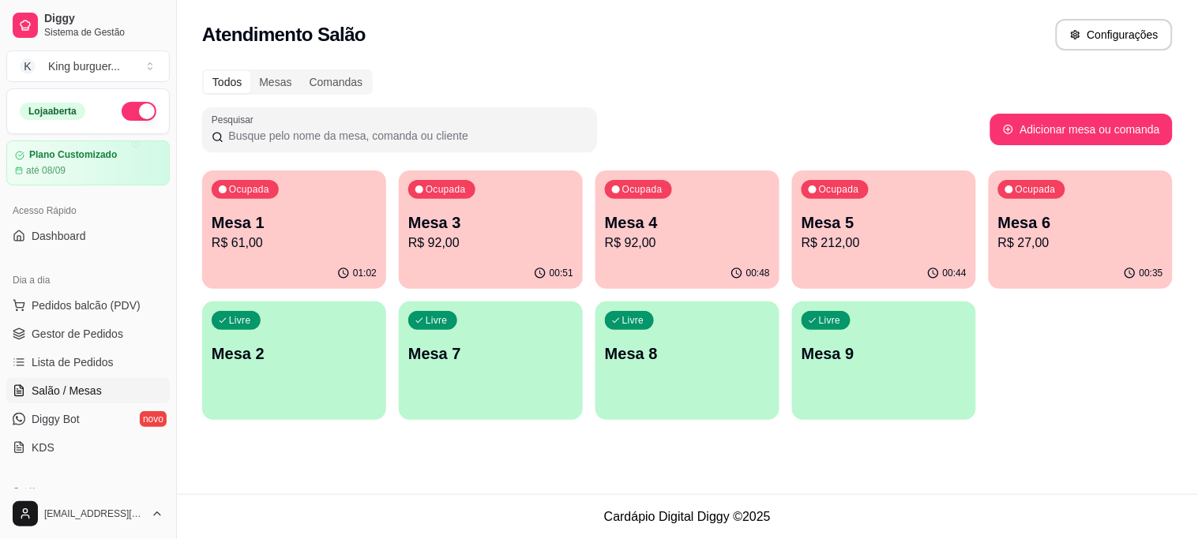
click at [495, 243] on p "R$ 92,00" at bounding box center [490, 243] width 165 height 19
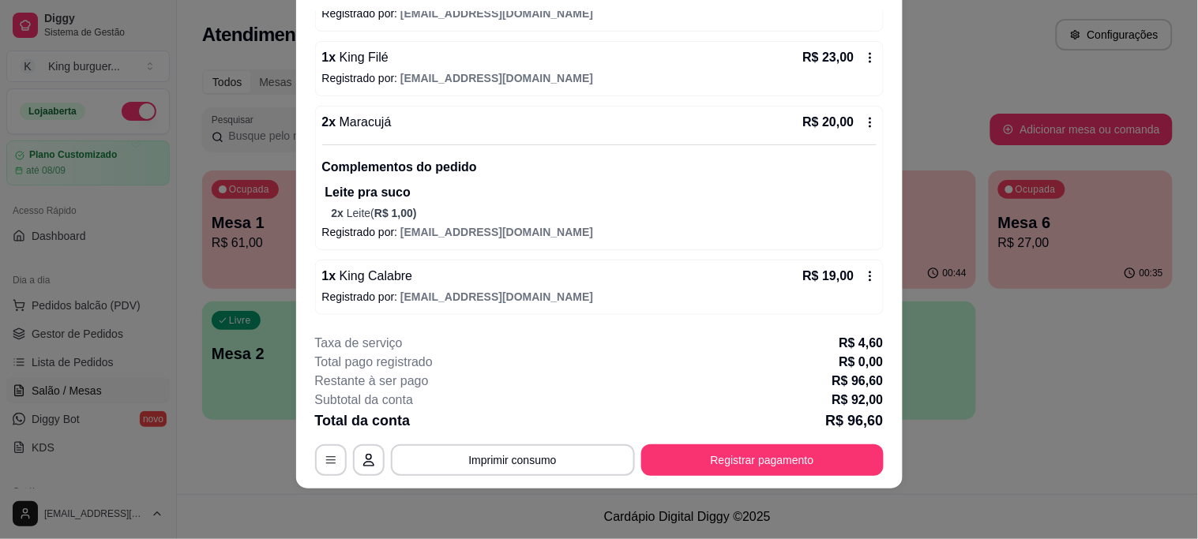
scroll to position [162, 0]
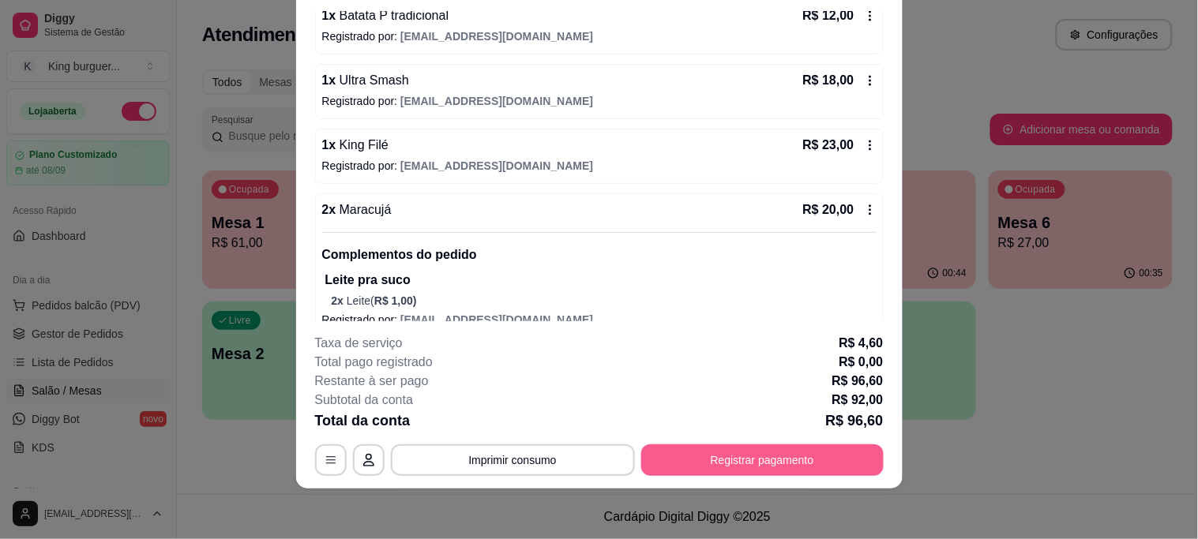
click at [708, 471] on button "Registrar pagamento" at bounding box center [762, 461] width 242 height 32
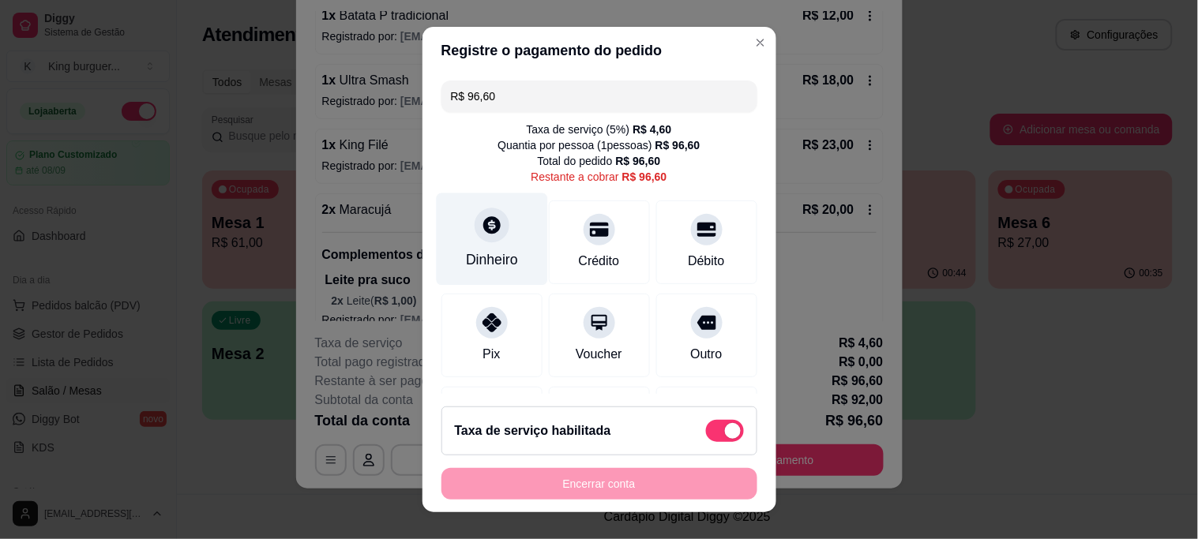
click at [481, 223] on icon at bounding box center [491, 225] width 21 height 21
click at [706, 430] on span at bounding box center [725, 431] width 38 height 22
click at [705, 433] on input "checkbox" at bounding box center [710, 438] width 10 height 10
checkbox input "true"
type input "R$ 92,00"
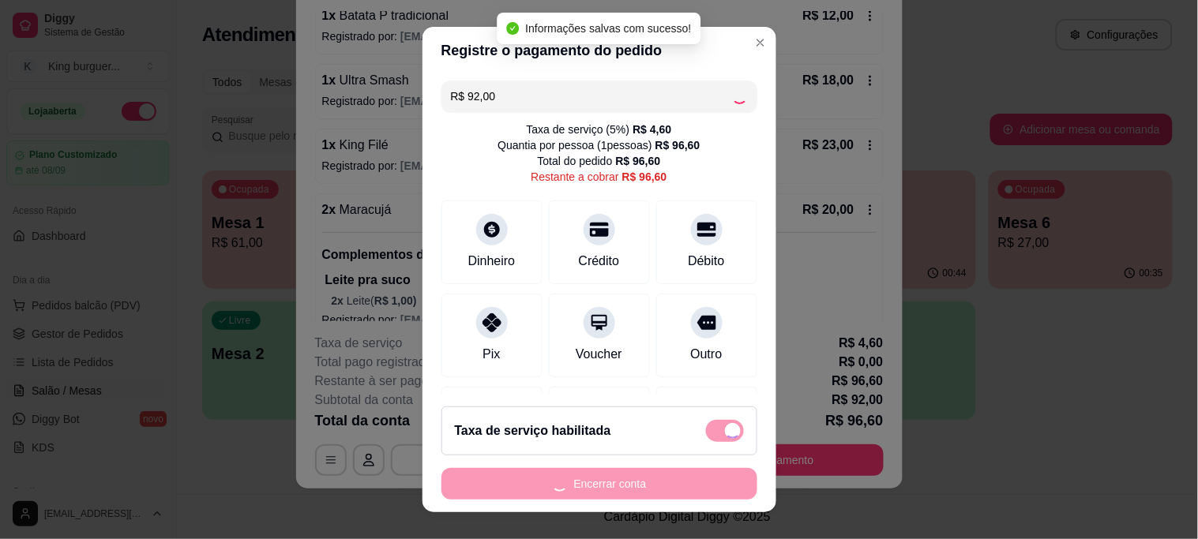
checkbox input "false"
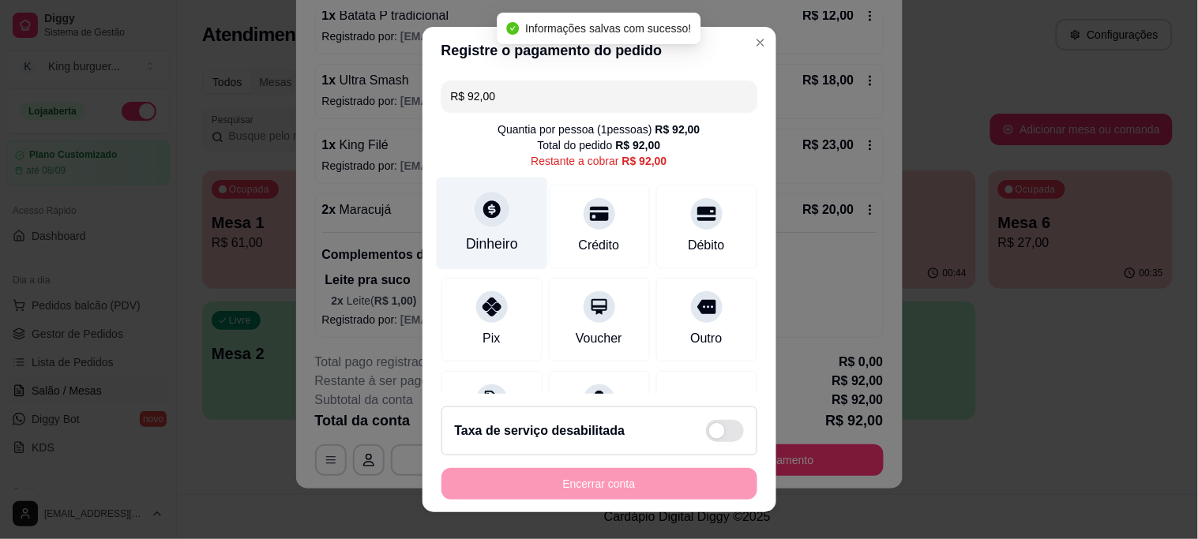
click at [482, 214] on icon at bounding box center [491, 209] width 21 height 21
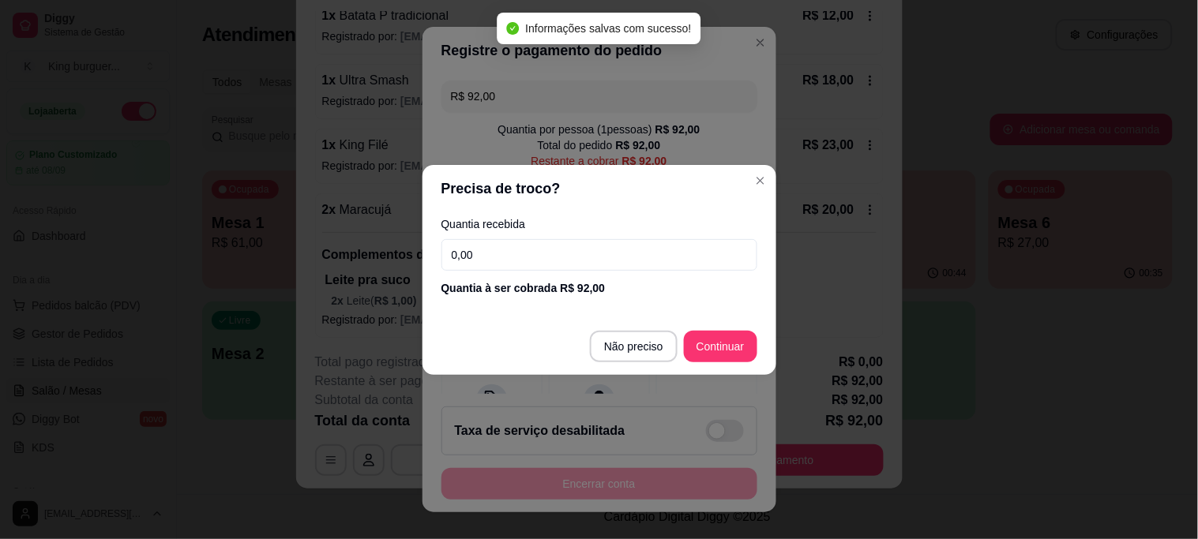
drag, startPoint x: 379, startPoint y: 246, endPoint x: 350, endPoint y: 241, distance: 29.7
click at [350, 241] on div "Precisa de troco? Quantia recebida 0,00 Quantia à ser cobrada R$ 92,00 Não prec…" at bounding box center [599, 269] width 1198 height 539
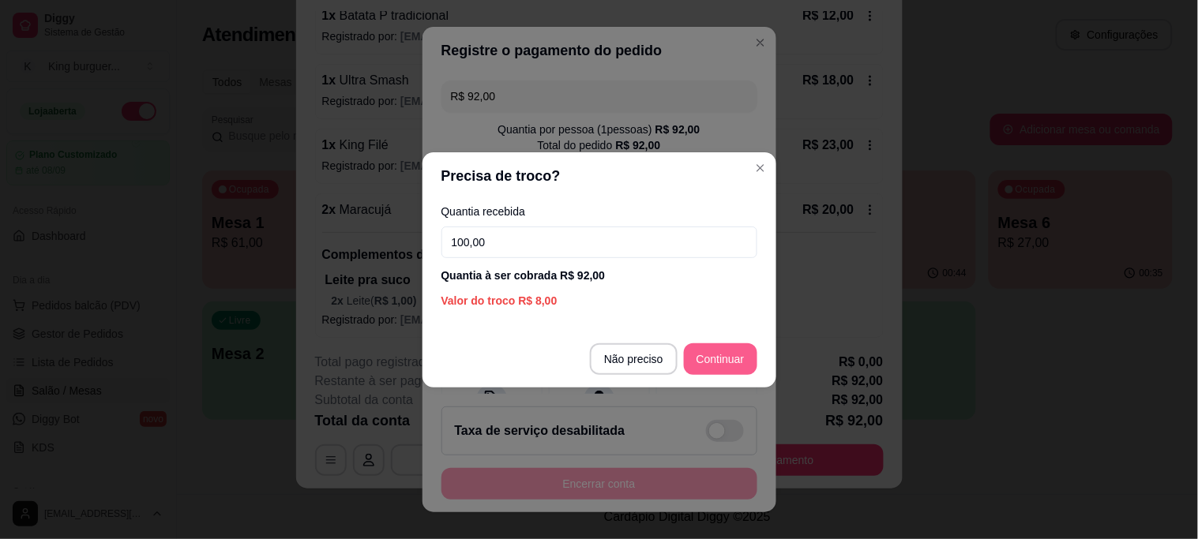
type input "100,00"
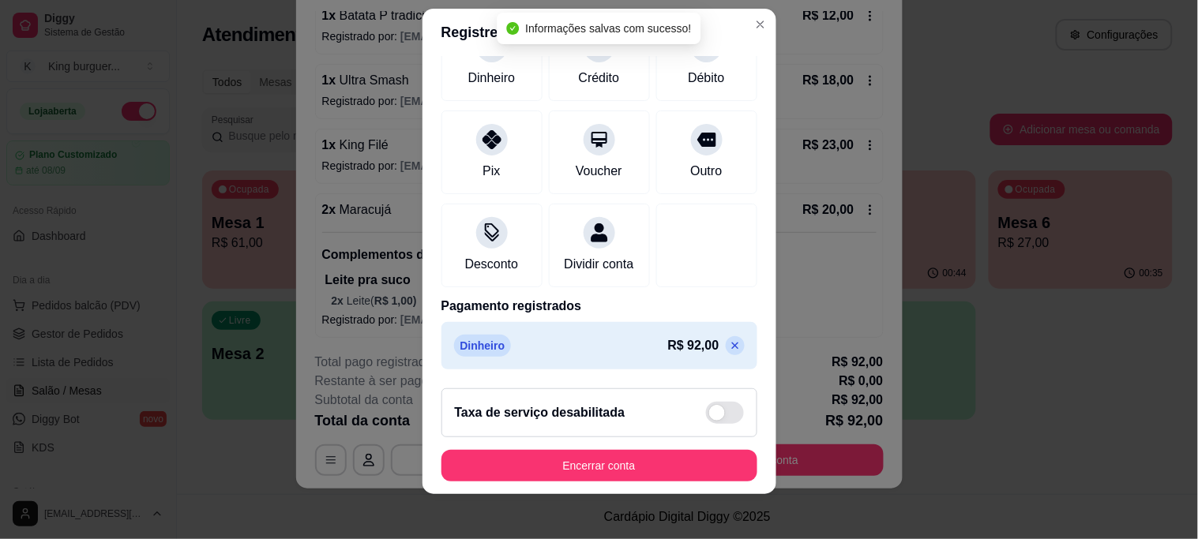
scroll to position [24, 0]
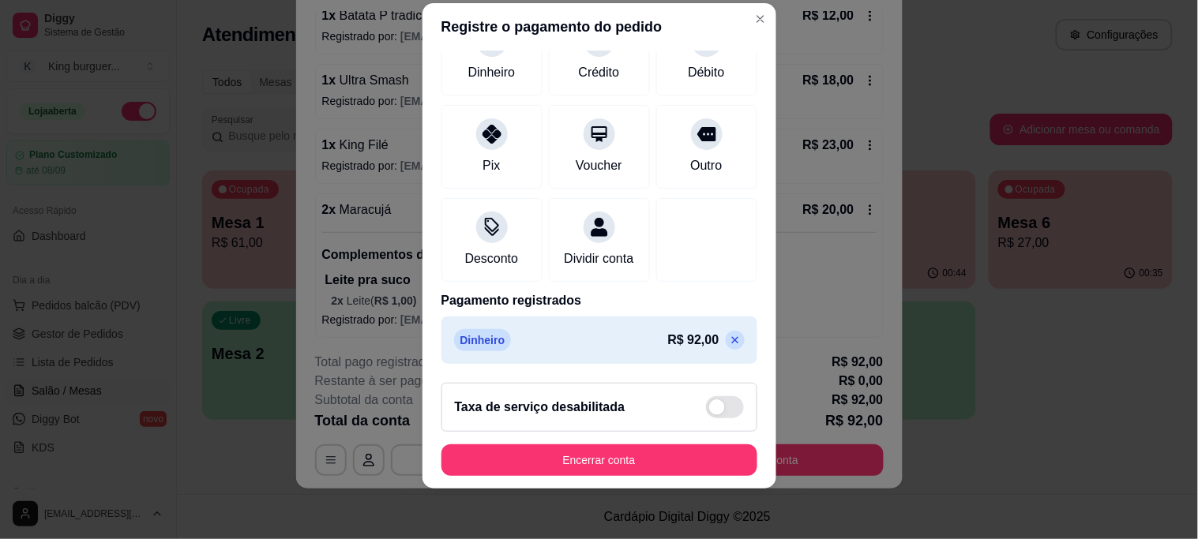
click at [731, 343] on icon at bounding box center [734, 340] width 7 height 7
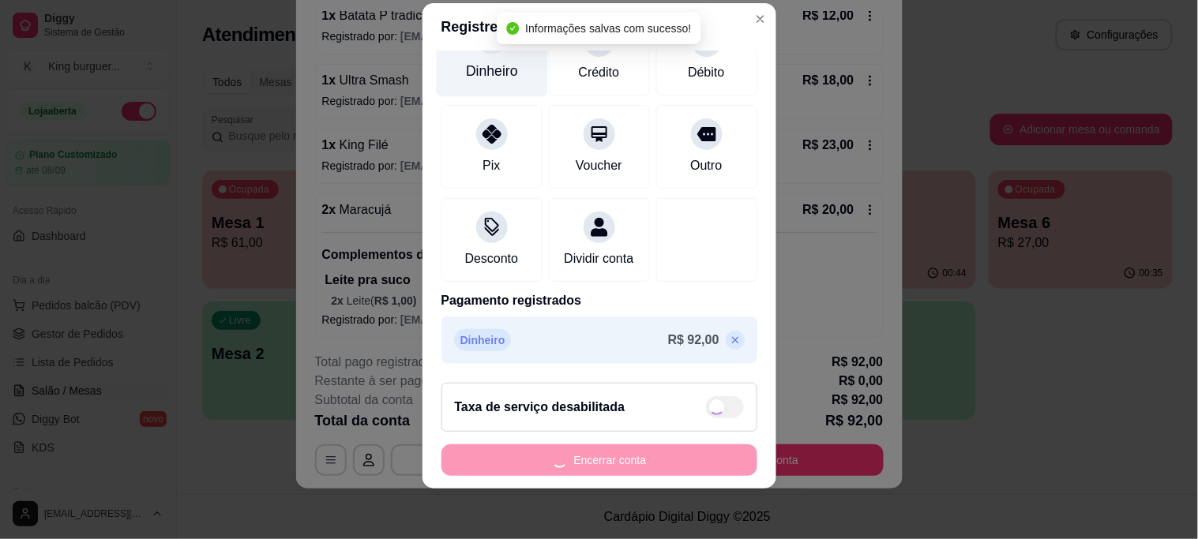
type input "R$ 92,00"
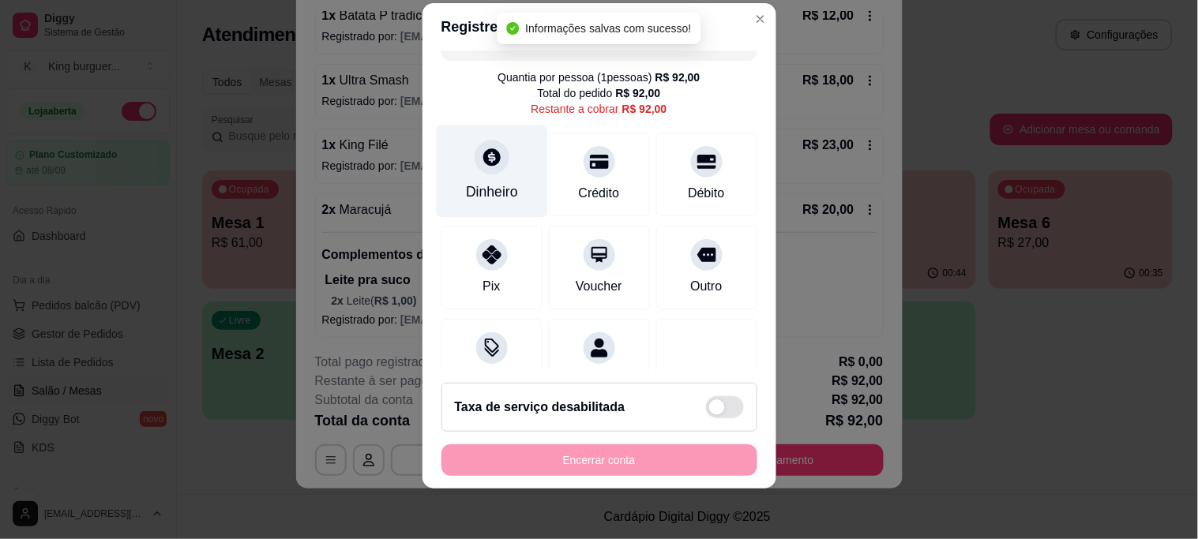
scroll to position [0, 0]
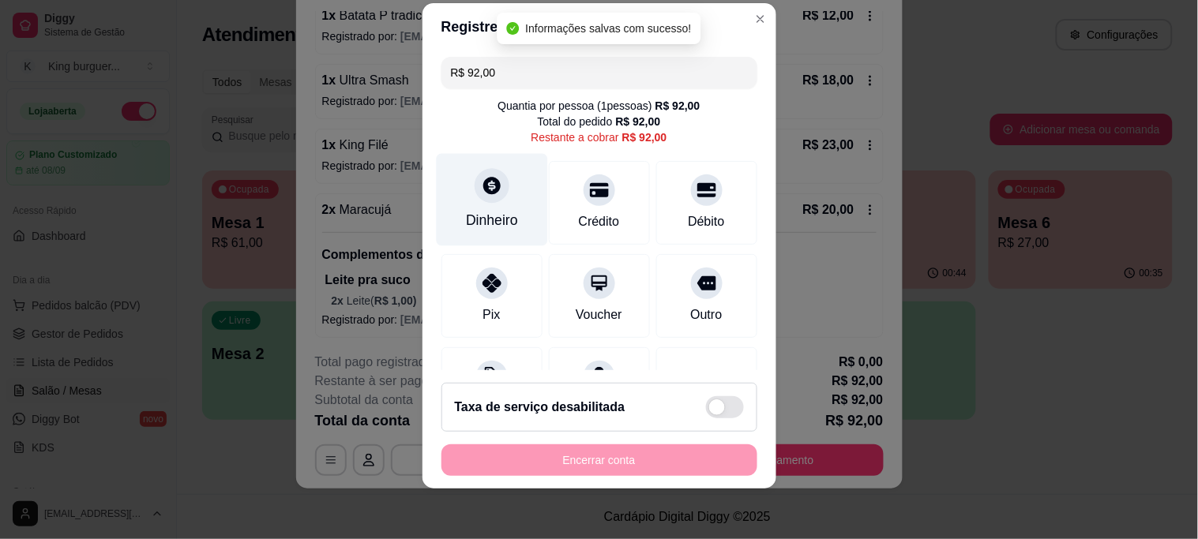
click at [483, 180] on icon at bounding box center [491, 186] width 17 height 17
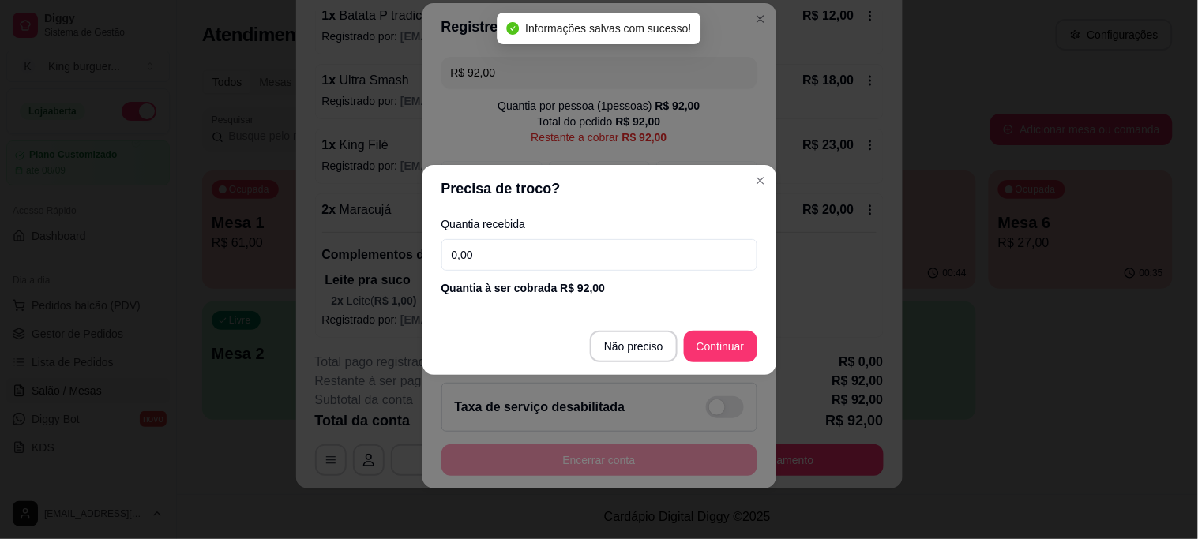
drag, startPoint x: 501, startPoint y: 245, endPoint x: 288, endPoint y: 237, distance: 213.3
click at [343, 248] on div "Precisa de troco? Quantia recebida 0,00 Quantia à ser cobrada R$ 92,00 Não prec…" at bounding box center [599, 269] width 1198 height 539
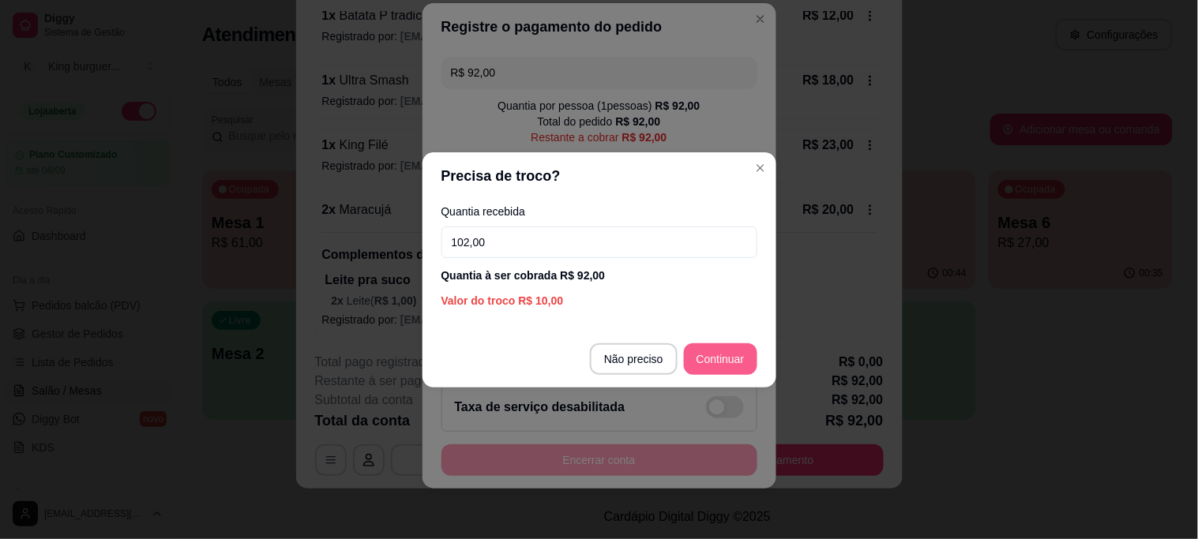
type input "102,00"
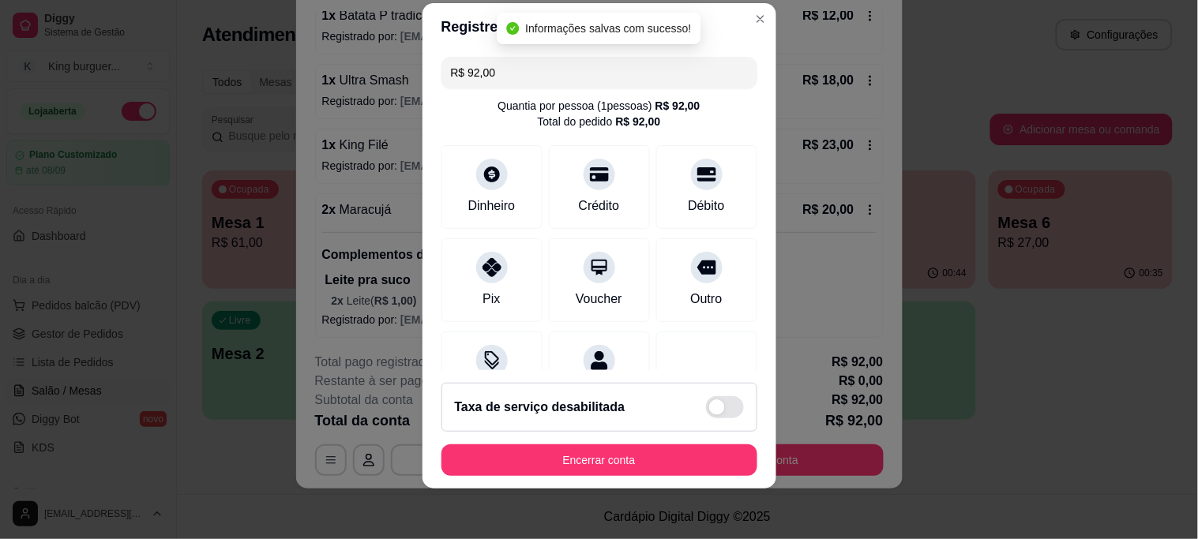
type input "R$ 0,00"
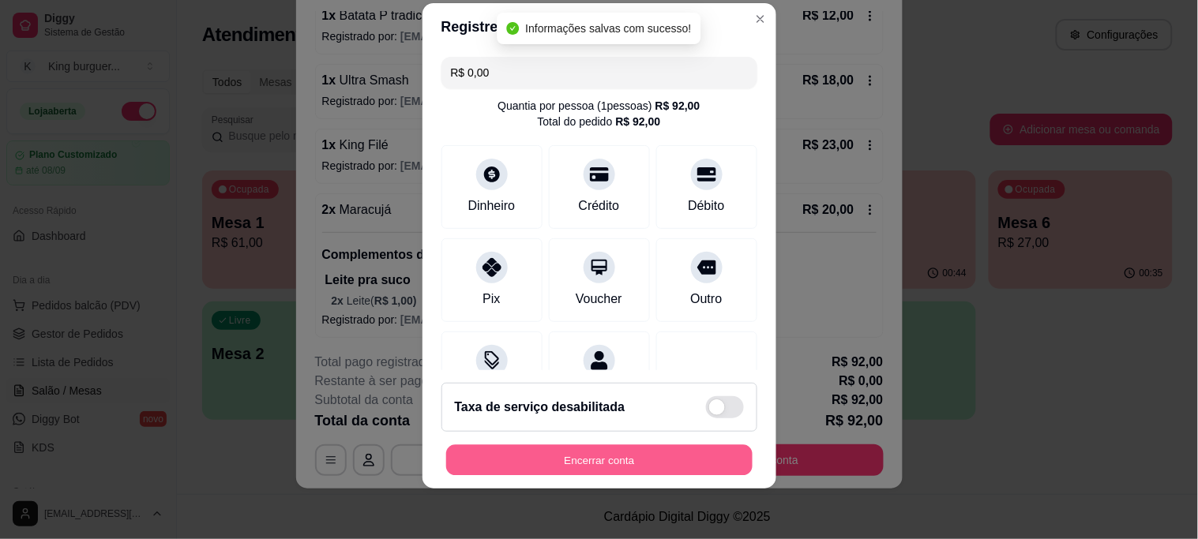
click at [644, 460] on button "Encerrar conta" at bounding box center [599, 460] width 306 height 31
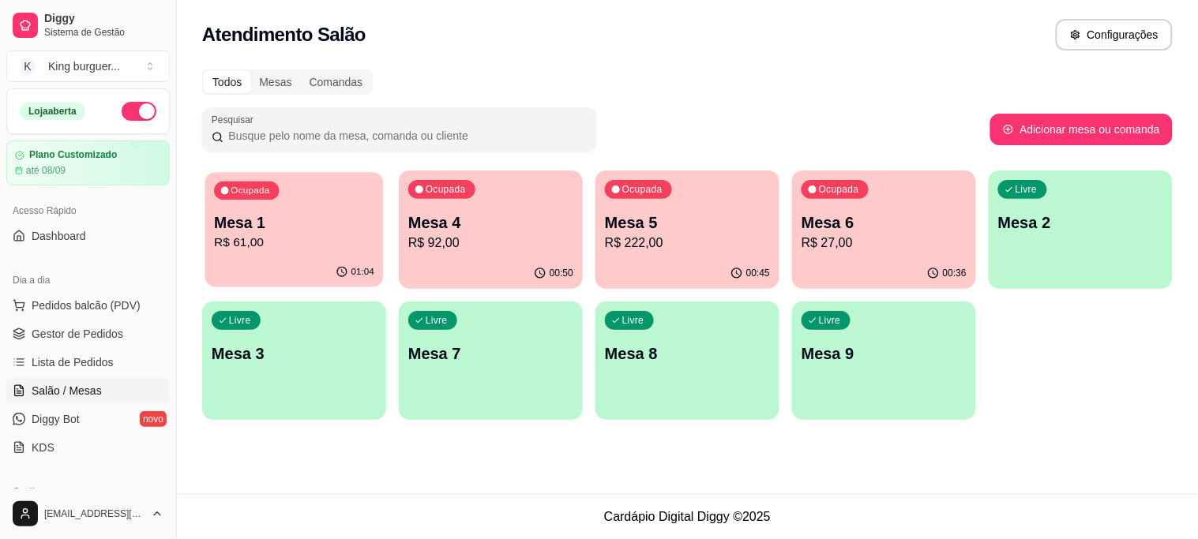
click at [343, 229] on p "Mesa 1" at bounding box center [294, 222] width 160 height 21
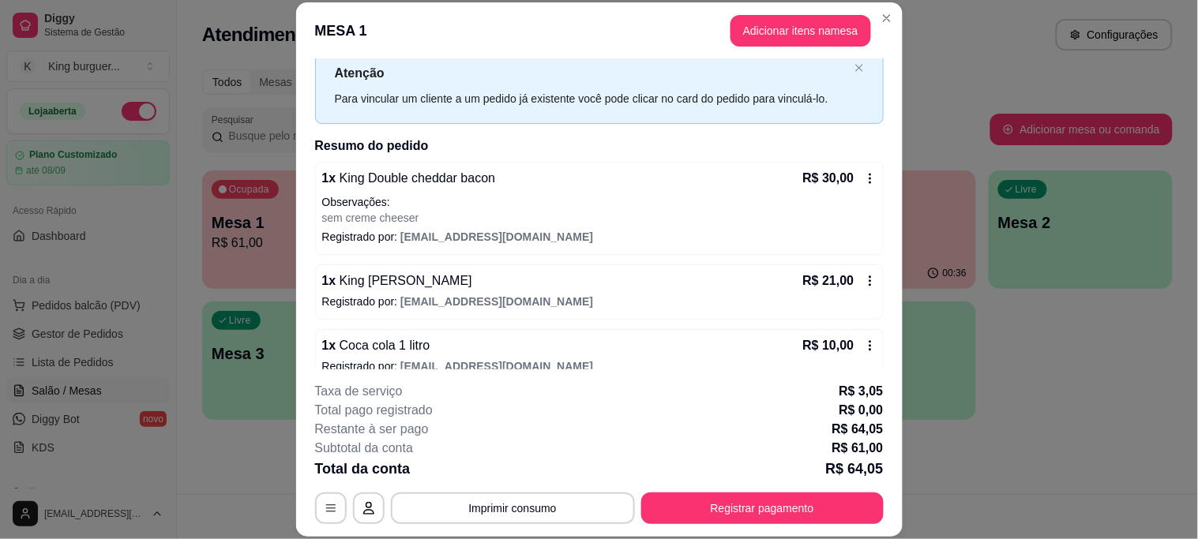
scroll to position [69, 0]
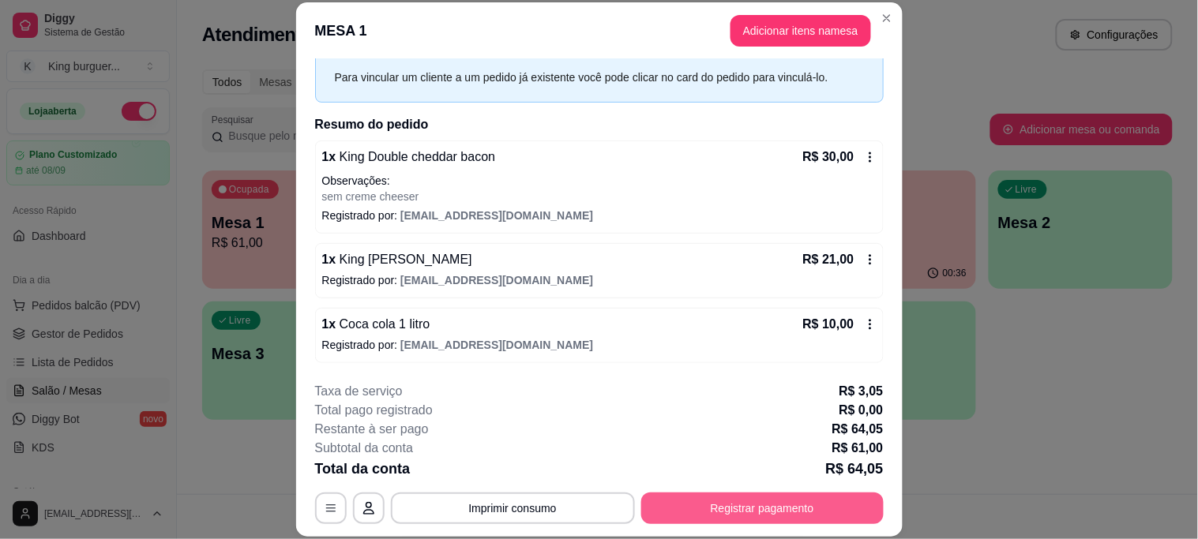
click at [764, 505] on button "Registrar pagamento" at bounding box center [762, 509] width 242 height 32
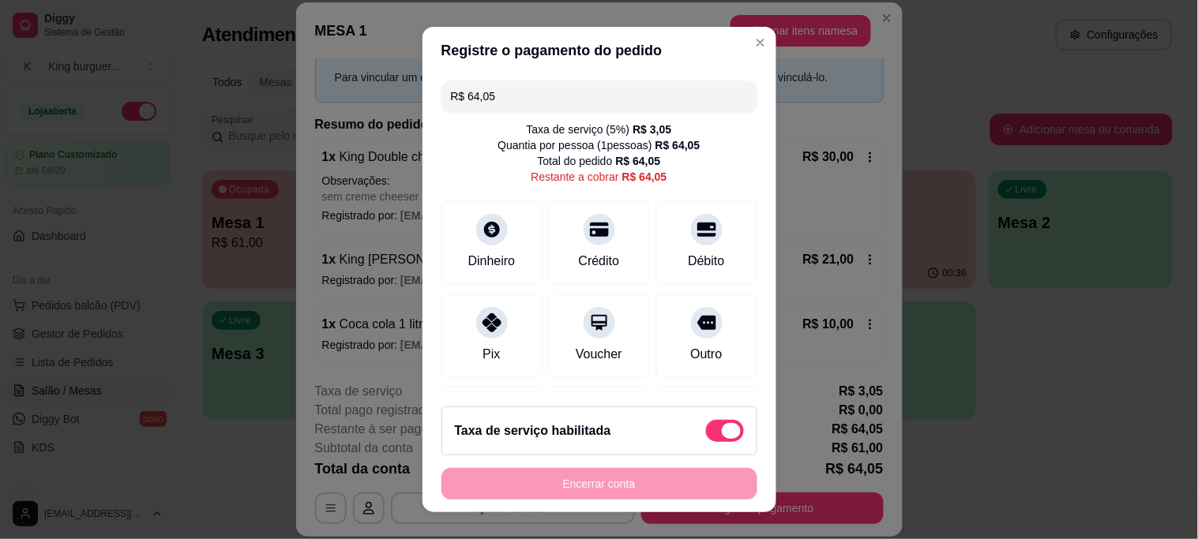
click at [706, 427] on span at bounding box center [725, 431] width 38 height 22
click at [705, 433] on input "checkbox" at bounding box center [710, 438] width 10 height 10
checkbox input "true"
type input "R$ 61,00"
checkbox input "false"
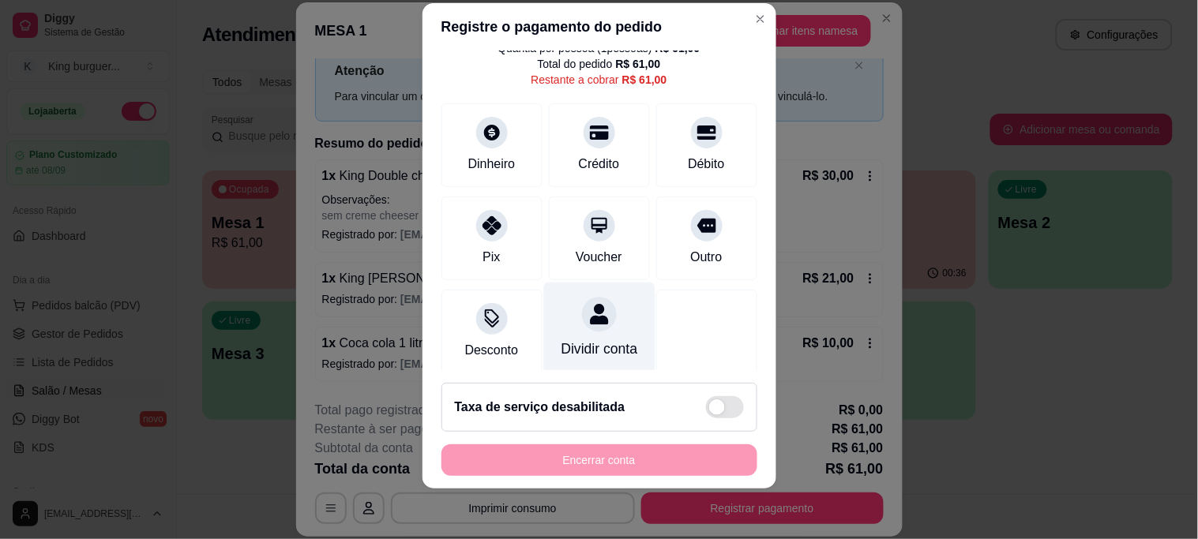
scroll to position [87, 0]
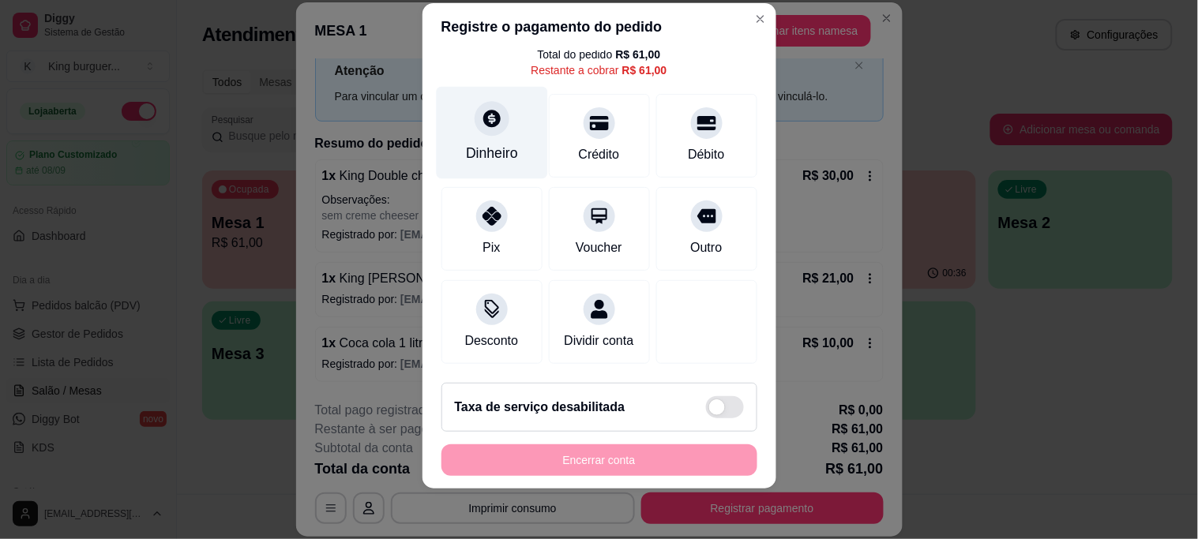
click at [483, 111] on icon at bounding box center [491, 119] width 17 height 17
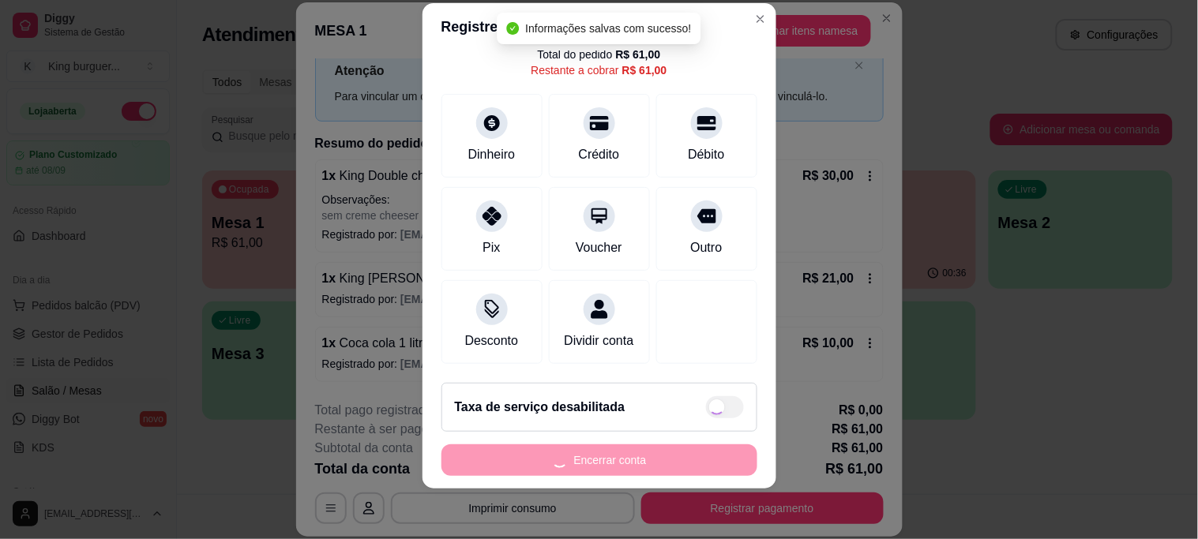
type input "R$ 0,00"
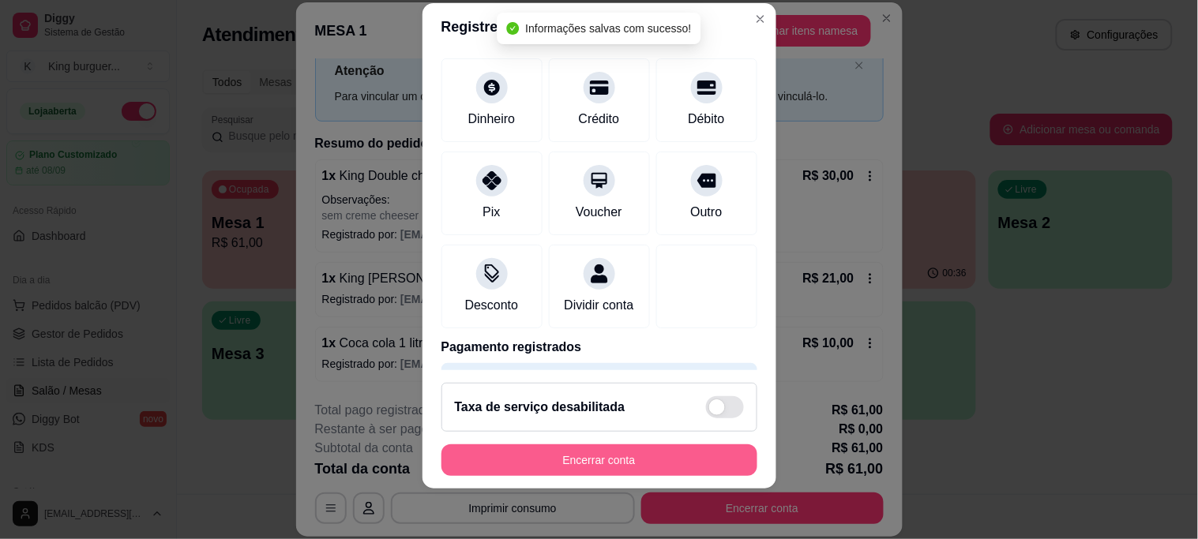
click at [641, 463] on button "Encerrar conta" at bounding box center [599, 461] width 316 height 32
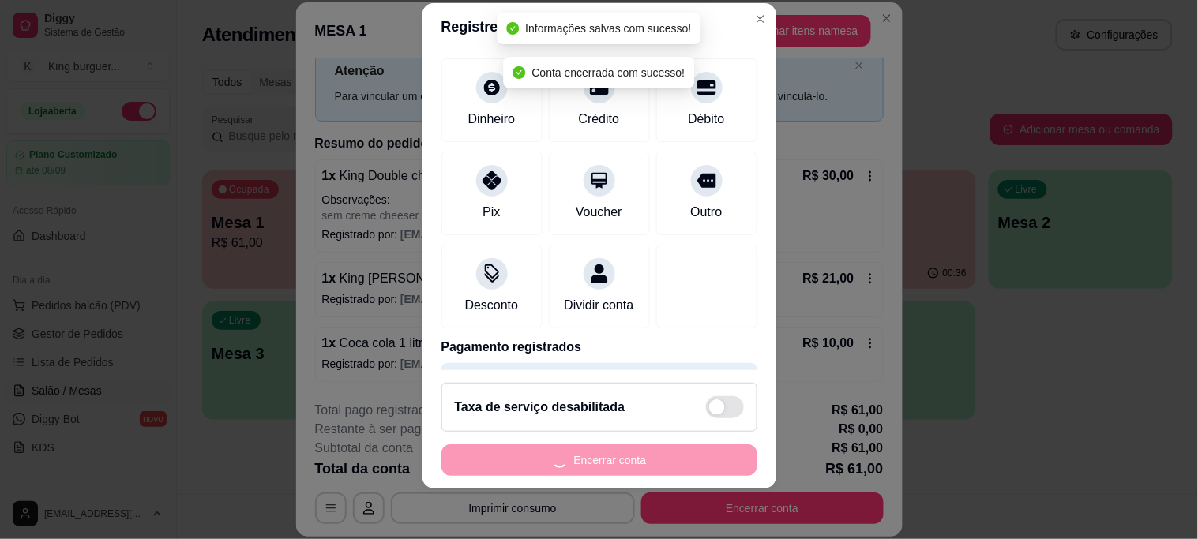
scroll to position [0, 0]
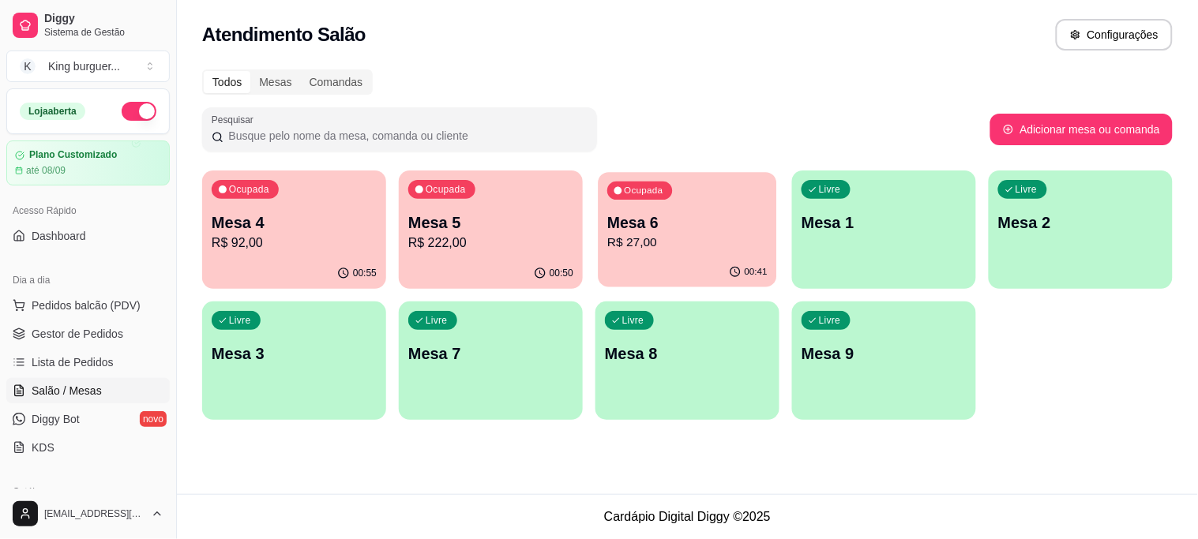
click at [716, 246] on p "R$ 27,00" at bounding box center [687, 243] width 160 height 18
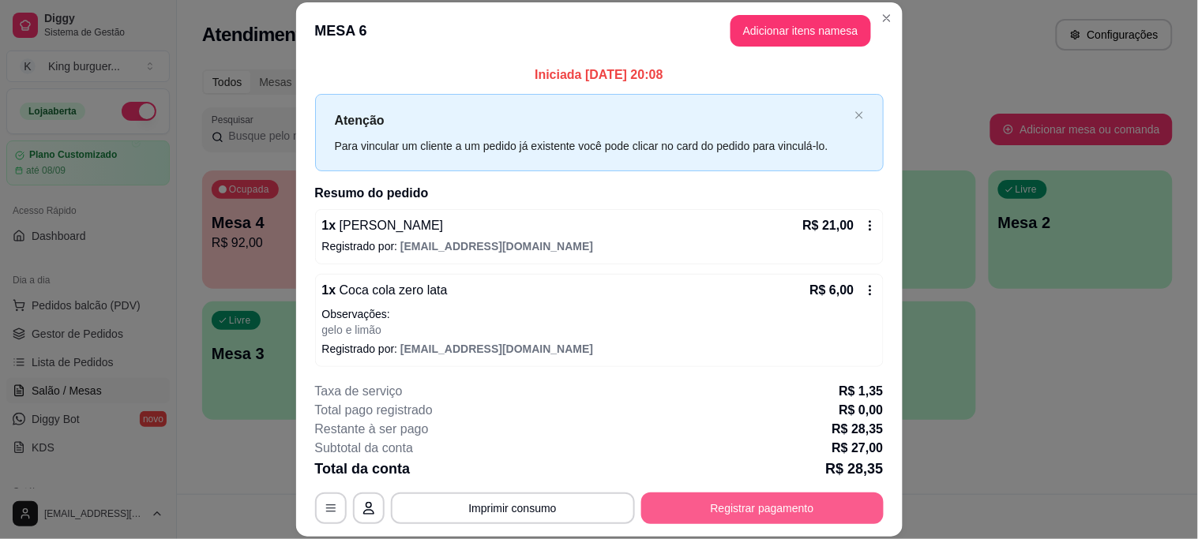
click at [696, 504] on button "Registrar pagamento" at bounding box center [762, 509] width 242 height 32
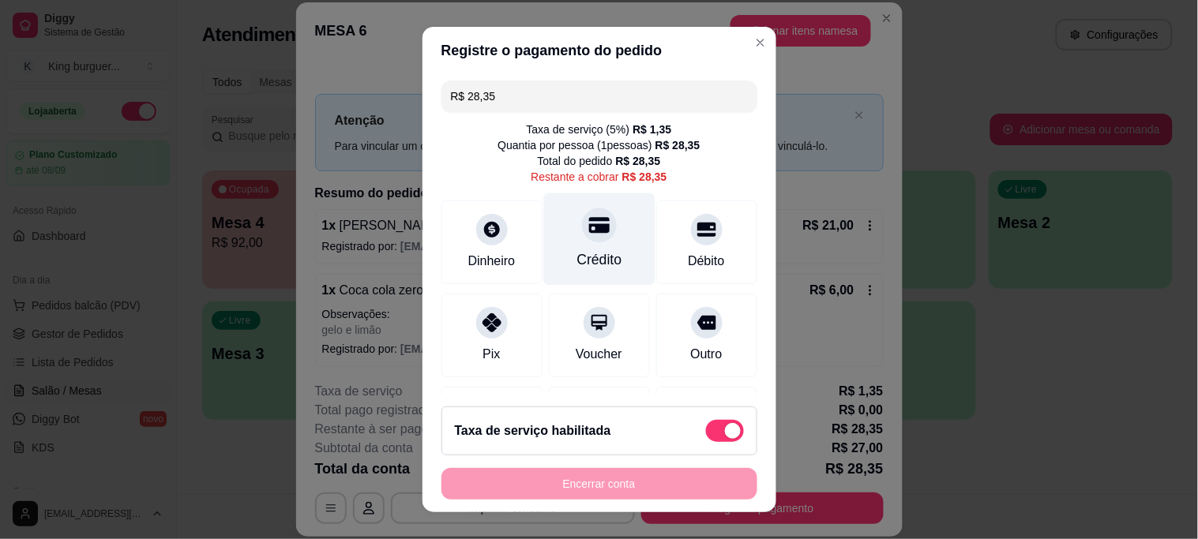
click at [579, 242] on div "Crédito" at bounding box center [598, 239] width 111 height 92
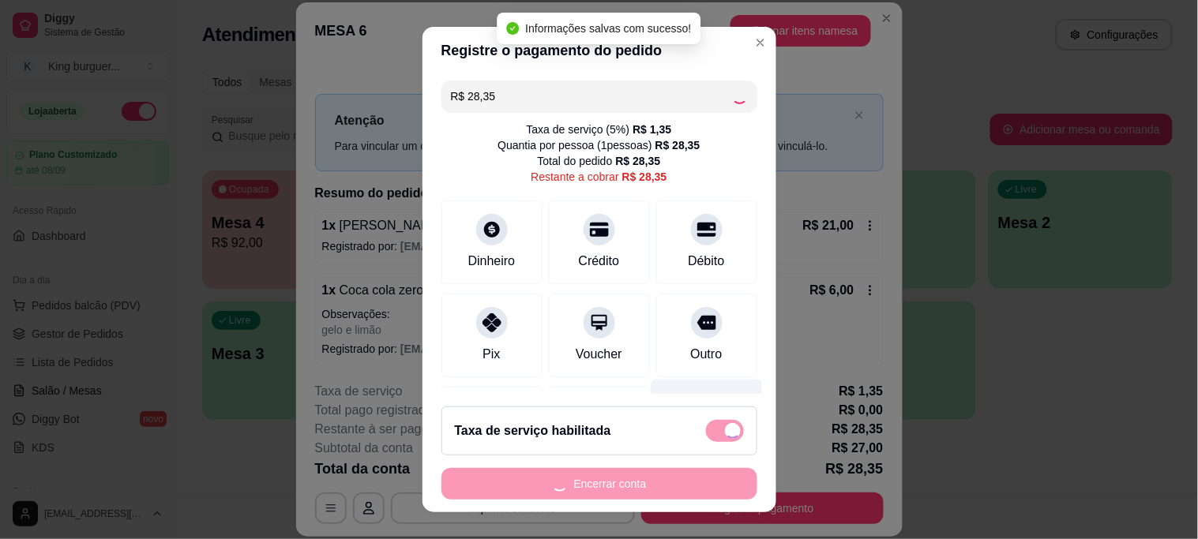
type input "R$ 0,00"
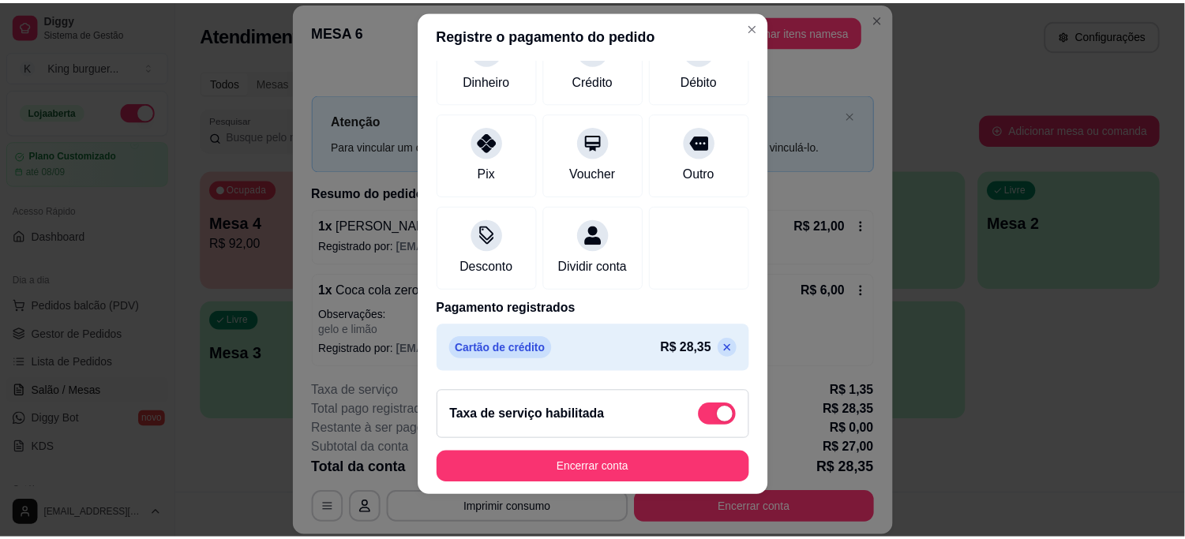
scroll to position [24, 0]
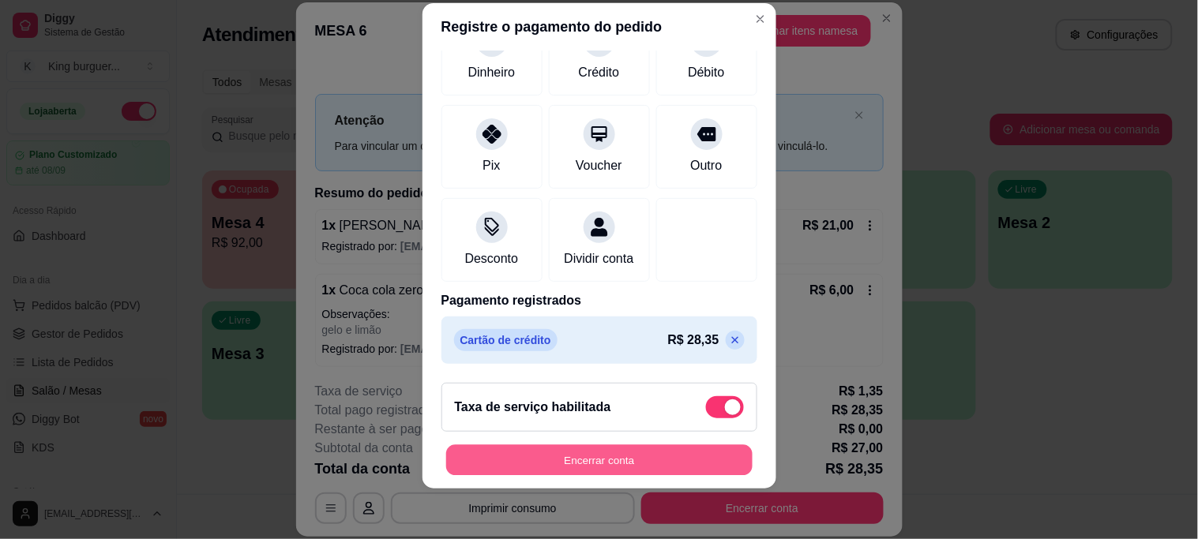
click at [592, 460] on button "Encerrar conta" at bounding box center [599, 460] width 306 height 31
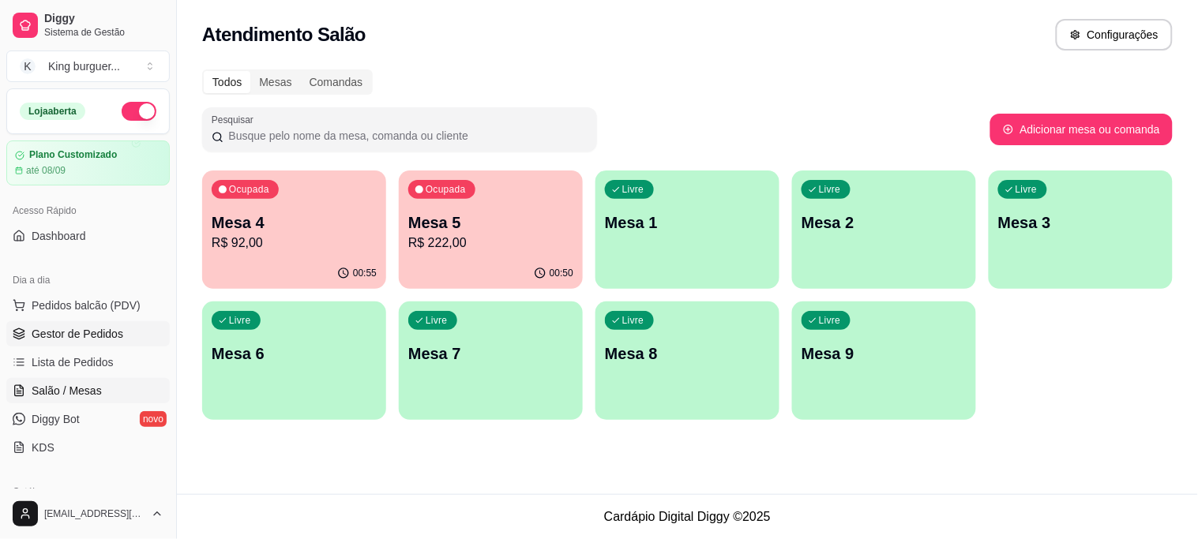
click at [116, 334] on span "Gestor de Pedidos" at bounding box center [78, 334] width 92 height 16
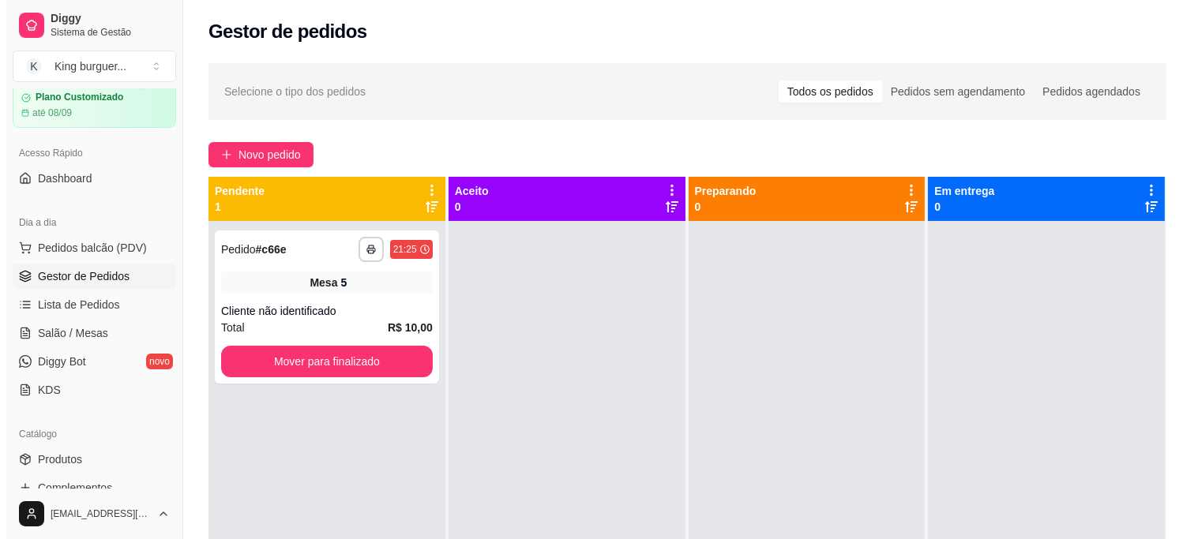
scroll to position [88, 0]
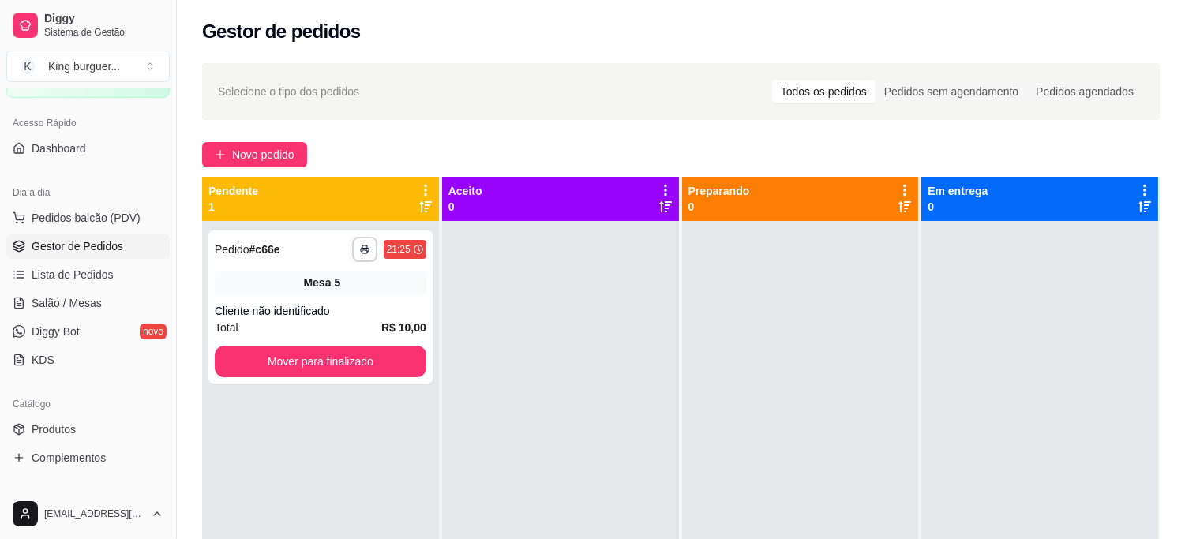
click at [99, 241] on span "Gestor de Pedidos" at bounding box center [78, 246] width 92 height 16
click at [68, 276] on span "Lista de Pedidos" at bounding box center [73, 275] width 82 height 16
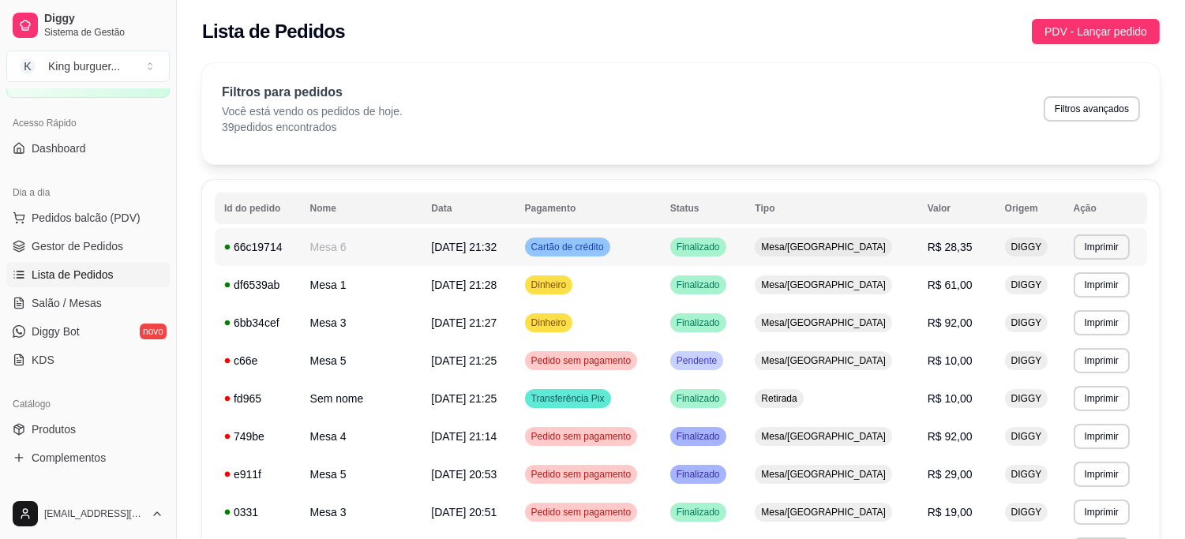
click at [936, 257] on td "R$ 28,35" at bounding box center [956, 247] width 77 height 38
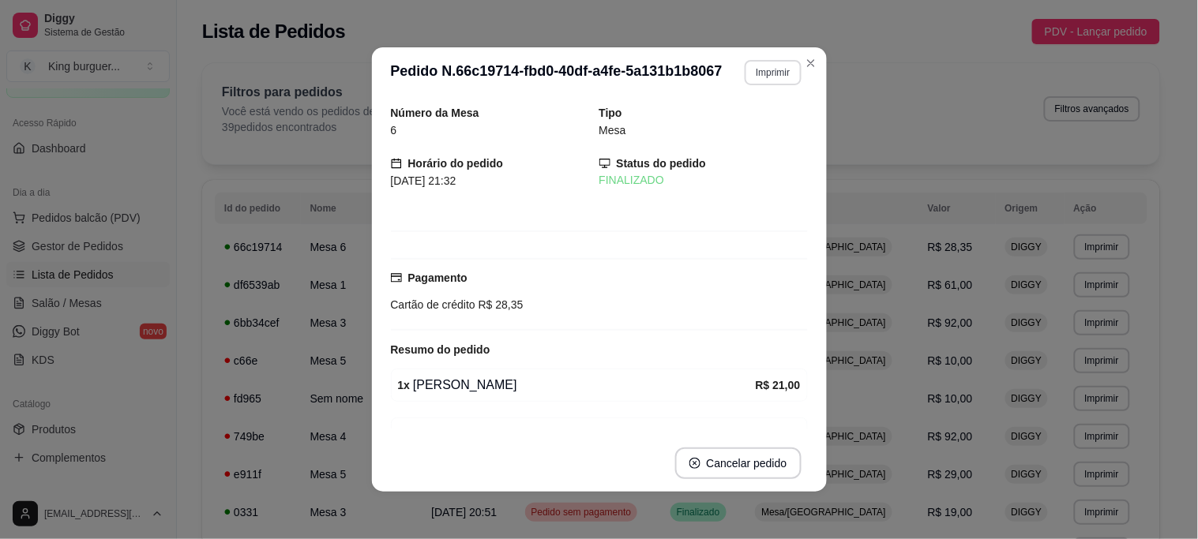
click at [768, 75] on button "Imprimir" at bounding box center [773, 72] width 56 height 25
click at [744, 136] on button "IMPRESSORA" at bounding box center [739, 128] width 111 height 24
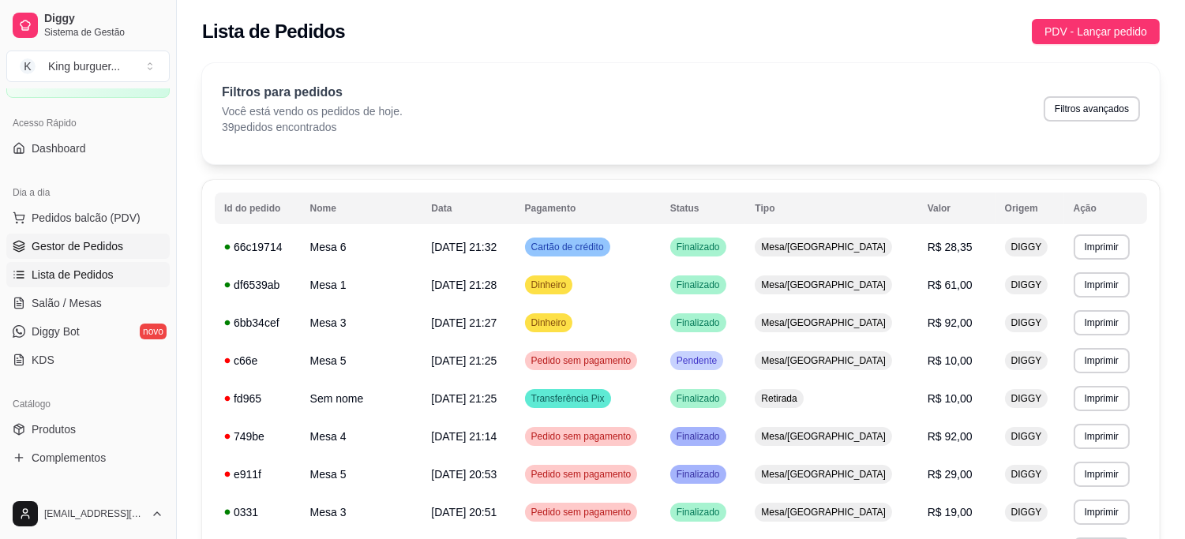
click at [92, 245] on span "Gestor de Pedidos" at bounding box center [78, 246] width 92 height 16
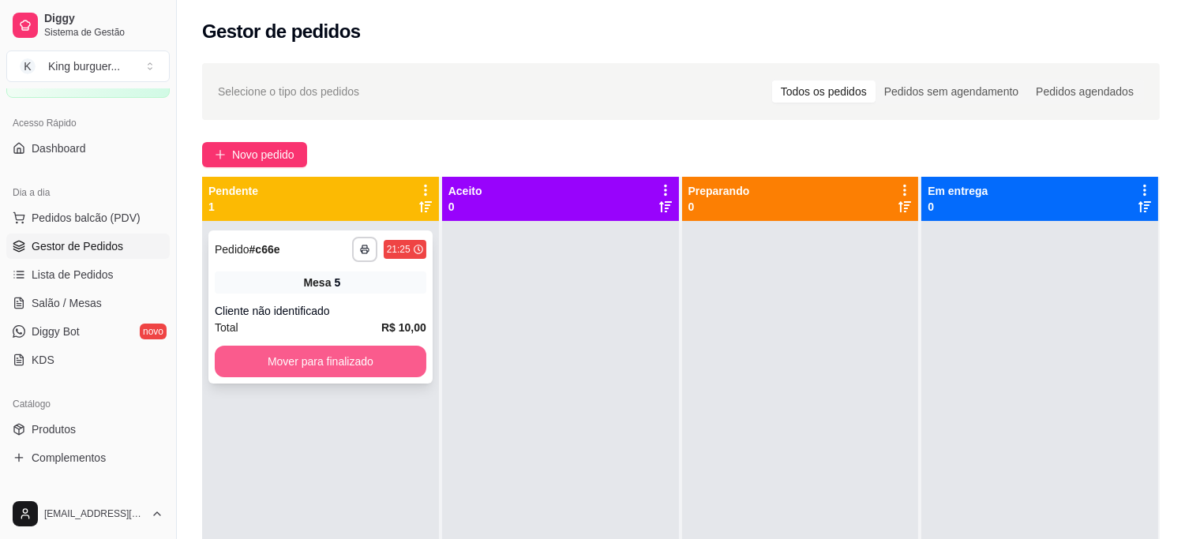
click at [306, 363] on button "Mover para finalizado" at bounding box center [321, 362] width 212 height 32
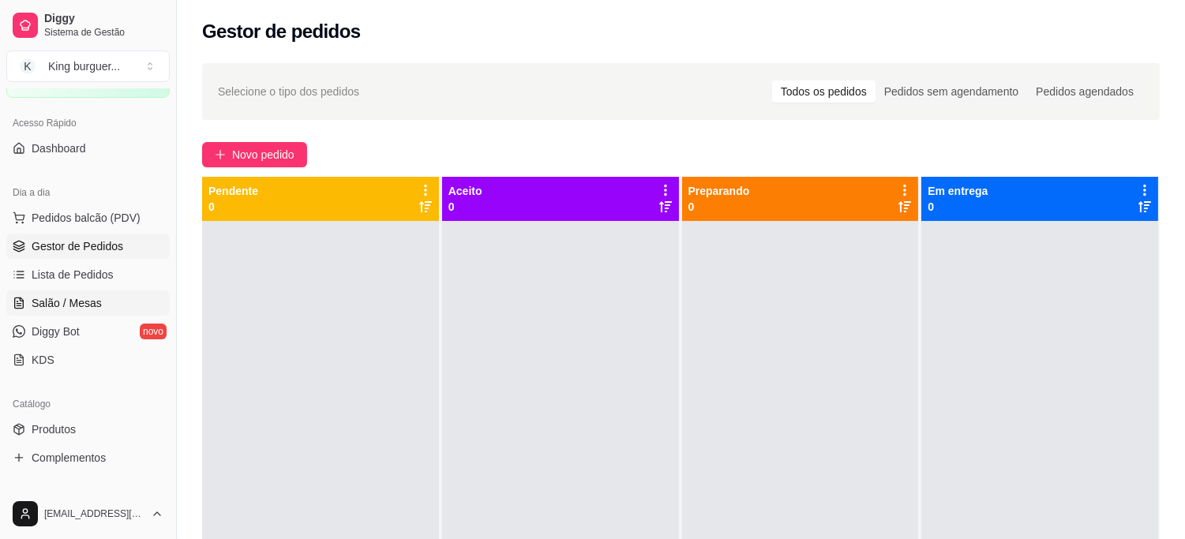
click at [95, 295] on span "Salão / Mesas" at bounding box center [67, 303] width 70 height 16
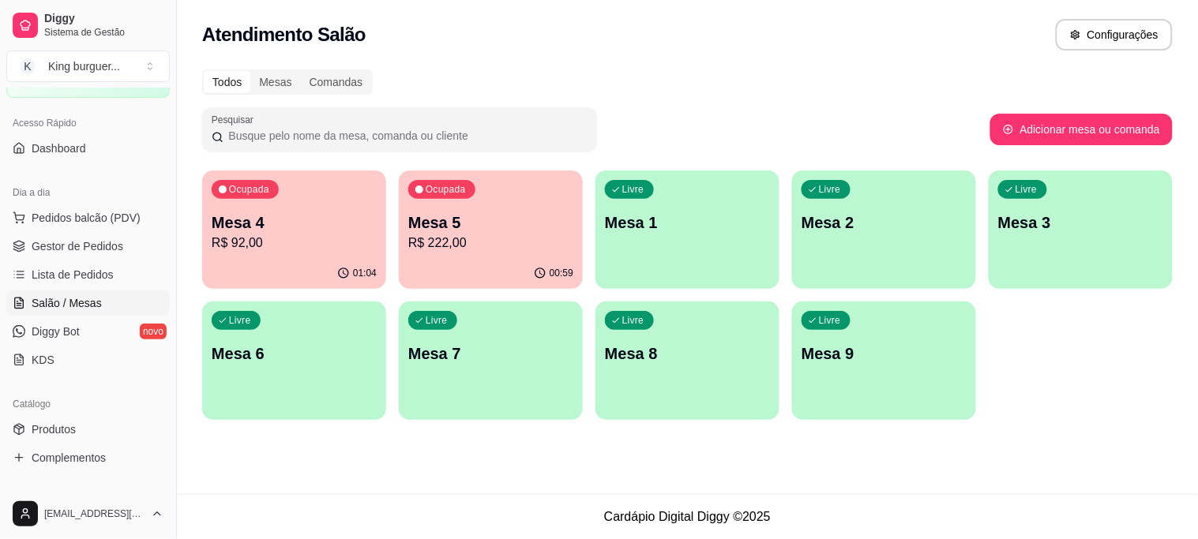
click at [330, 235] on p "R$ 92,00" at bounding box center [294, 243] width 165 height 19
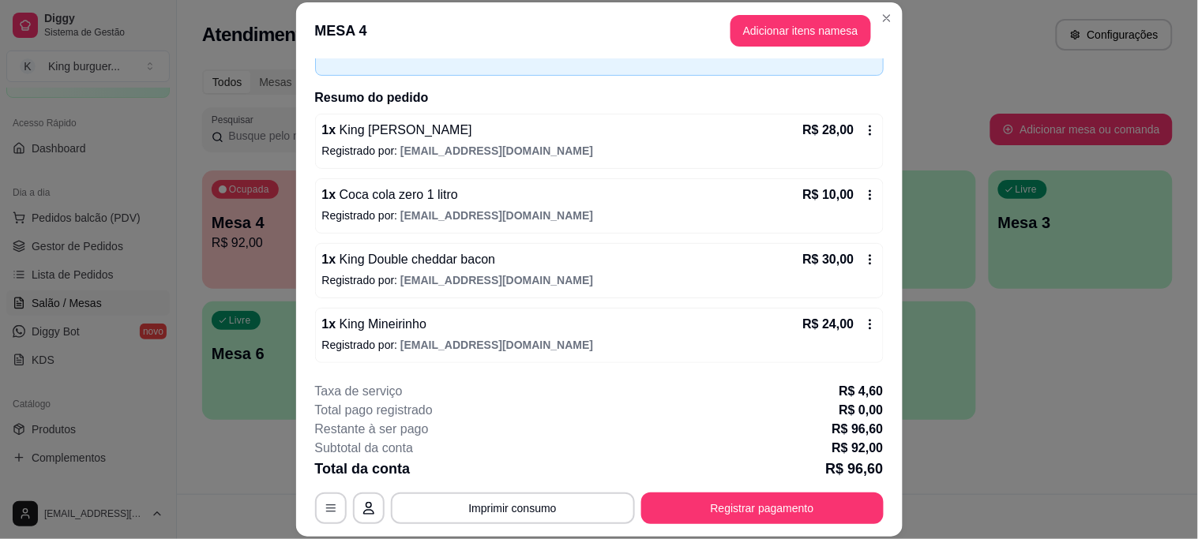
scroll to position [96, 0]
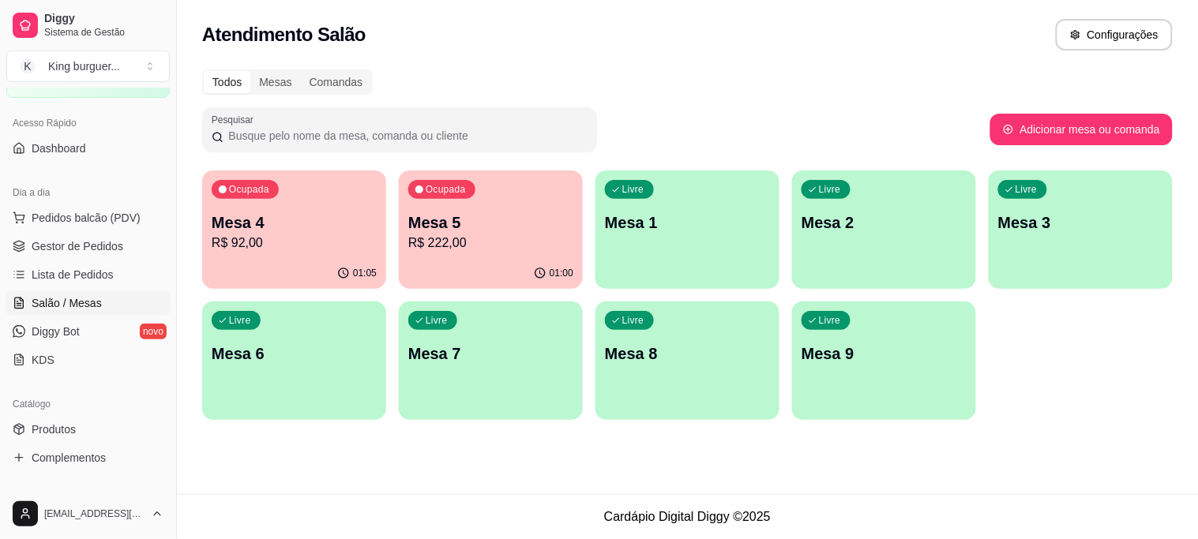
click at [499, 207] on div "Ocupada Mesa 5 R$ 222,00" at bounding box center [491, 215] width 184 height 88
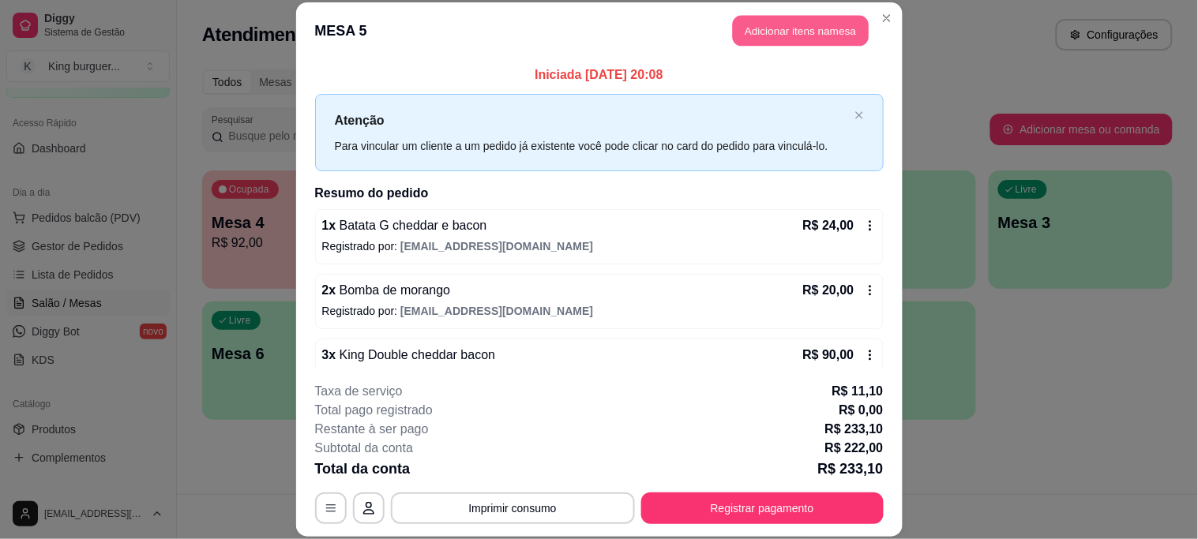
click at [788, 28] on button "Adicionar itens na mesa" at bounding box center [801, 31] width 136 height 31
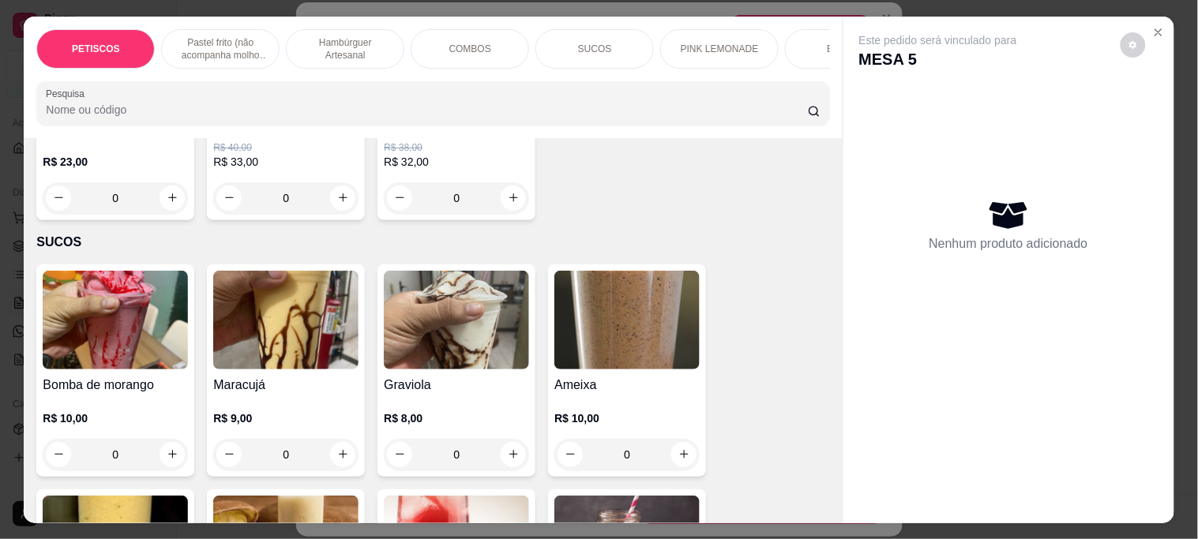
scroll to position [2719, 0]
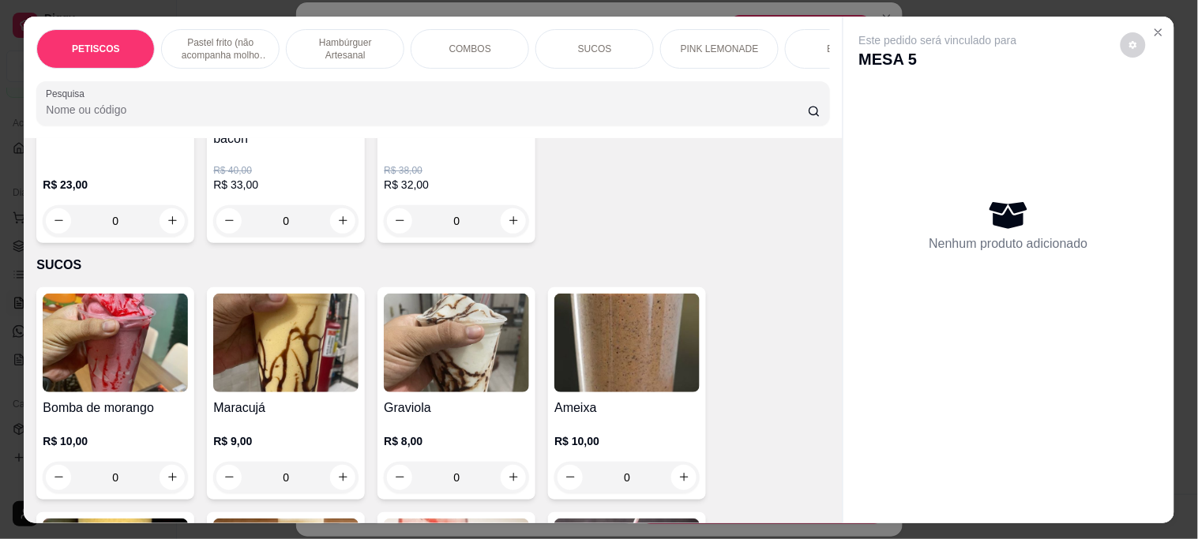
click at [636, 294] on img at bounding box center [626, 343] width 145 height 99
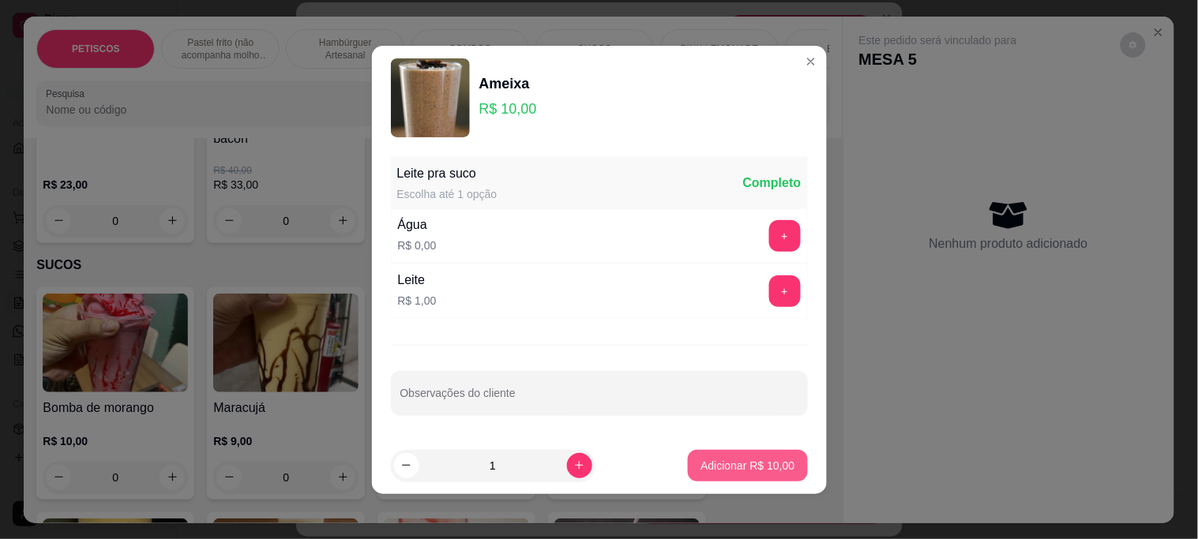
click at [752, 470] on p "Adicionar R$ 10,00" at bounding box center [747, 466] width 94 height 16
type input "1"
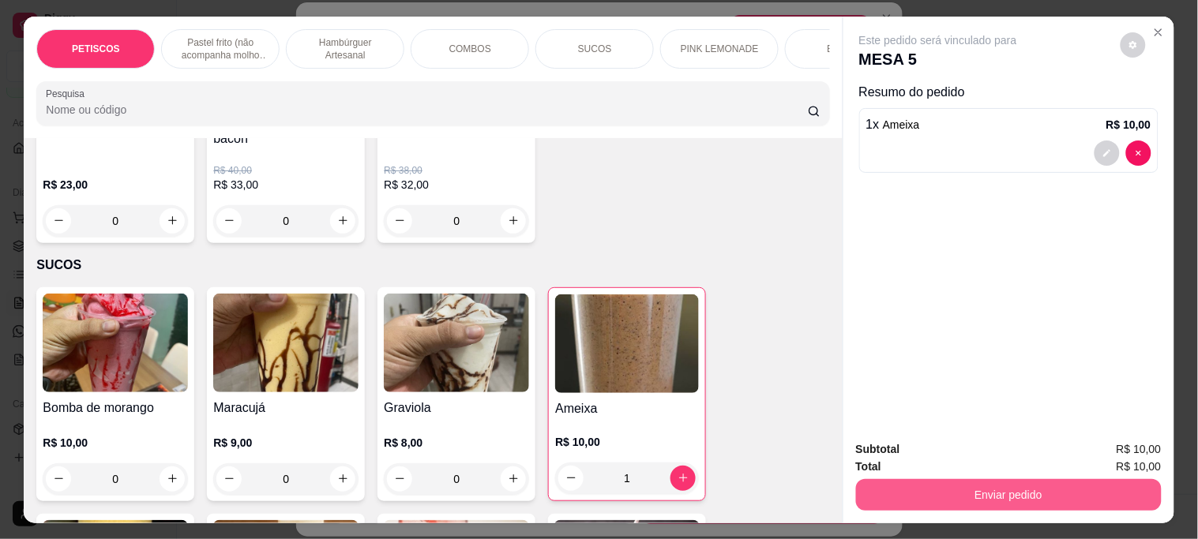
click at [879, 493] on button "Enviar pedido" at bounding box center [1009, 495] width 306 height 32
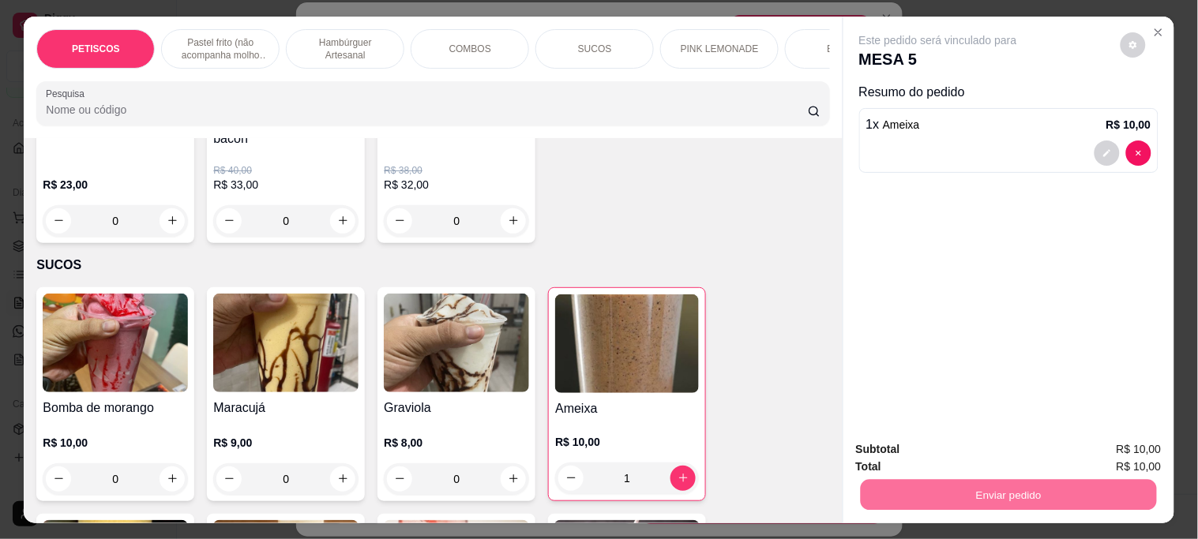
click at [897, 456] on button "Não registrar e enviar pedido" at bounding box center [956, 449] width 164 height 30
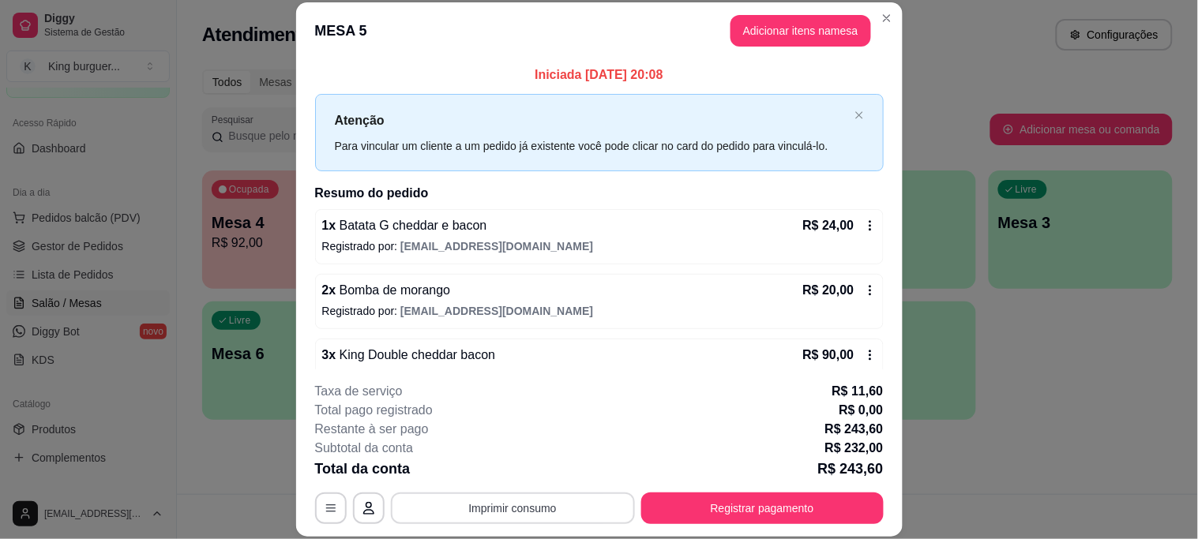
click at [550, 507] on button "Imprimir consumo" at bounding box center [513, 509] width 244 height 32
click at [516, 471] on button "IMPRESSORA" at bounding box center [511, 472] width 111 height 24
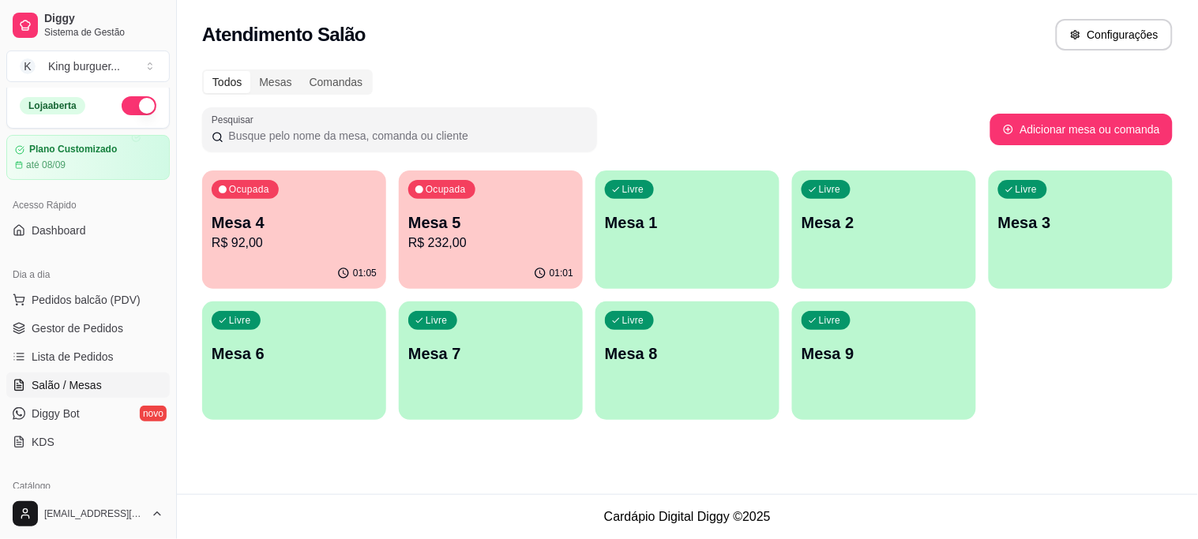
scroll to position [0, 0]
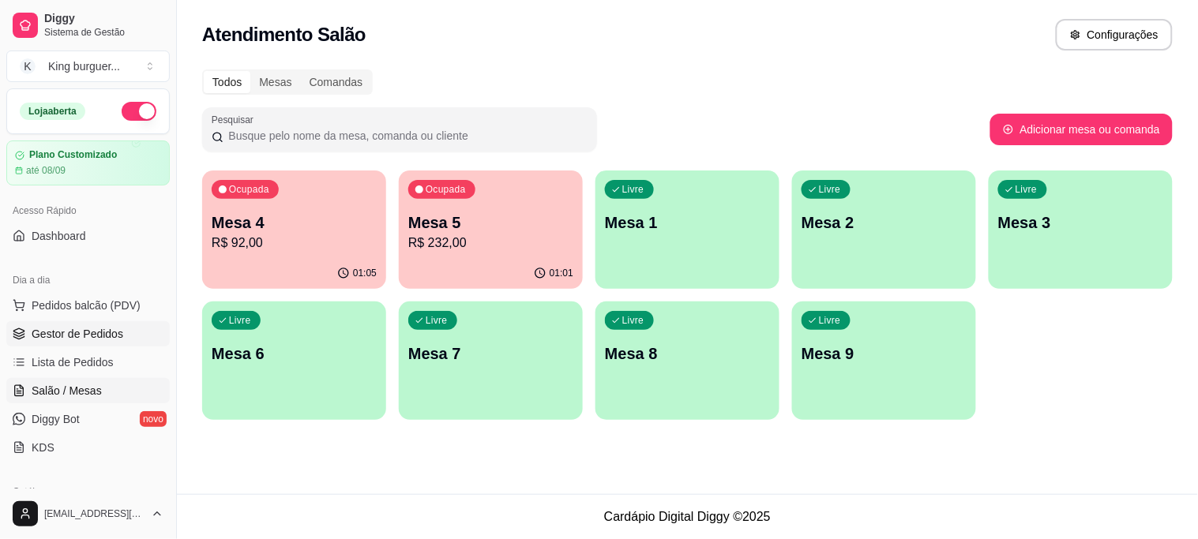
click at [96, 340] on span "Gestor de Pedidos" at bounding box center [78, 334] width 92 height 16
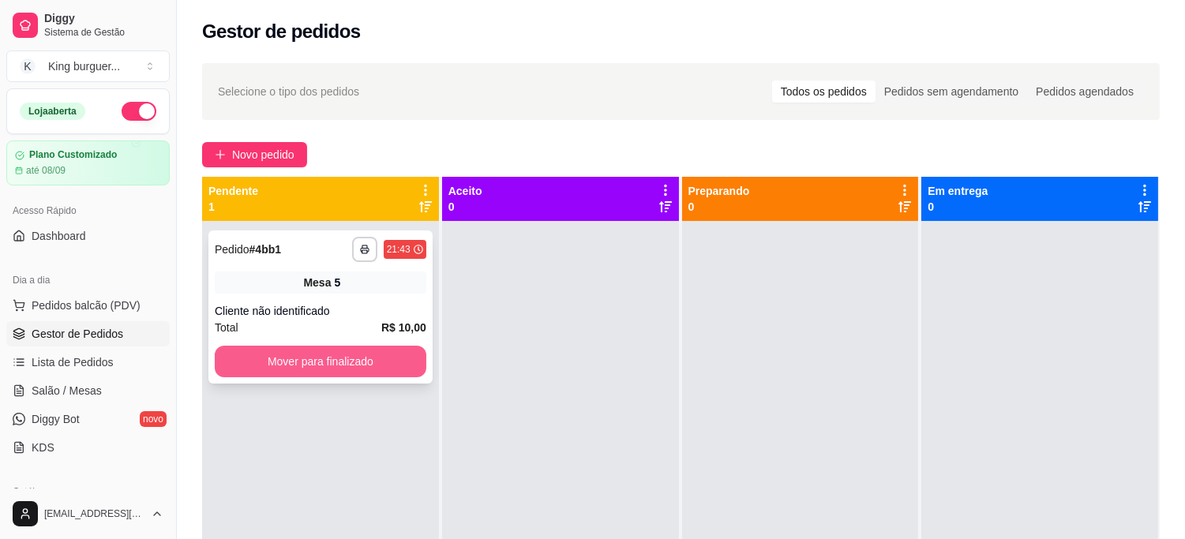
click at [332, 369] on button "Mover para finalizado" at bounding box center [321, 362] width 212 height 32
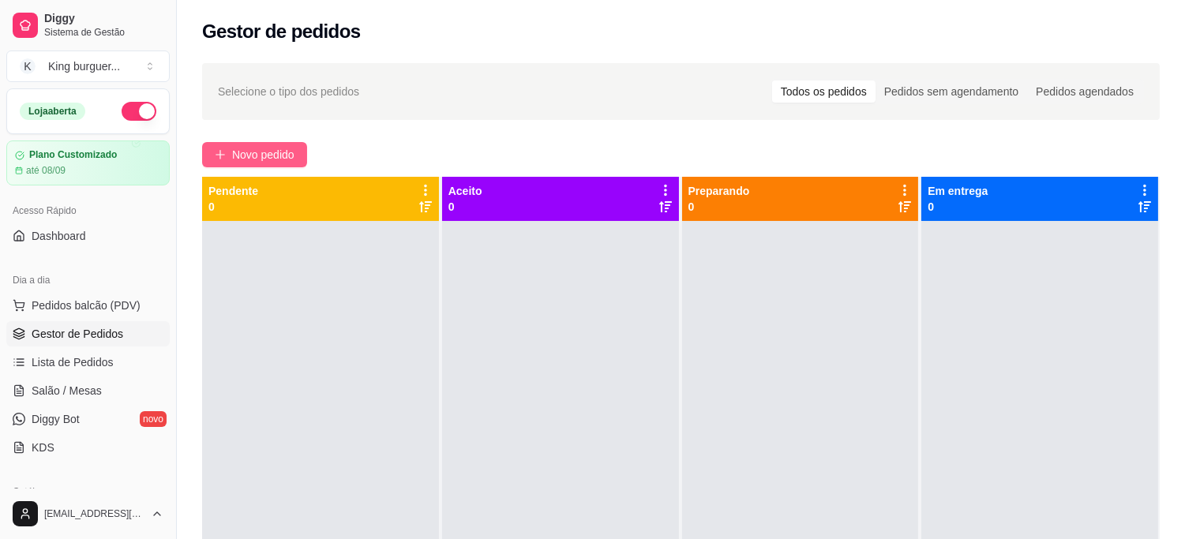
click at [261, 155] on span "Novo pedido" at bounding box center [263, 154] width 62 height 17
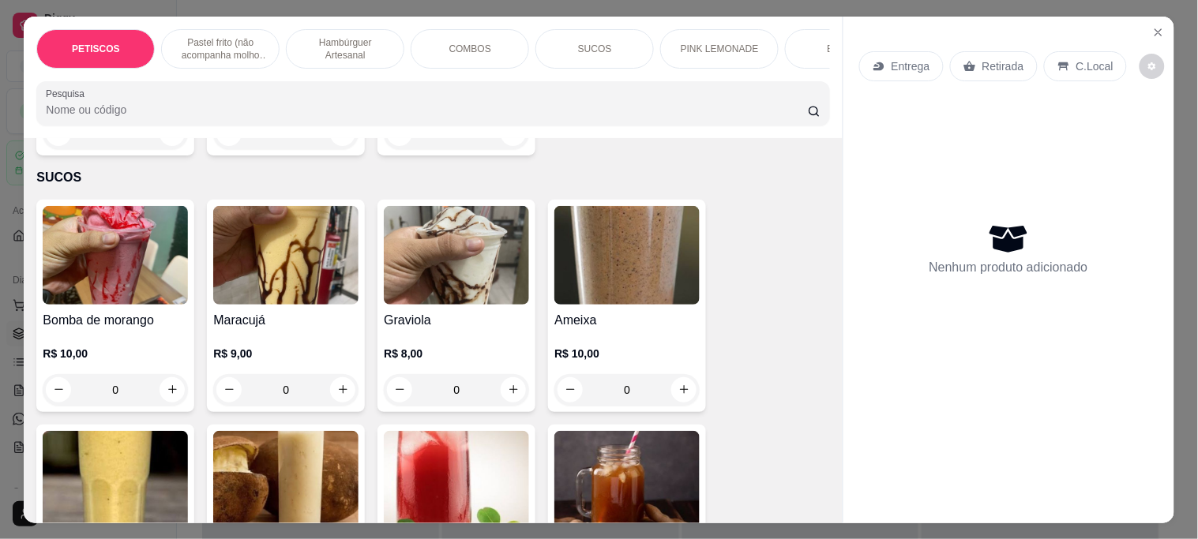
scroll to position [2982, 0]
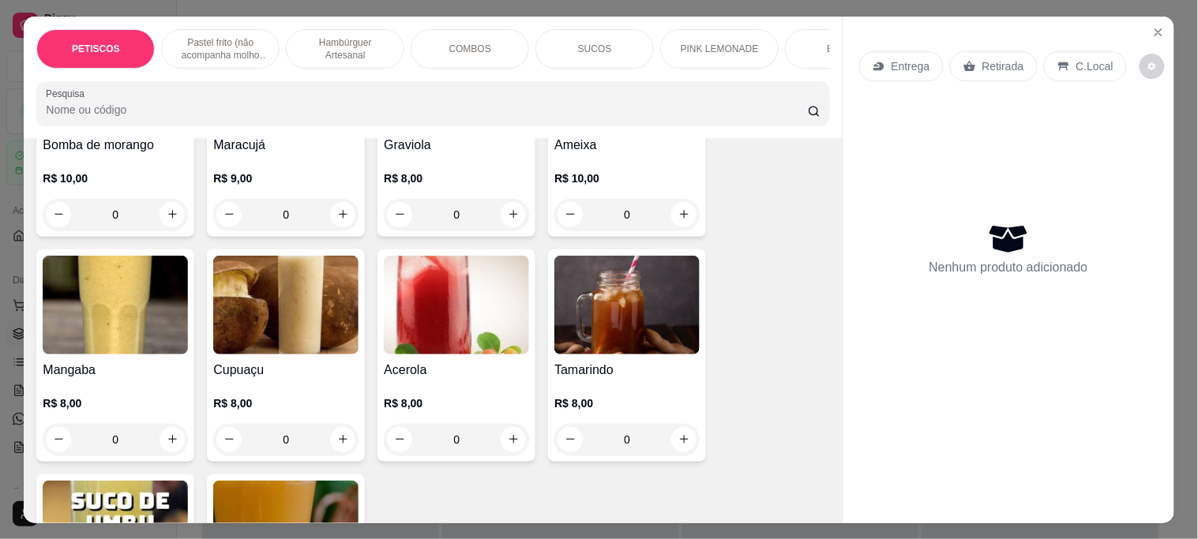
click at [106, 283] on img at bounding box center [115, 305] width 145 height 99
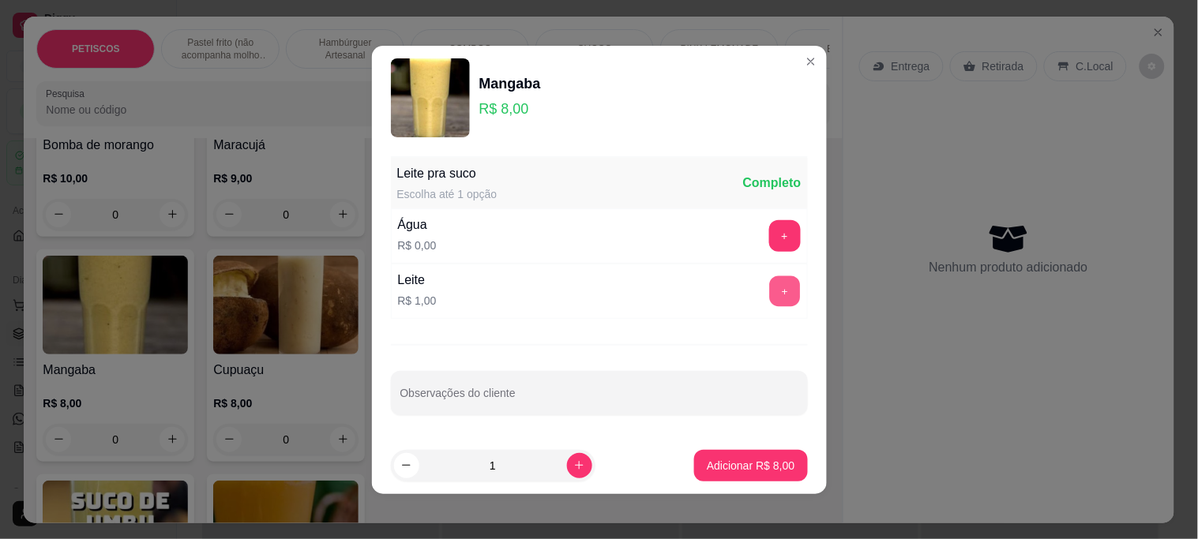
click at [769, 292] on button "+" at bounding box center [784, 291] width 31 height 31
click at [761, 470] on p "Adicionar R$ 9,00" at bounding box center [751, 466] width 88 height 16
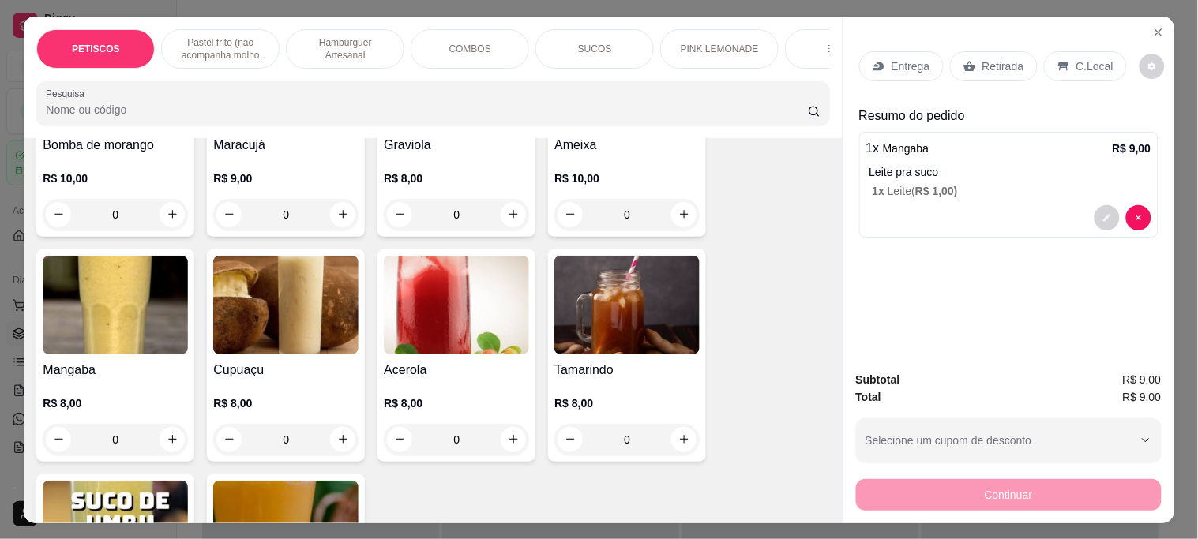
click at [974, 60] on div "Retirada" at bounding box center [994, 66] width 88 height 30
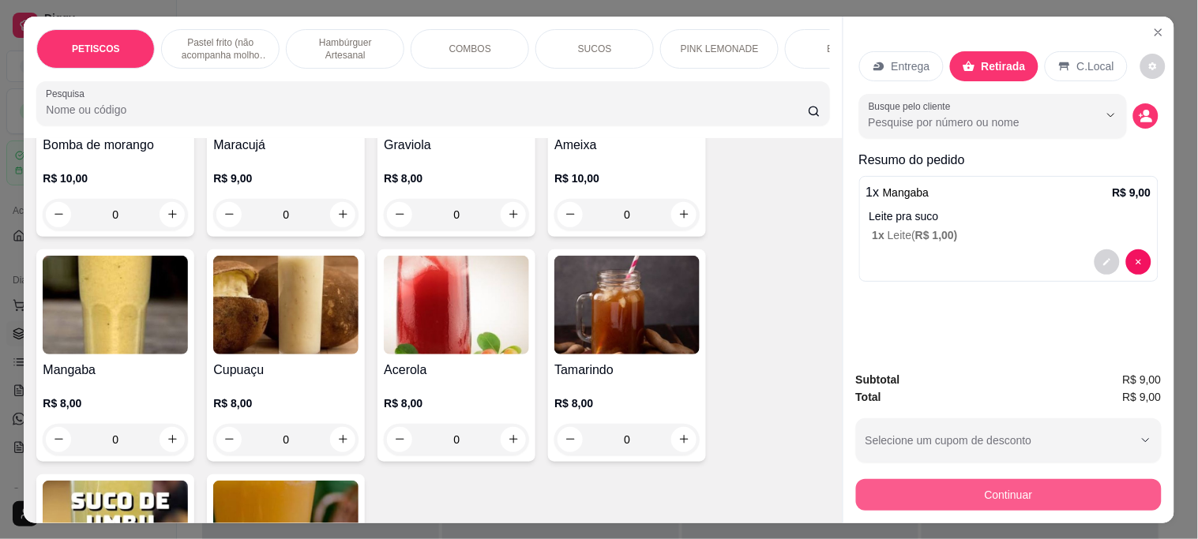
click at [959, 485] on button "Continuar" at bounding box center [1009, 495] width 306 height 32
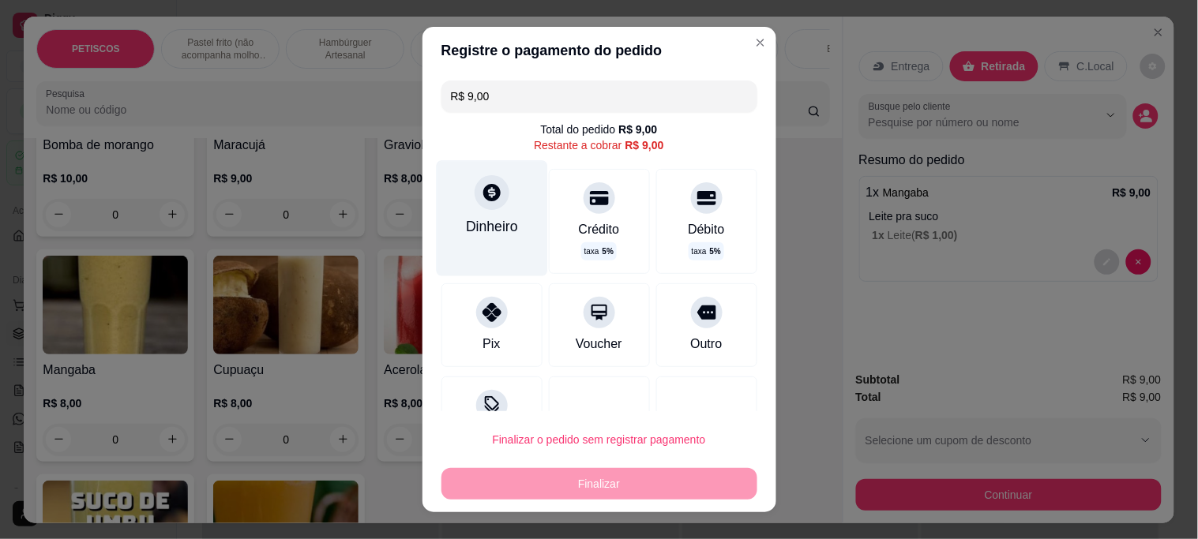
click at [486, 196] on icon at bounding box center [491, 192] width 17 height 17
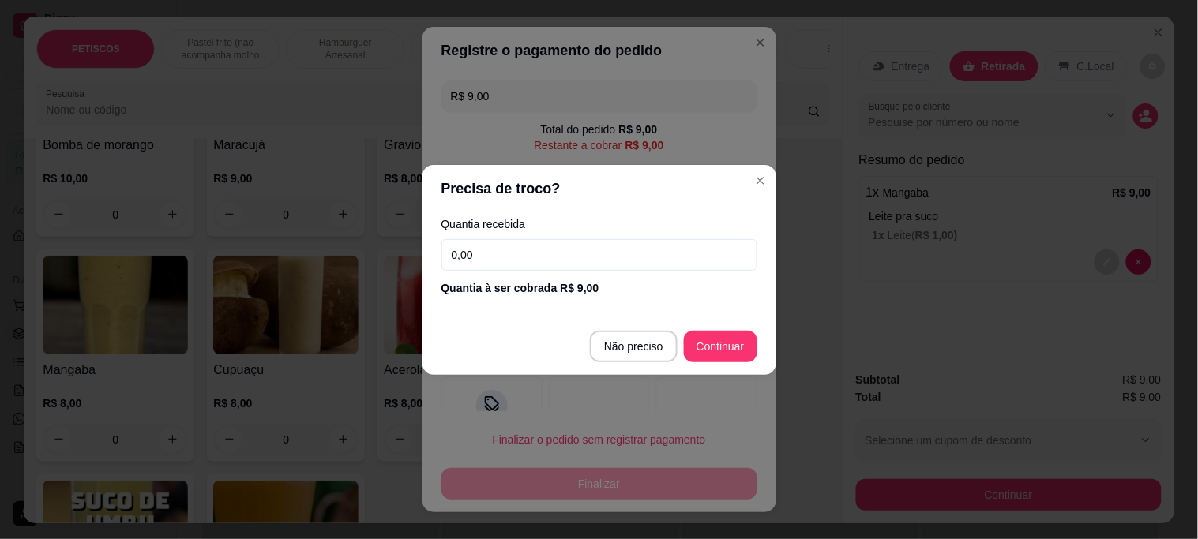
drag, startPoint x: 527, startPoint y: 250, endPoint x: 289, endPoint y: 250, distance: 237.7
click at [289, 250] on div "Precisa de troco? Quantia recebida 0,00 Quantia à ser cobrada R$ 9,00 Não preci…" at bounding box center [599, 269] width 1198 height 539
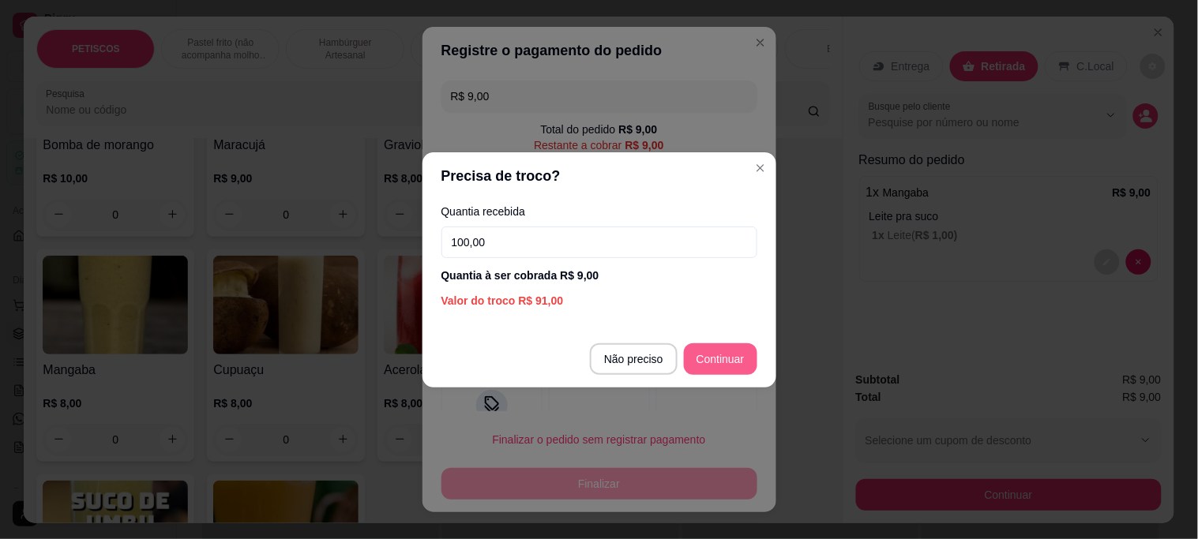
type input "100,00"
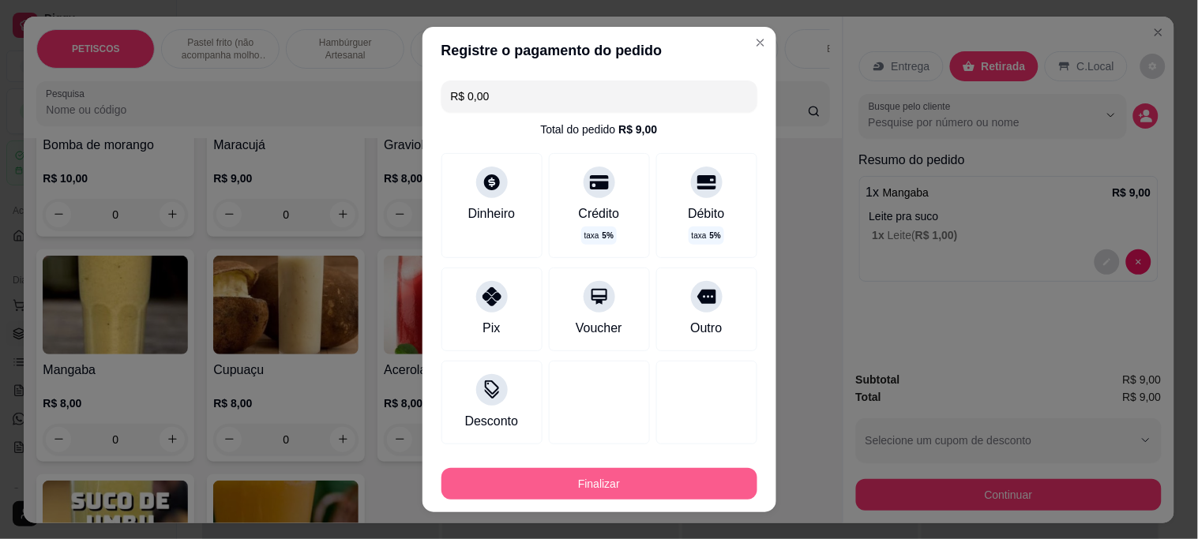
click at [597, 482] on button "Finalizar" at bounding box center [599, 484] width 316 height 32
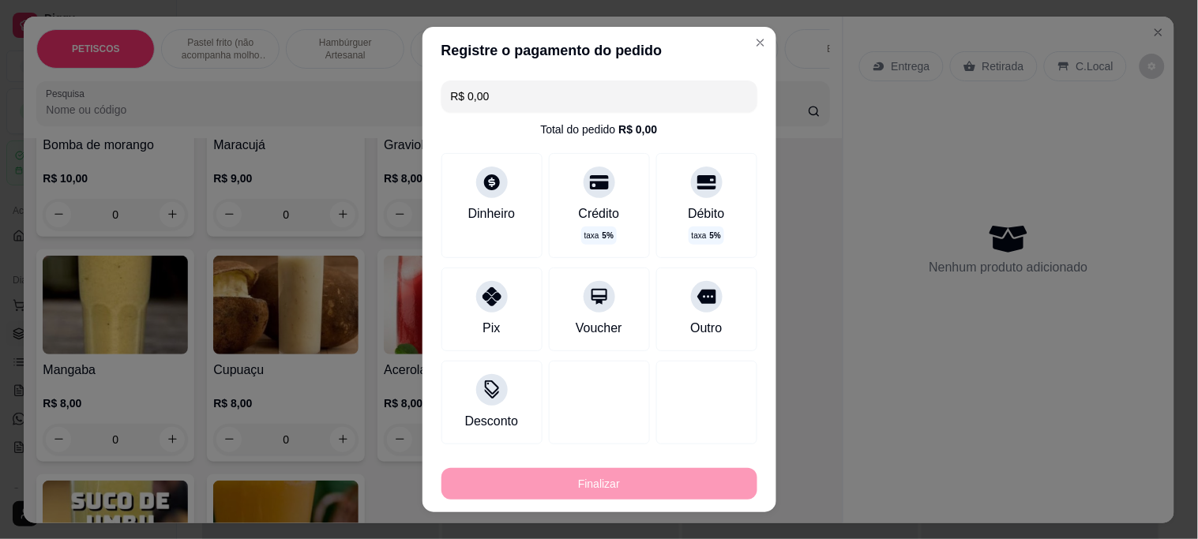
type input "-R$ 9,00"
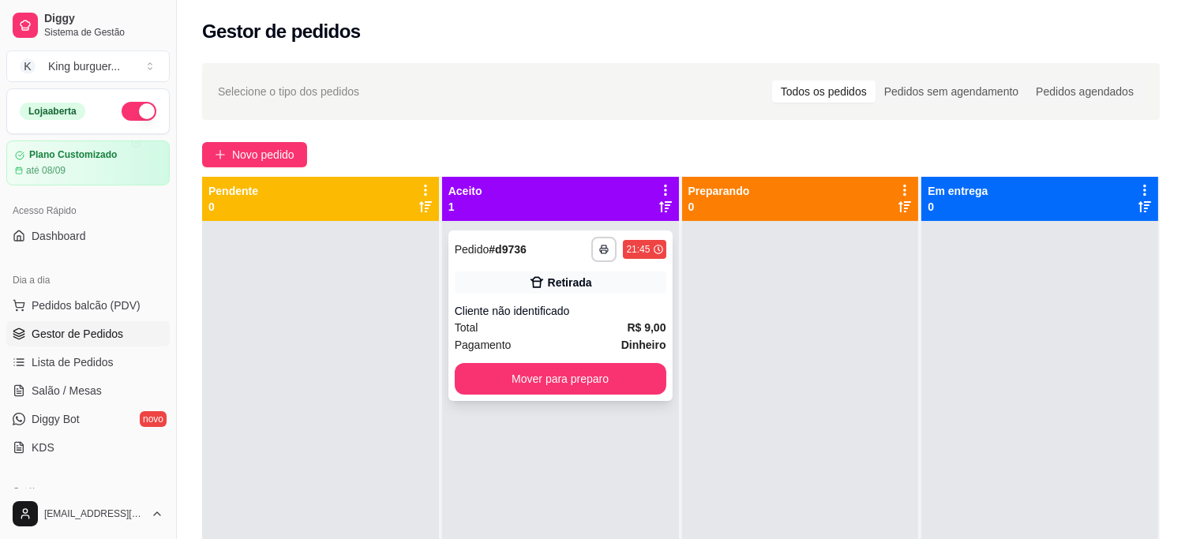
click at [589, 321] on div "Total R$ 9,00" at bounding box center [561, 327] width 212 height 17
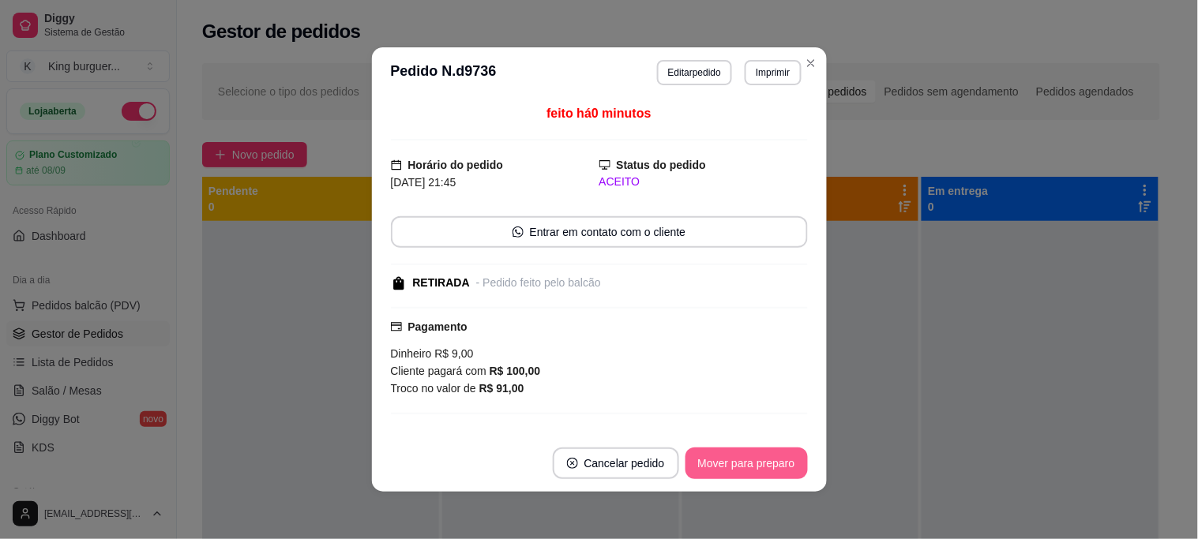
click at [752, 460] on button "Mover para preparo" at bounding box center [746, 464] width 122 height 32
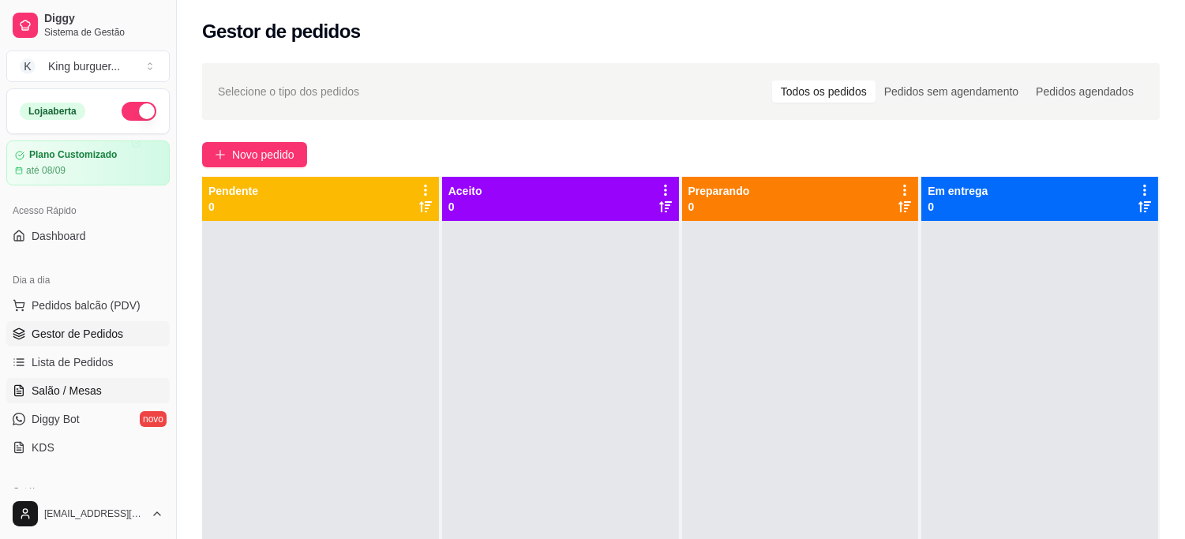
click at [87, 398] on span "Salão / Mesas" at bounding box center [67, 391] width 70 height 16
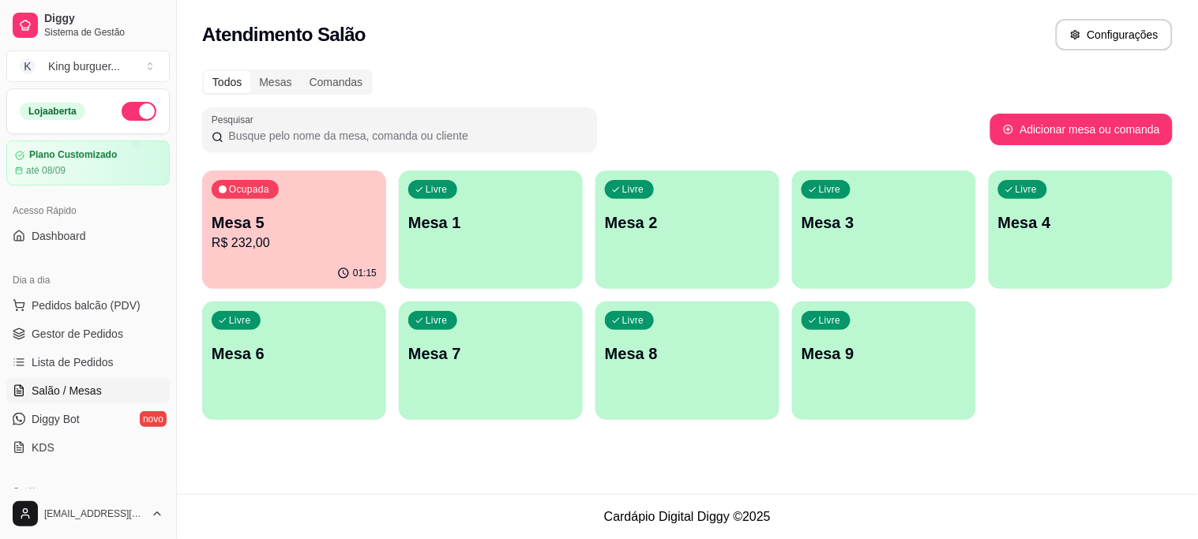
click at [336, 243] on p "R$ 232,00" at bounding box center [294, 243] width 165 height 19
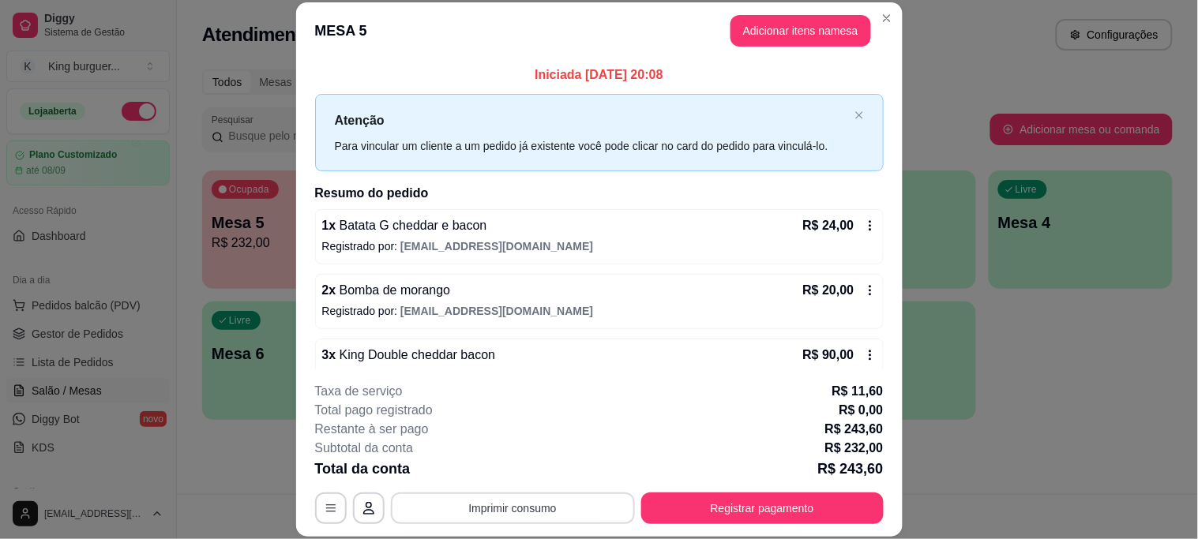
click at [513, 516] on button "Imprimir consumo" at bounding box center [513, 509] width 244 height 32
click at [521, 476] on button "IMPRESSORA" at bounding box center [511, 472] width 114 height 25
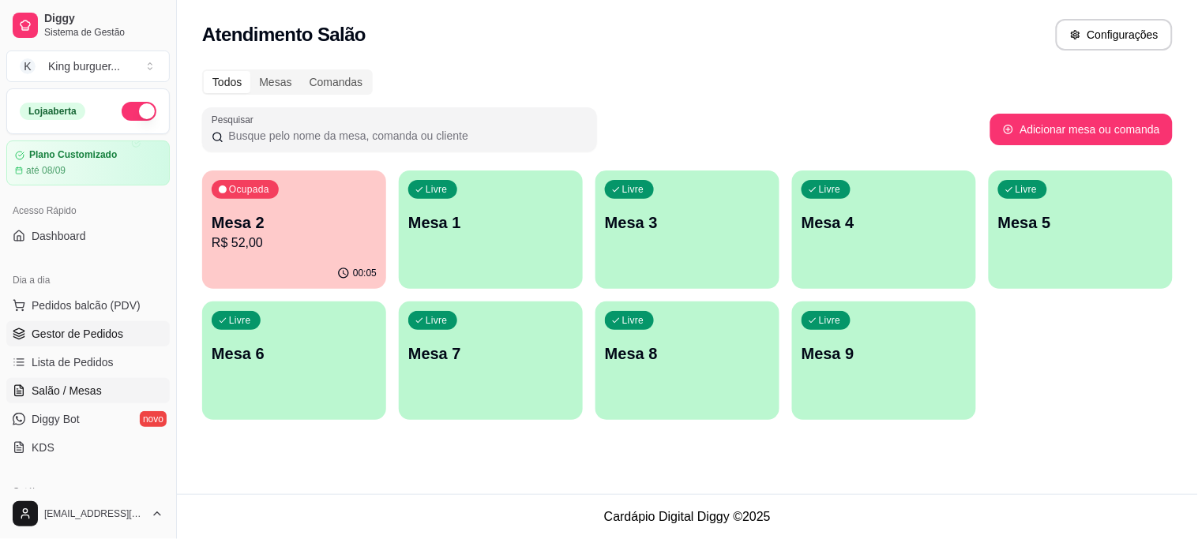
click at [111, 335] on span "Gestor de Pedidos" at bounding box center [78, 334] width 92 height 16
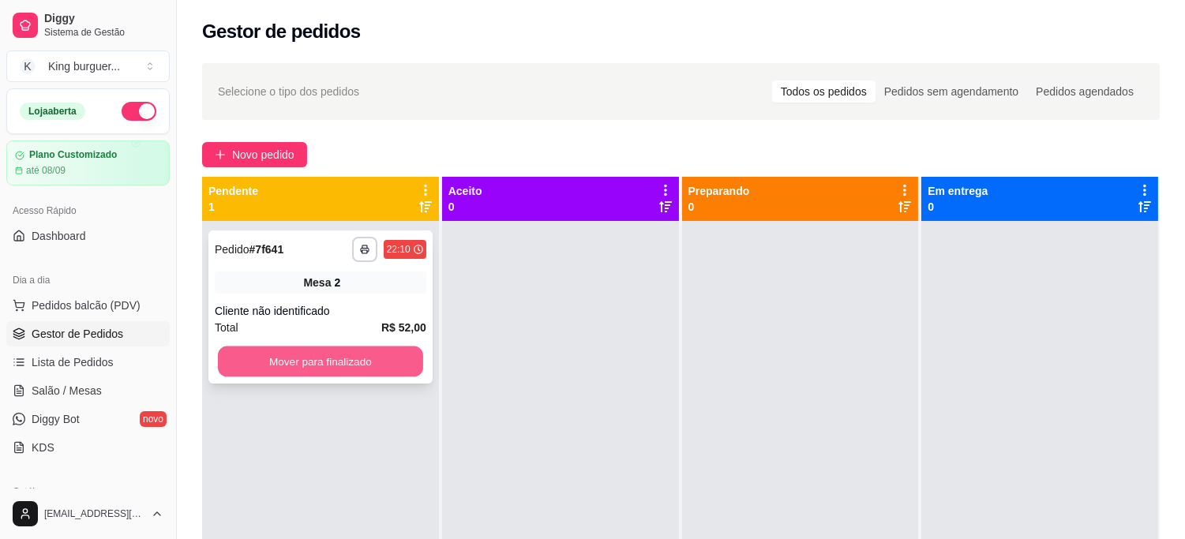
click at [363, 356] on button "Mover para finalizado" at bounding box center [320, 362] width 205 height 31
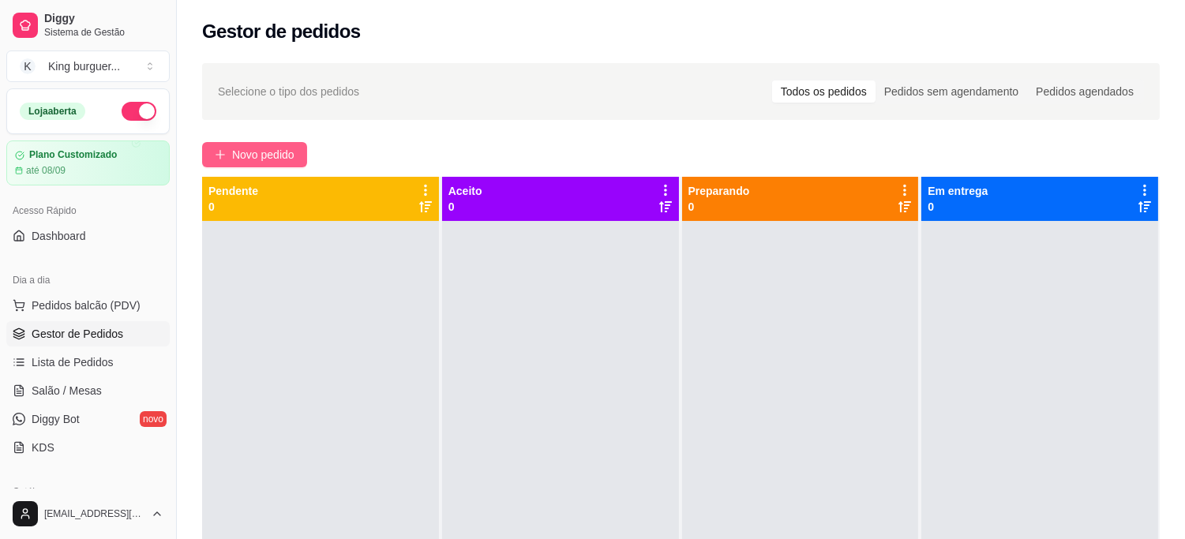
click at [272, 147] on span "Novo pedido" at bounding box center [263, 154] width 62 height 17
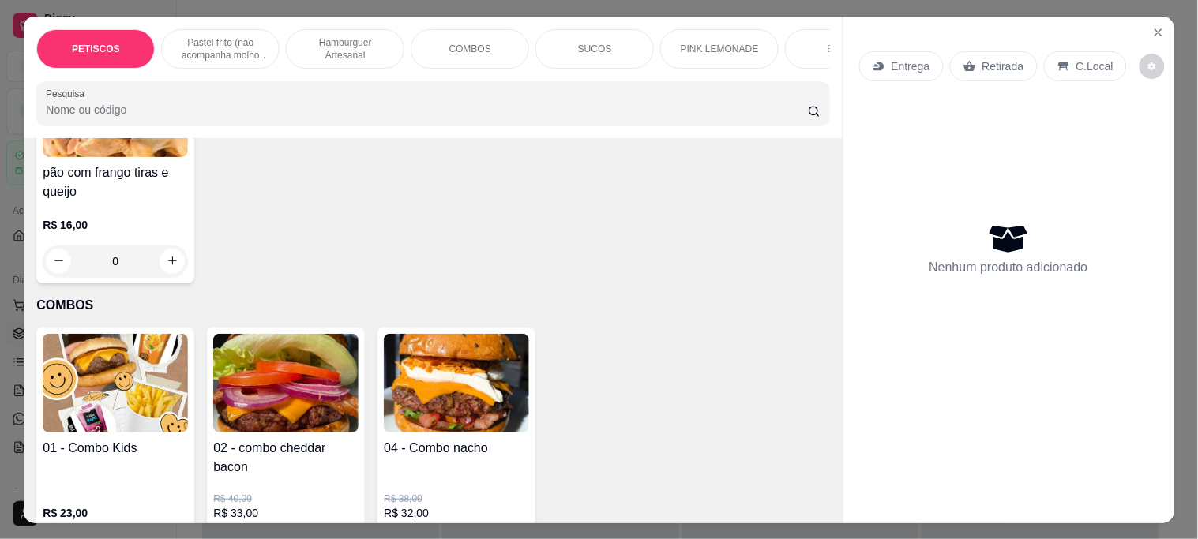
scroll to position [2456, 0]
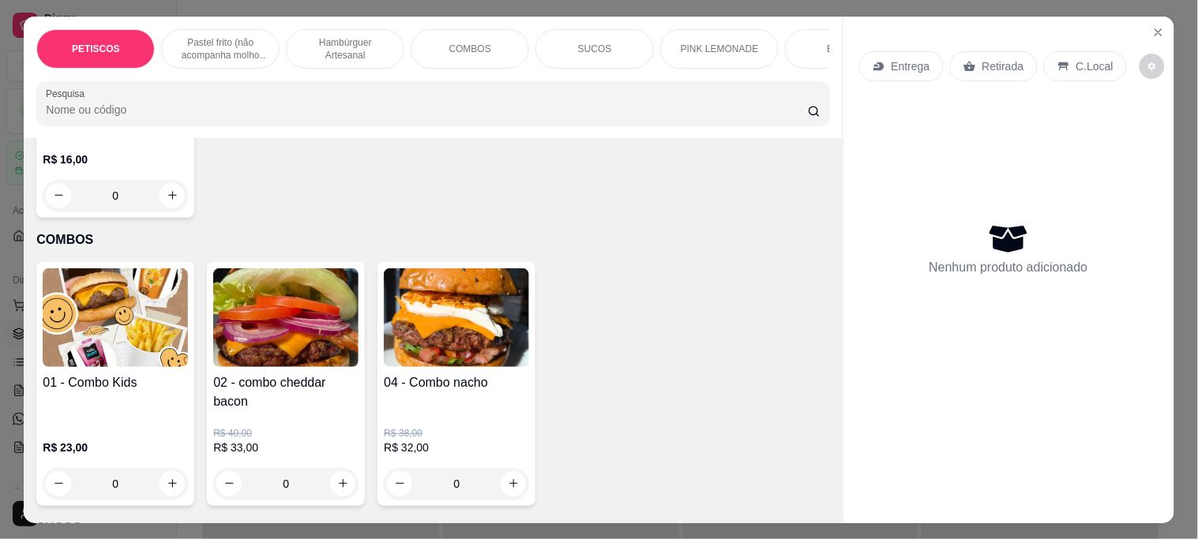
click at [122, 278] on img at bounding box center [115, 317] width 145 height 99
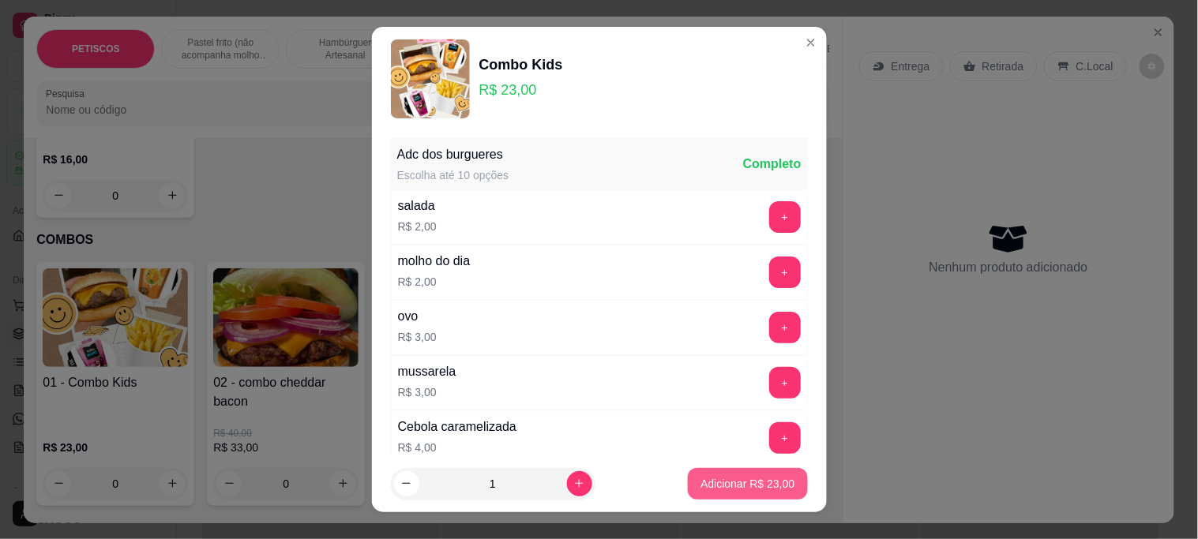
click at [711, 486] on p "Adicionar R$ 23,00" at bounding box center [747, 484] width 94 height 16
type input "1"
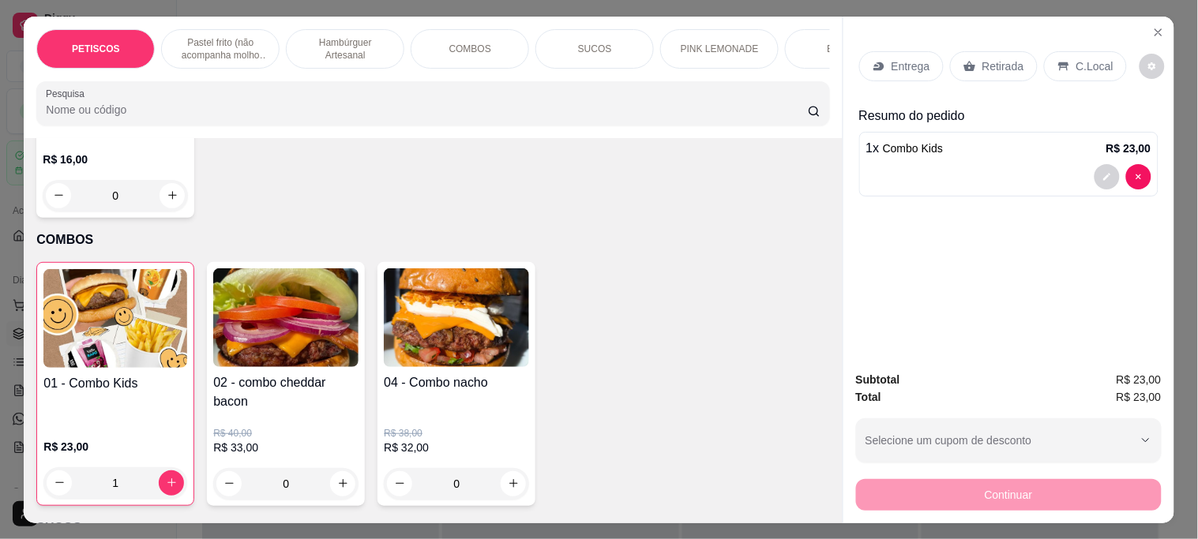
click at [895, 61] on p "Entrega" at bounding box center [910, 66] width 39 height 16
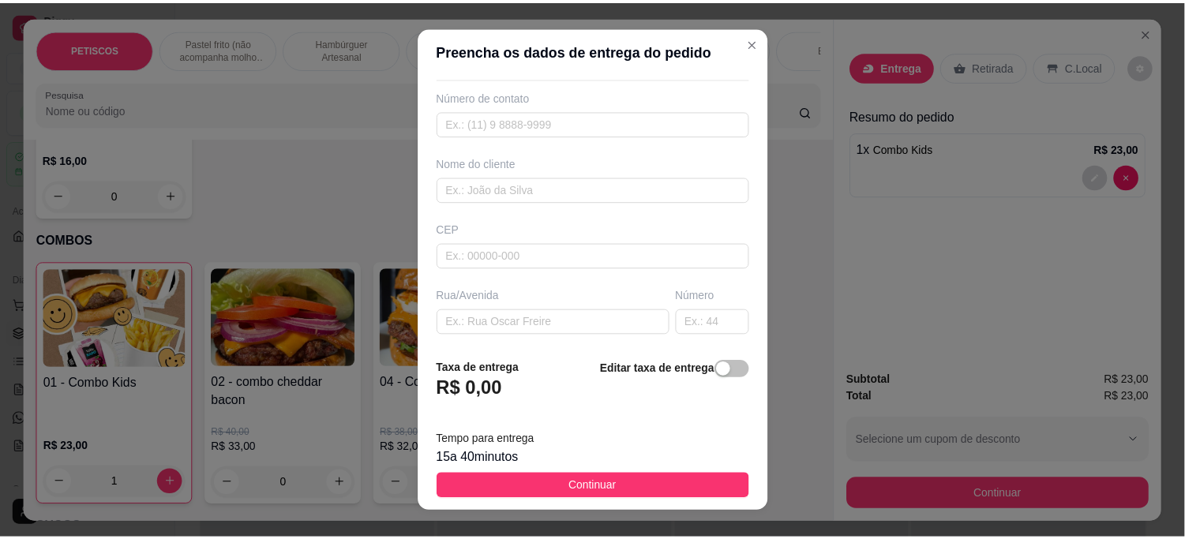
scroll to position [88, 0]
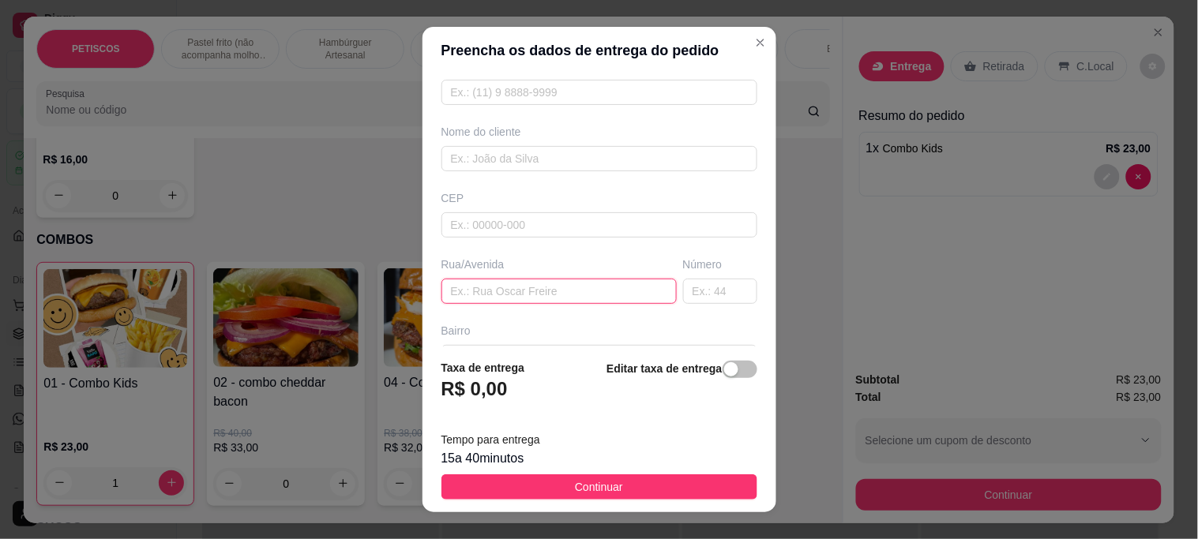
click at [475, 282] on input "text" at bounding box center [558, 291] width 235 height 25
paste input "[STREET_ADDRESS]"
type input "[STREET_ADDRESS]"
click at [697, 283] on input "text" at bounding box center [720, 291] width 74 height 25
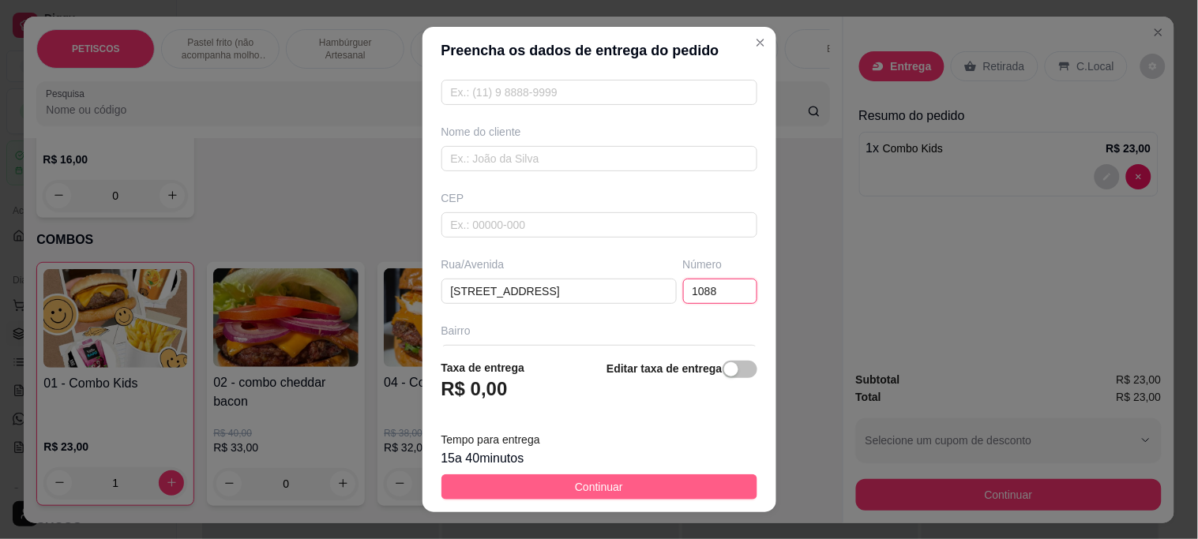
type input "1088"
drag, startPoint x: 579, startPoint y: 491, endPoint x: 614, endPoint y: 482, distance: 36.0
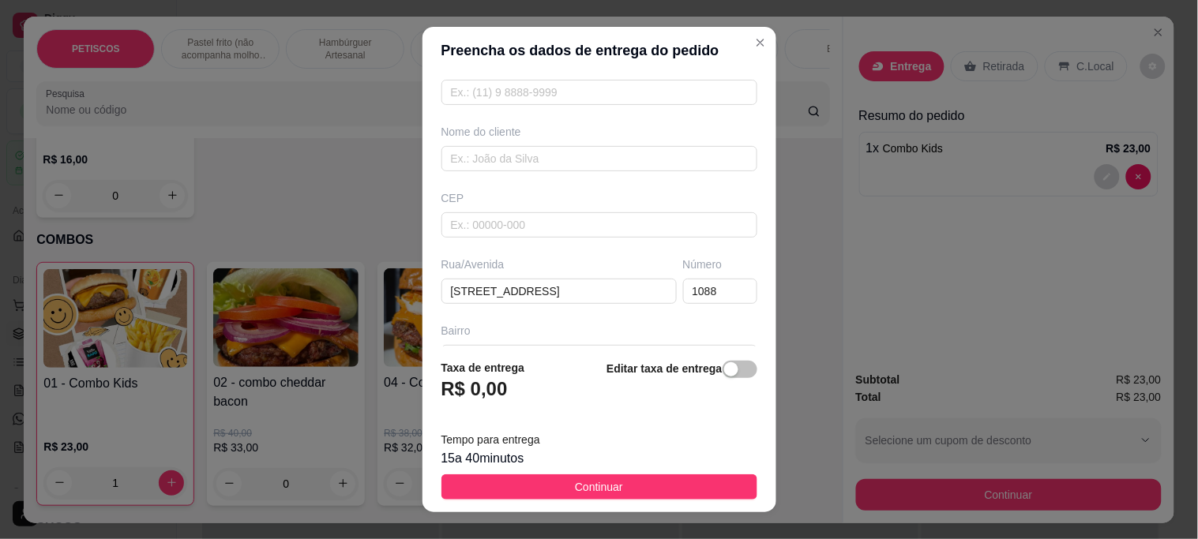
click at [580, 490] on span "Continuar" at bounding box center [599, 486] width 48 height 17
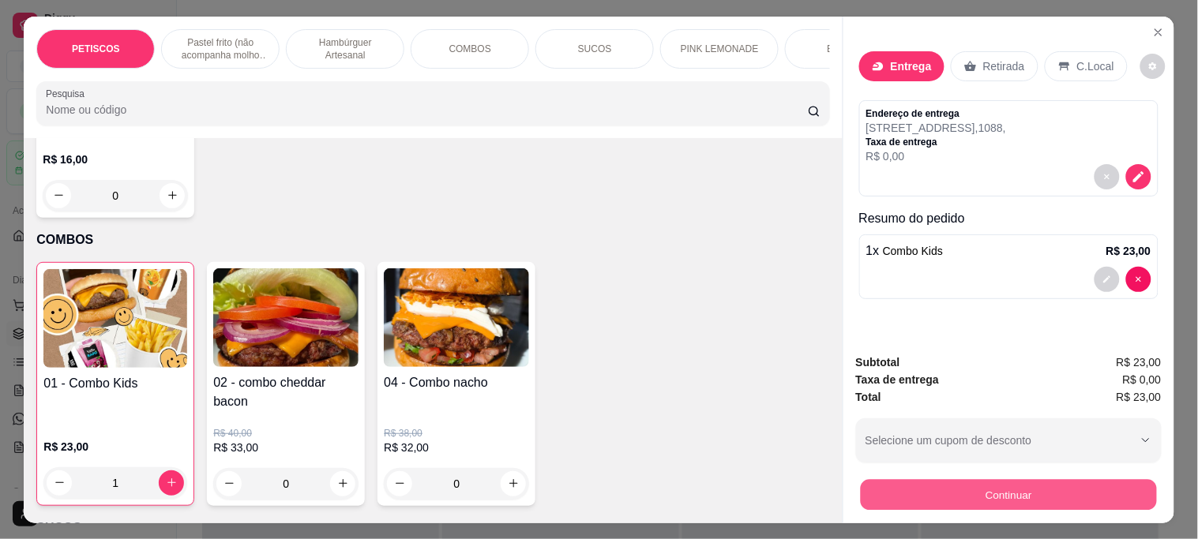
click at [921, 479] on button "Continuar" at bounding box center [1008, 494] width 296 height 31
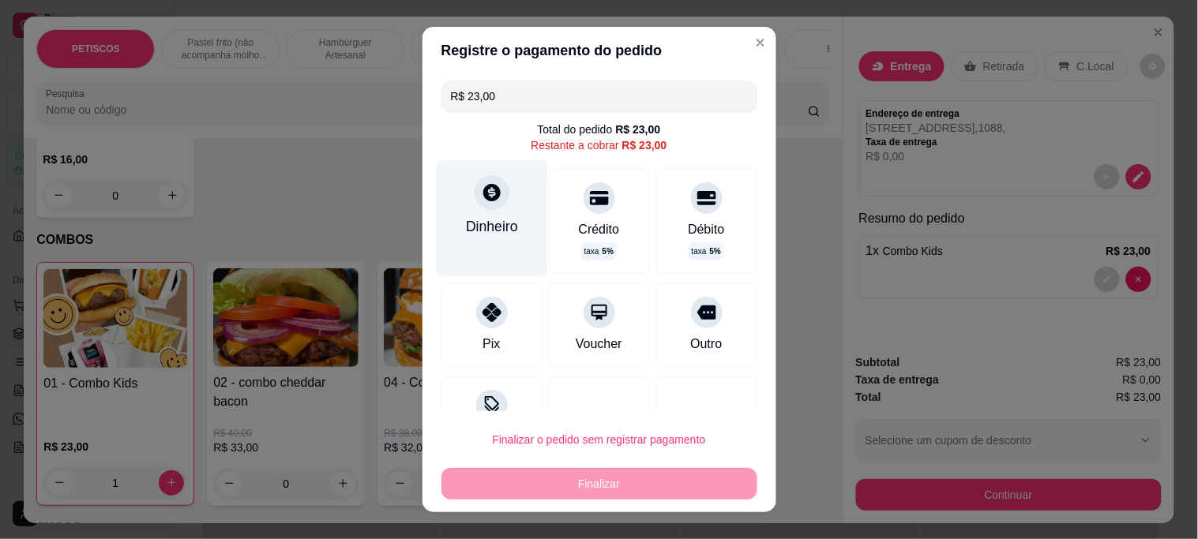
click at [475, 192] on div at bounding box center [492, 192] width 35 height 35
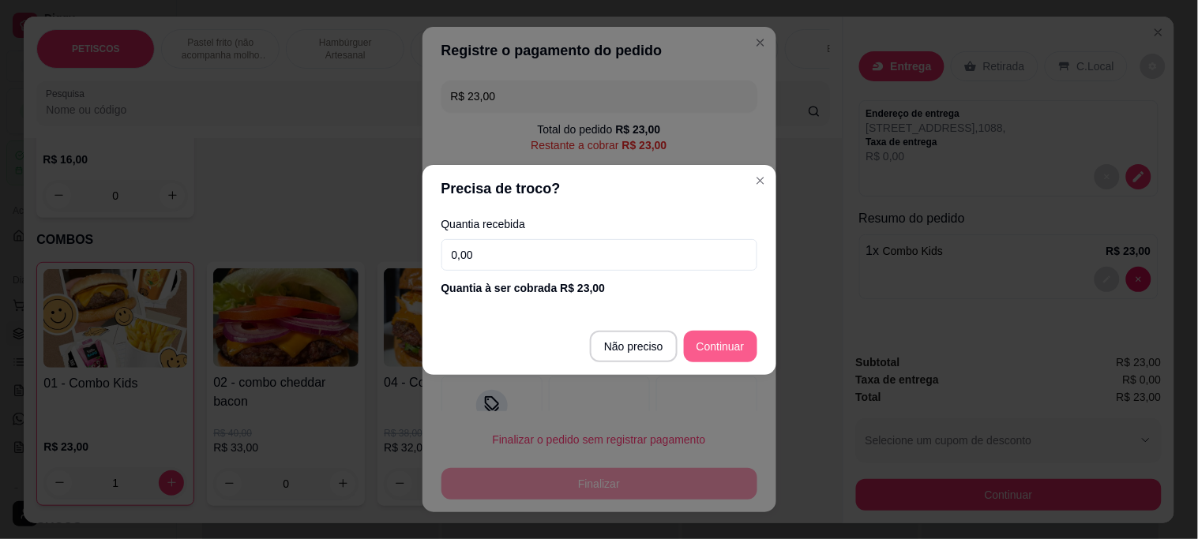
type input "R$ 0,00"
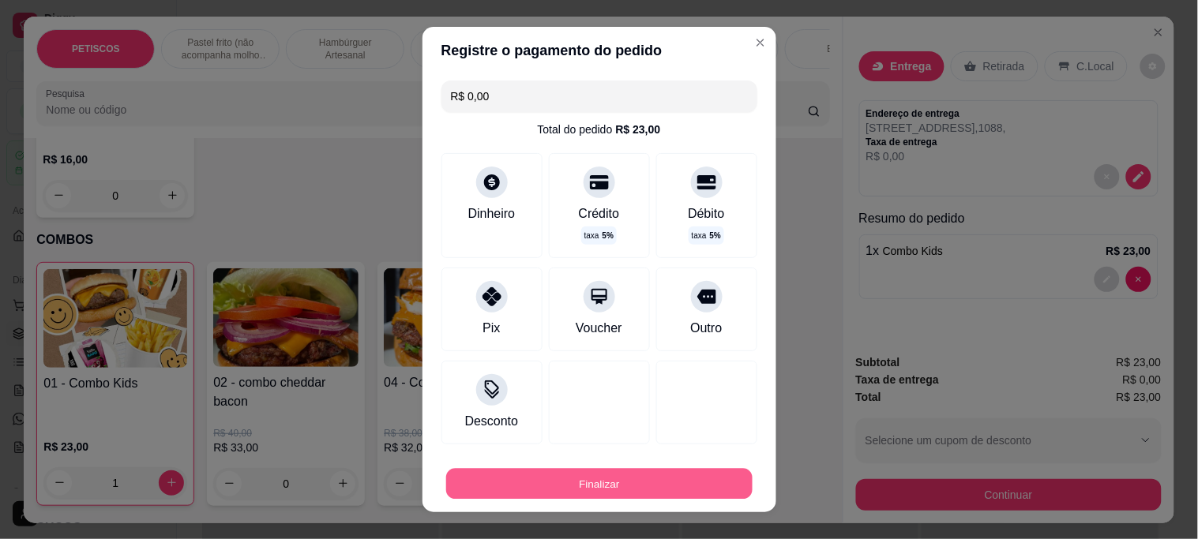
click at [603, 471] on button "Finalizar" at bounding box center [599, 483] width 306 height 31
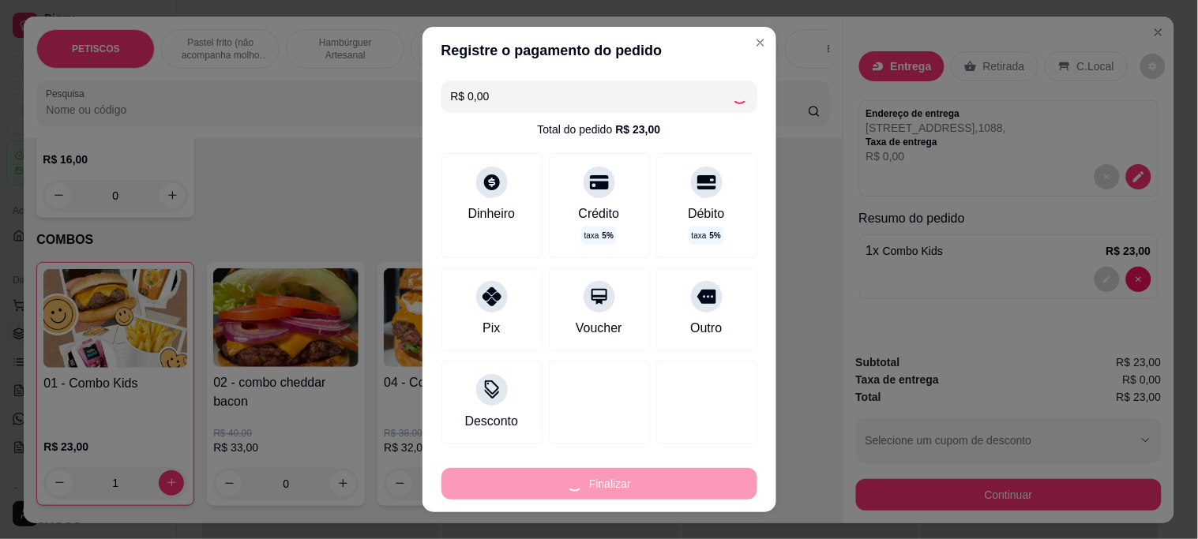
type input "0"
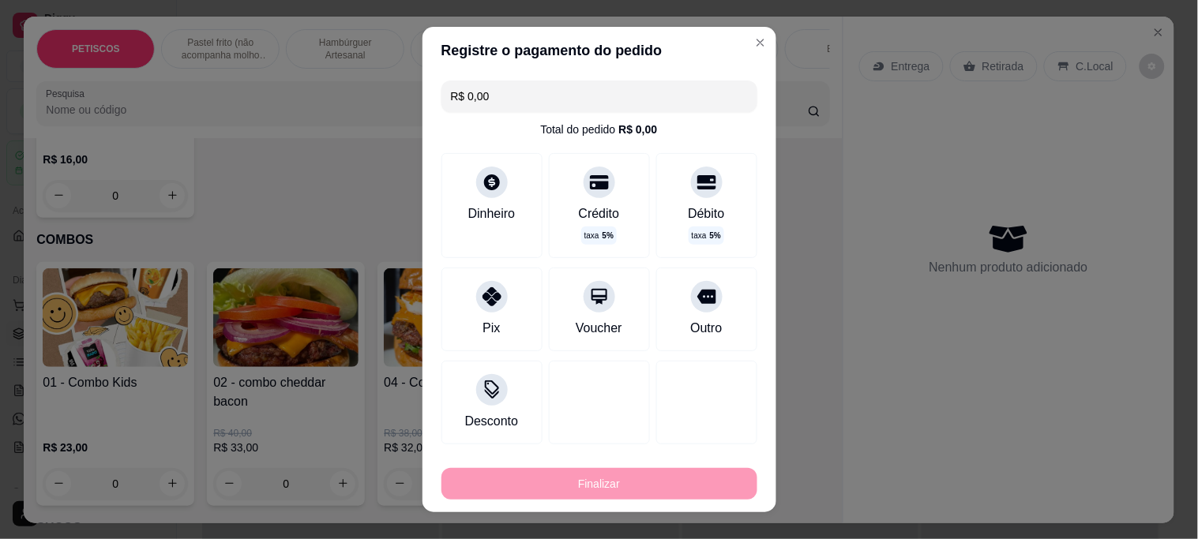
type input "-R$ 23,00"
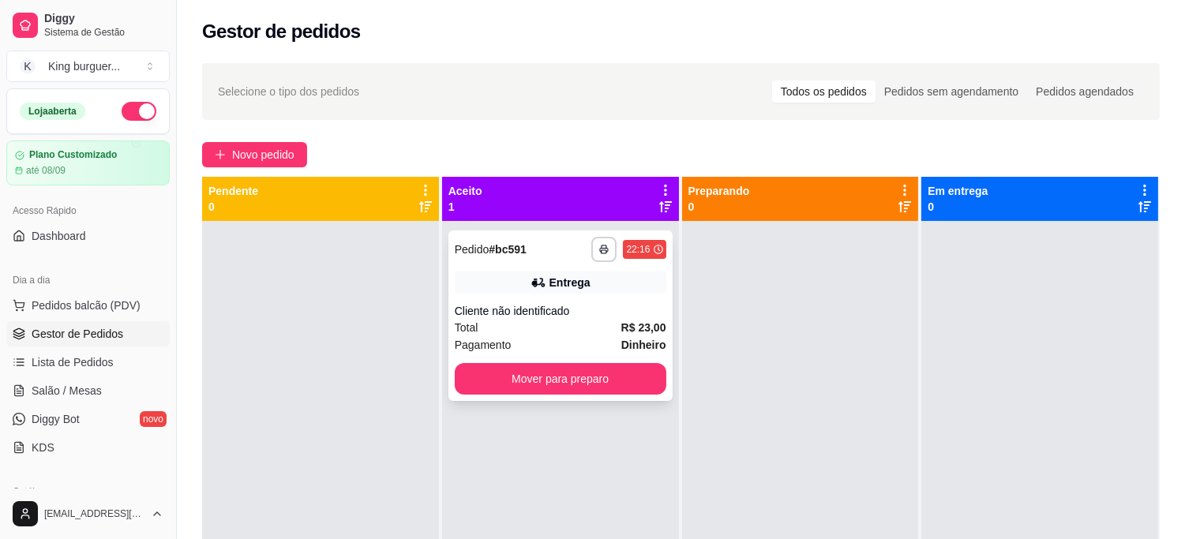
click at [632, 322] on strong "R$ 23,00" at bounding box center [643, 327] width 45 height 13
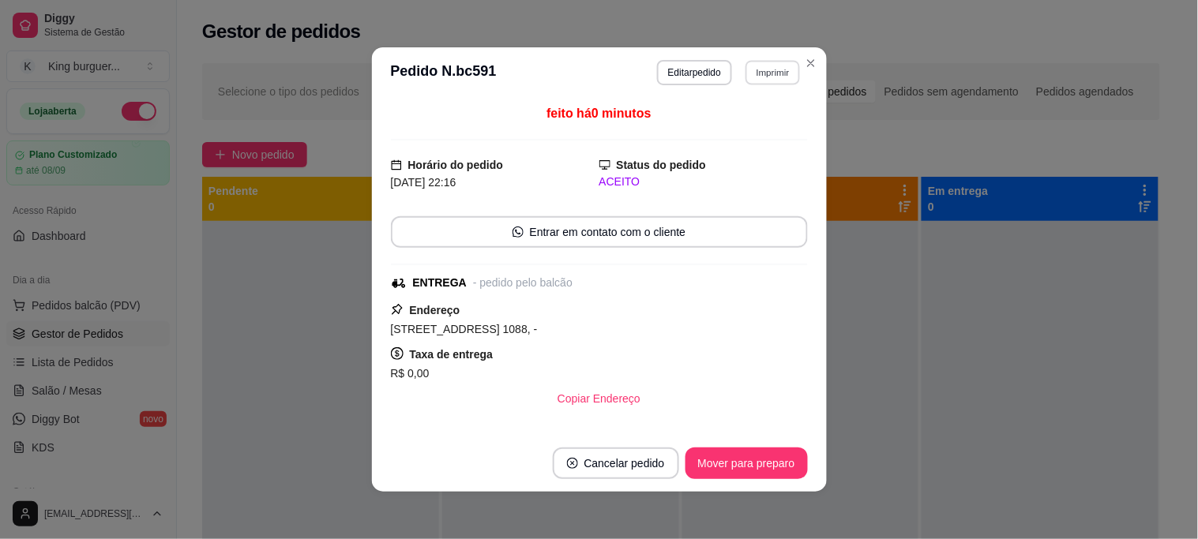
click at [776, 66] on button "Imprimir" at bounding box center [772, 72] width 54 height 24
click at [764, 123] on button "IMPRESSORA" at bounding box center [739, 128] width 114 height 25
